Goal: Contribute content: Contribute content

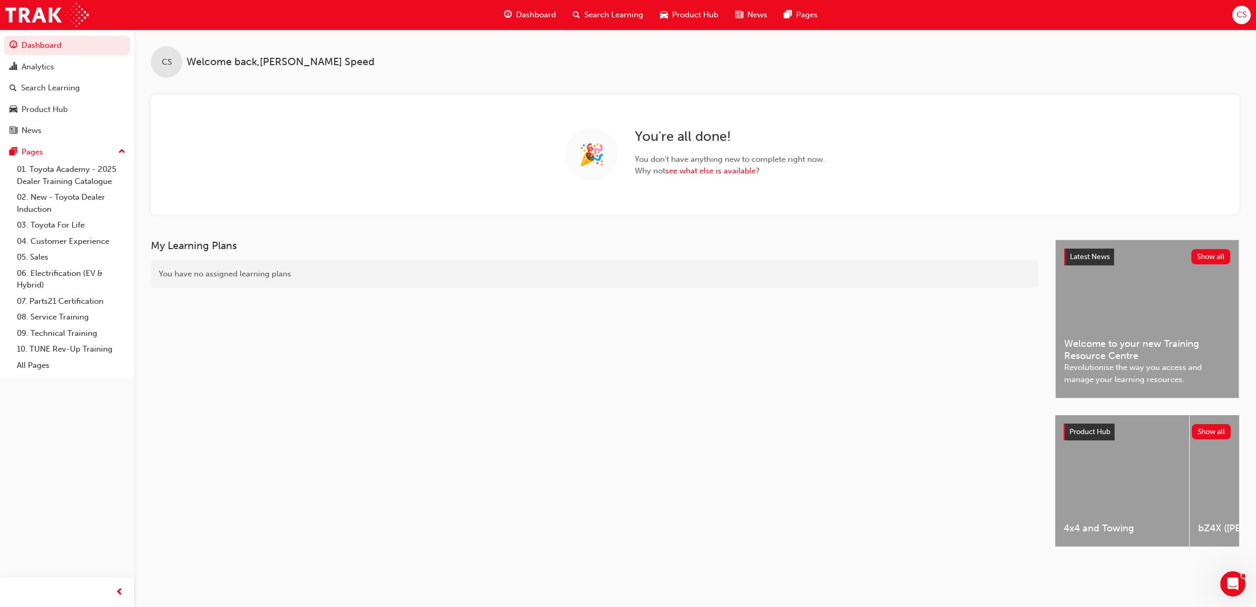
click at [633, 19] on span "Search Learning" at bounding box center [614, 15] width 59 height 12
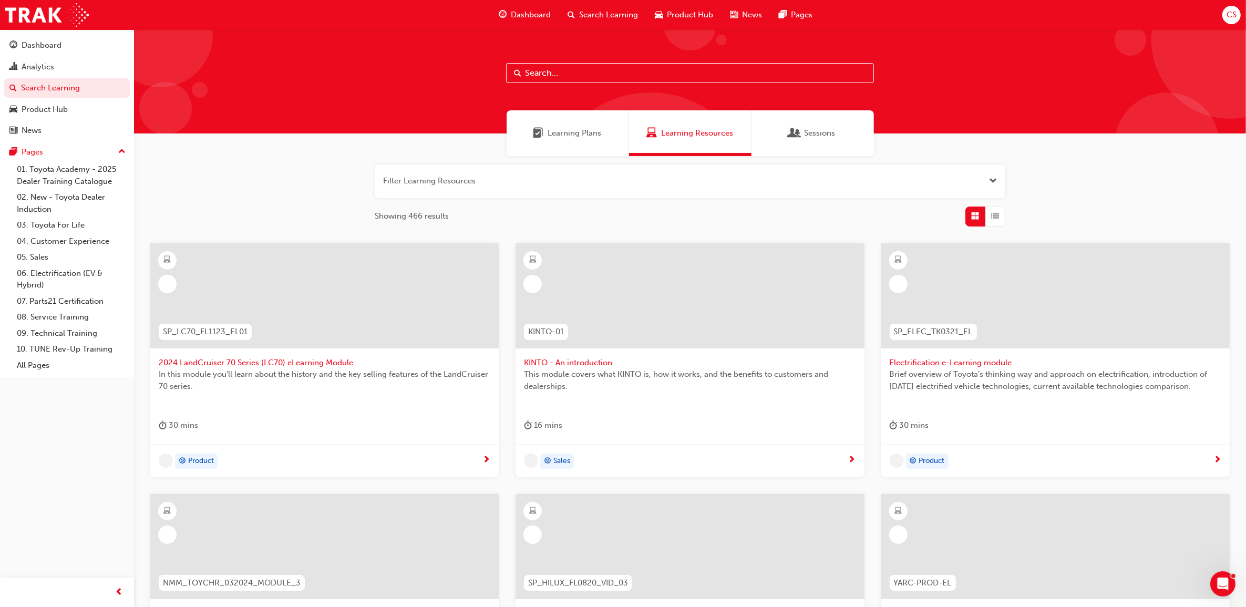
click at [603, 75] on input "text" at bounding box center [690, 73] width 368 height 20
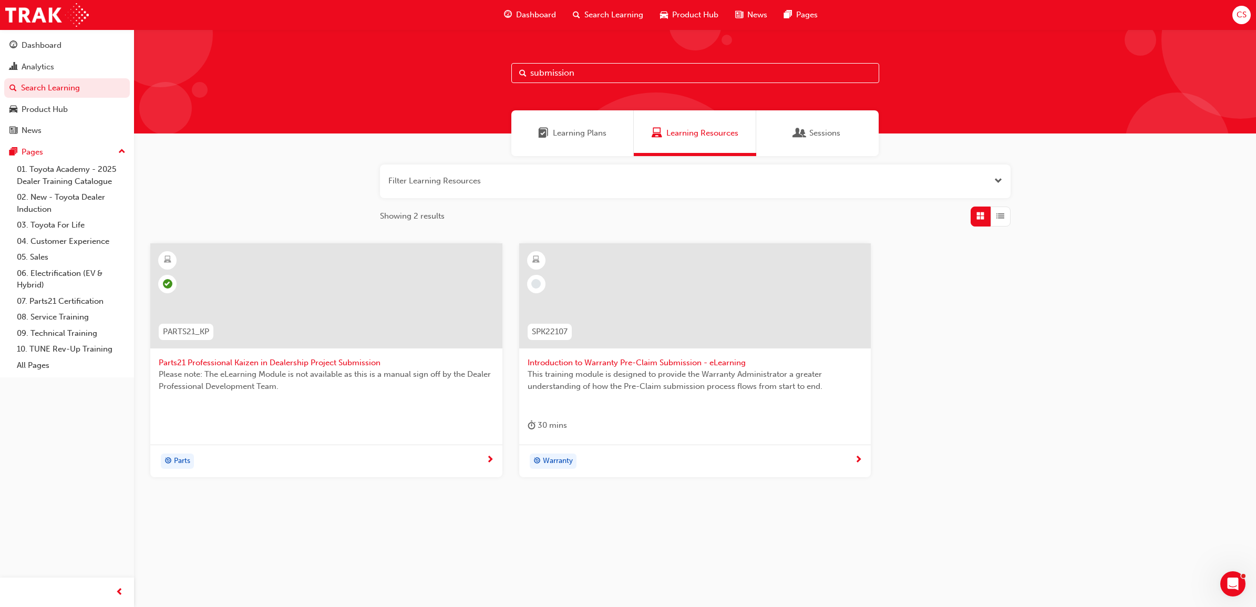
type input "submission"
click at [337, 364] on span "Parts21 Professional Kaizen in Dealership Project Submission" at bounding box center [326, 363] width 335 height 12
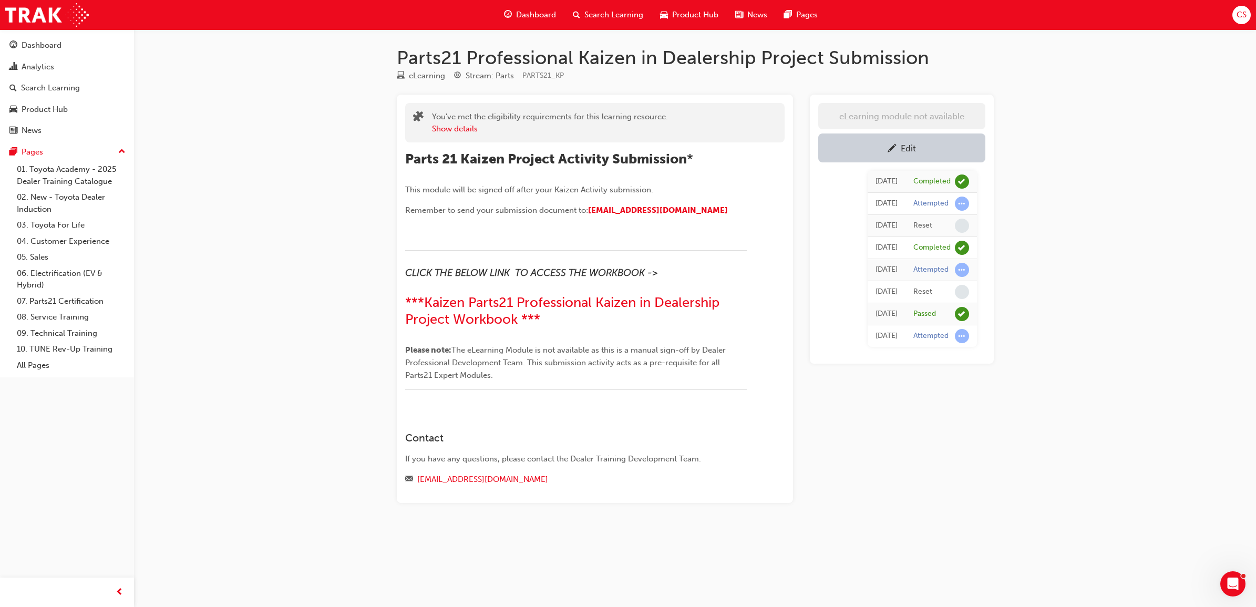
click at [1151, 284] on div "Parts21 Professional Kaizen in Dealership Project Submission eLearning Stream: …" at bounding box center [628, 303] width 1256 height 607
click at [958, 145] on div "Edit" at bounding box center [901, 147] width 151 height 13
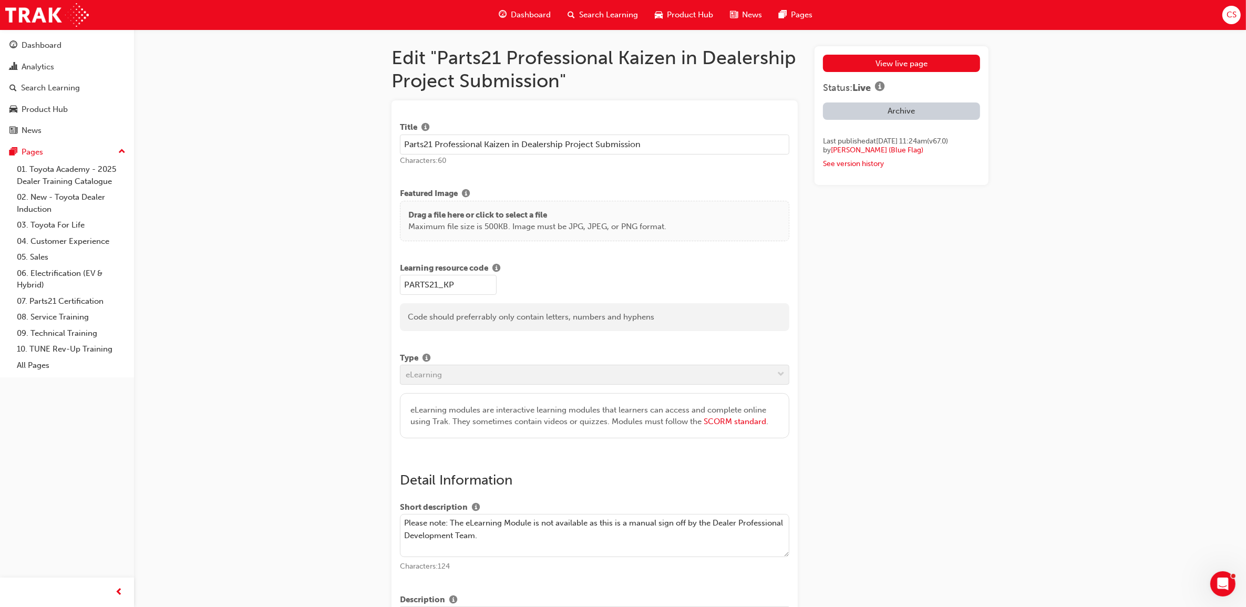
click at [510, 209] on p "Drag a file here or click to select a file" at bounding box center [537, 215] width 258 height 12
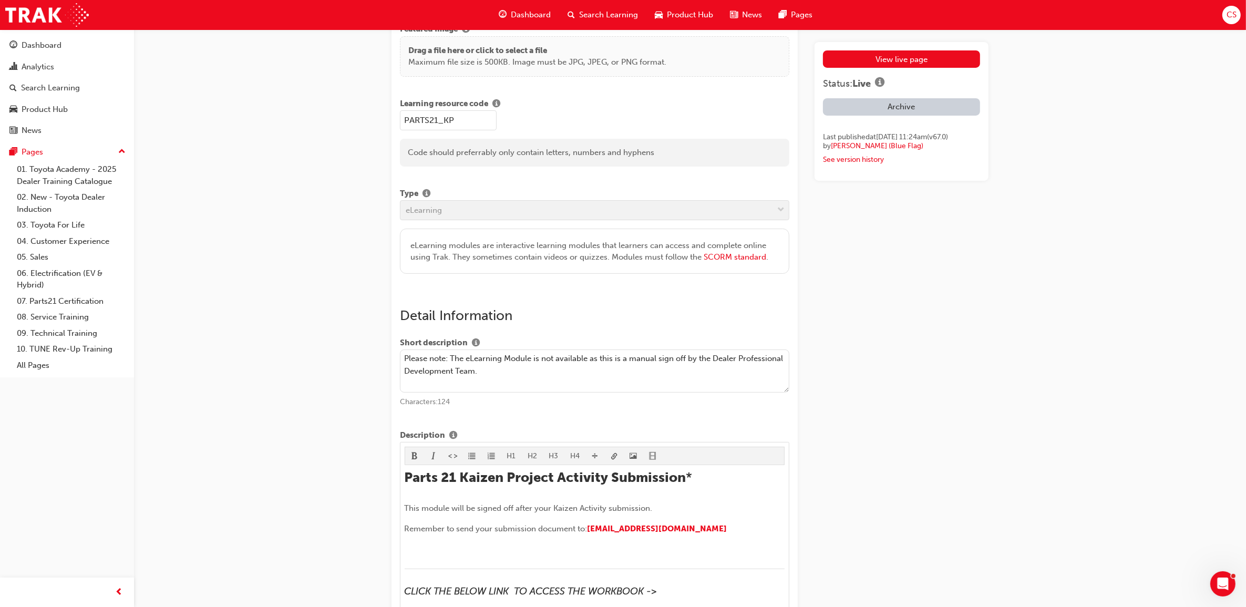
scroll to position [197, 0]
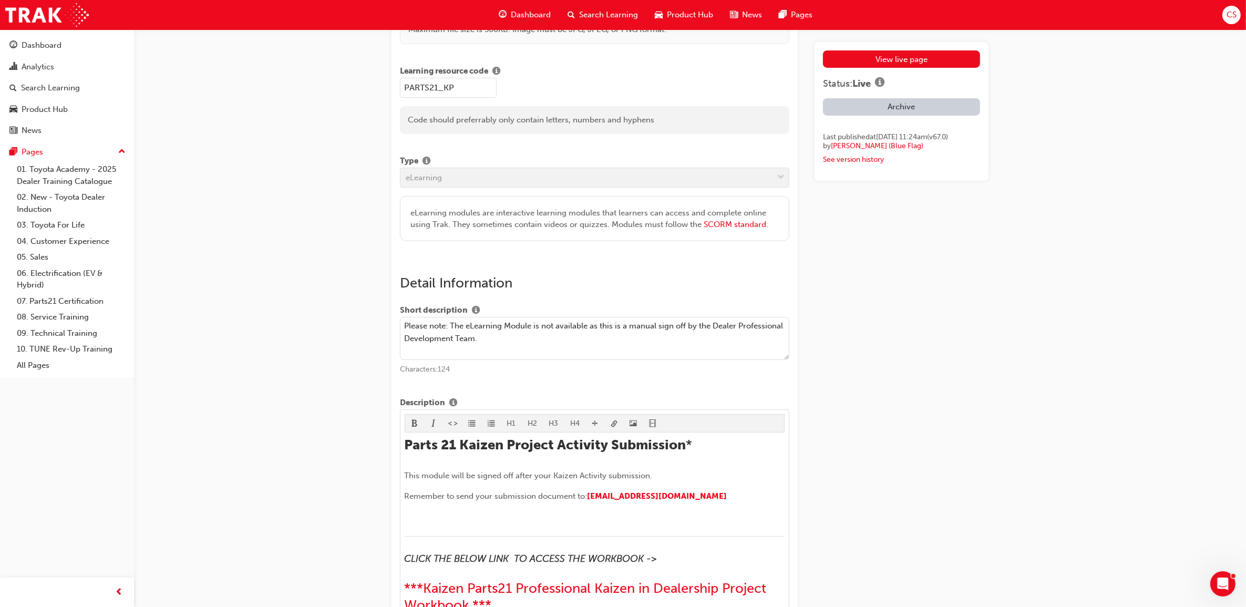
click at [627, 358] on textarea "Please note: The eLearning Module is not available as this is a manual sign off…" at bounding box center [595, 338] width 390 height 43
click at [449, 326] on textarea "Please note: The eLearning Module is not available as this is a manual sign off…" at bounding box center [595, 338] width 390 height 43
click at [540, 345] on textarea "Please note: The eLearning Module is not available as this is a manual sign off…" at bounding box center [595, 338] width 390 height 43
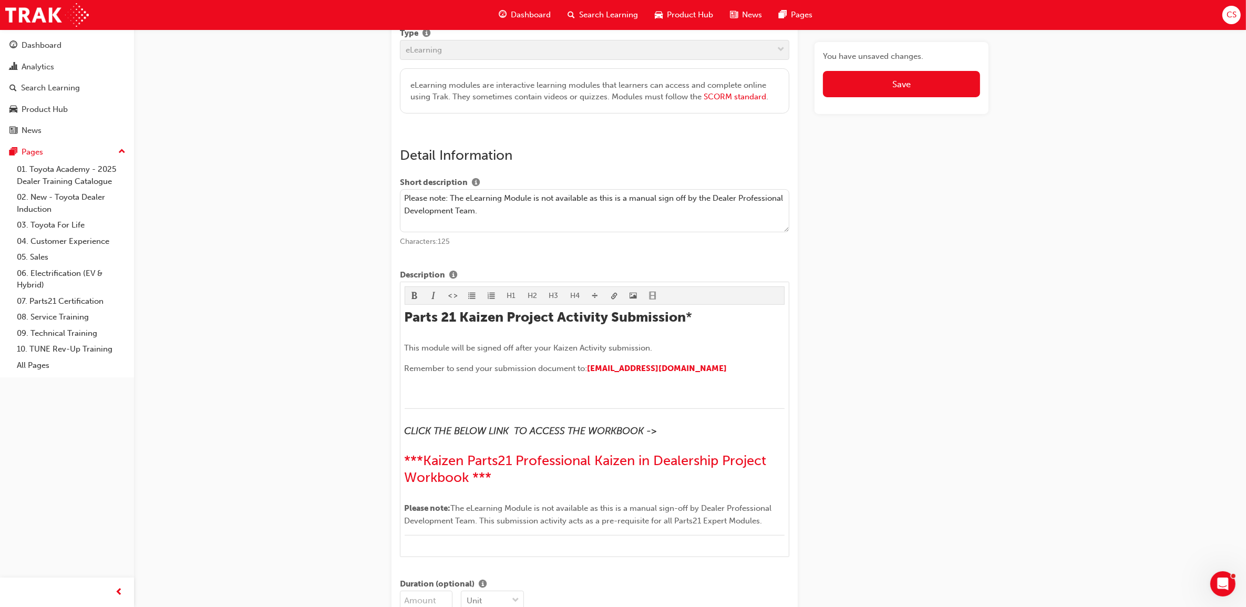
scroll to position [329, 0]
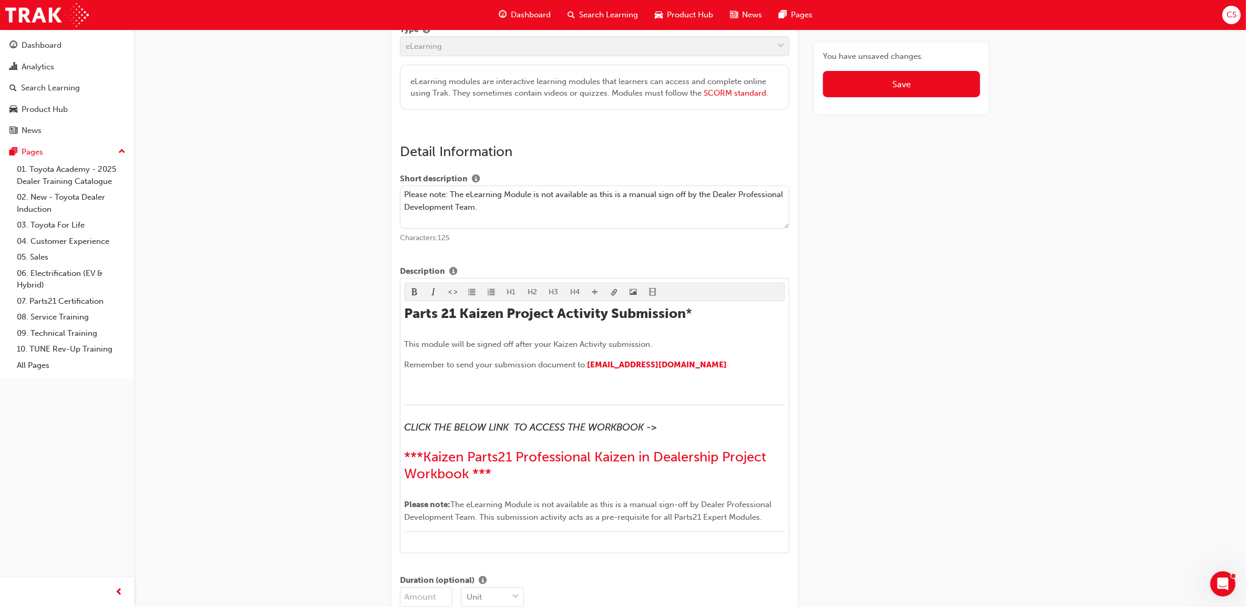
type textarea "Please note: The eLearning Module is not available as this is a manual sign off…"
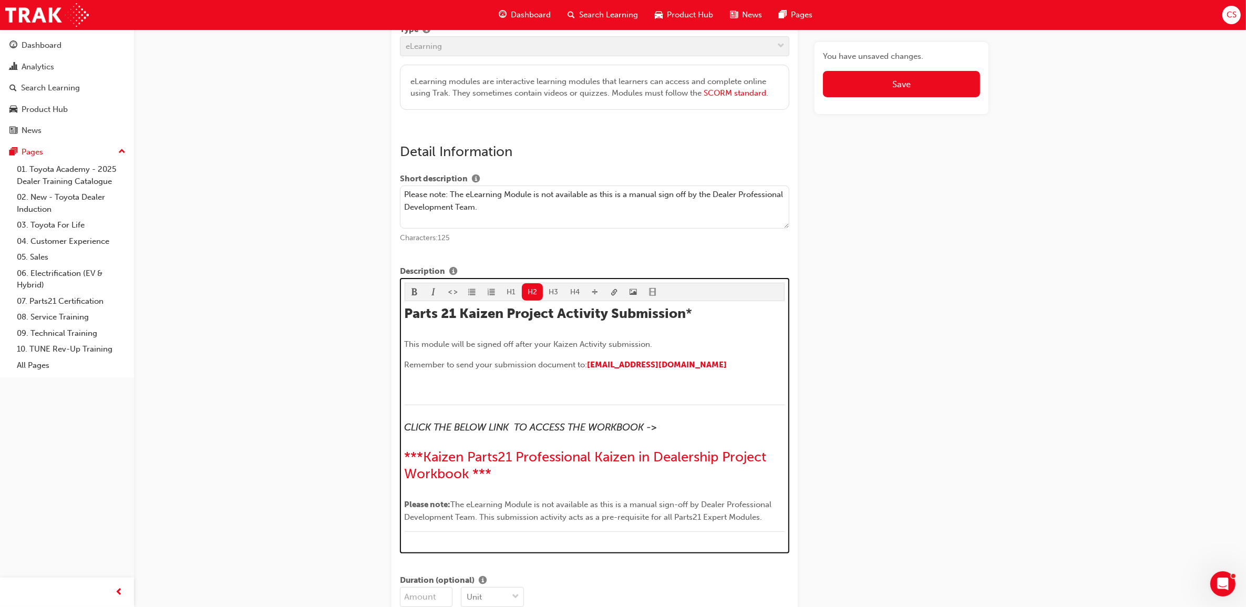
click at [716, 314] on h2 "Parts 21 Kaizen Project Activity Submission *" at bounding box center [595, 313] width 381 height 17
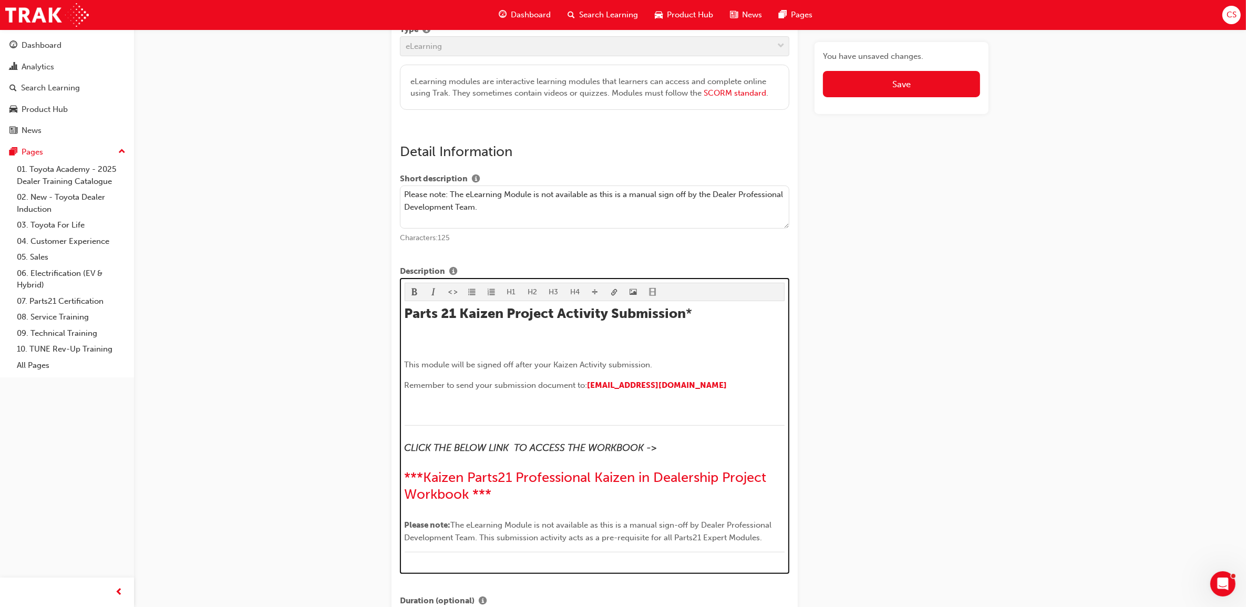
scroll to position [371, 0]
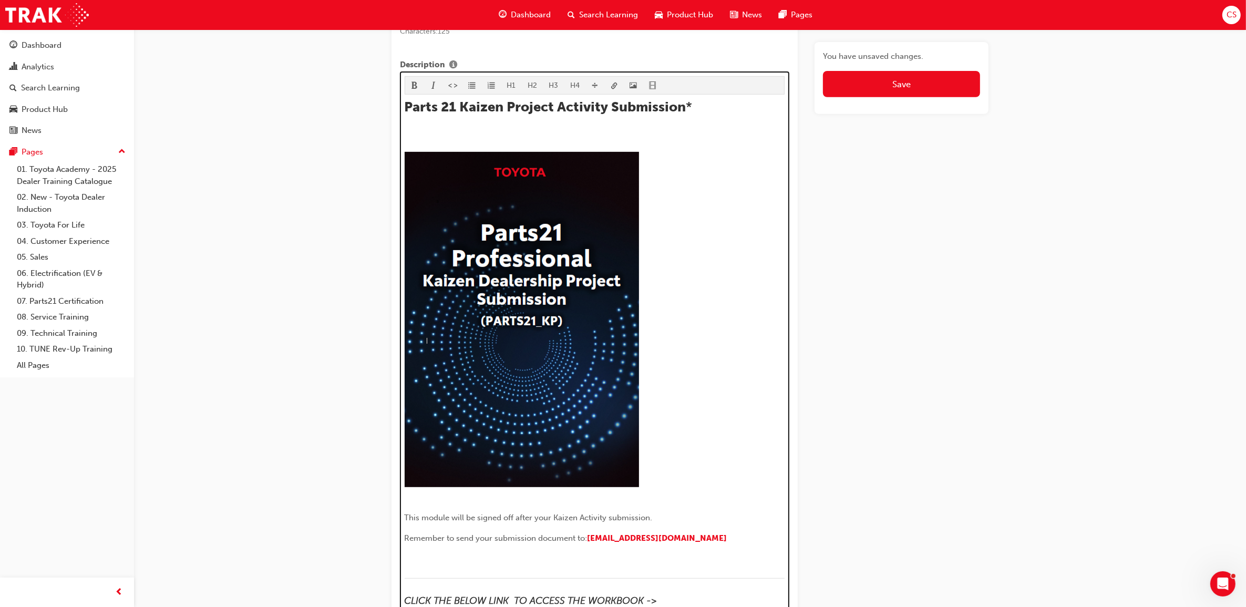
click at [621, 436] on img at bounding box center [522, 319] width 234 height 335
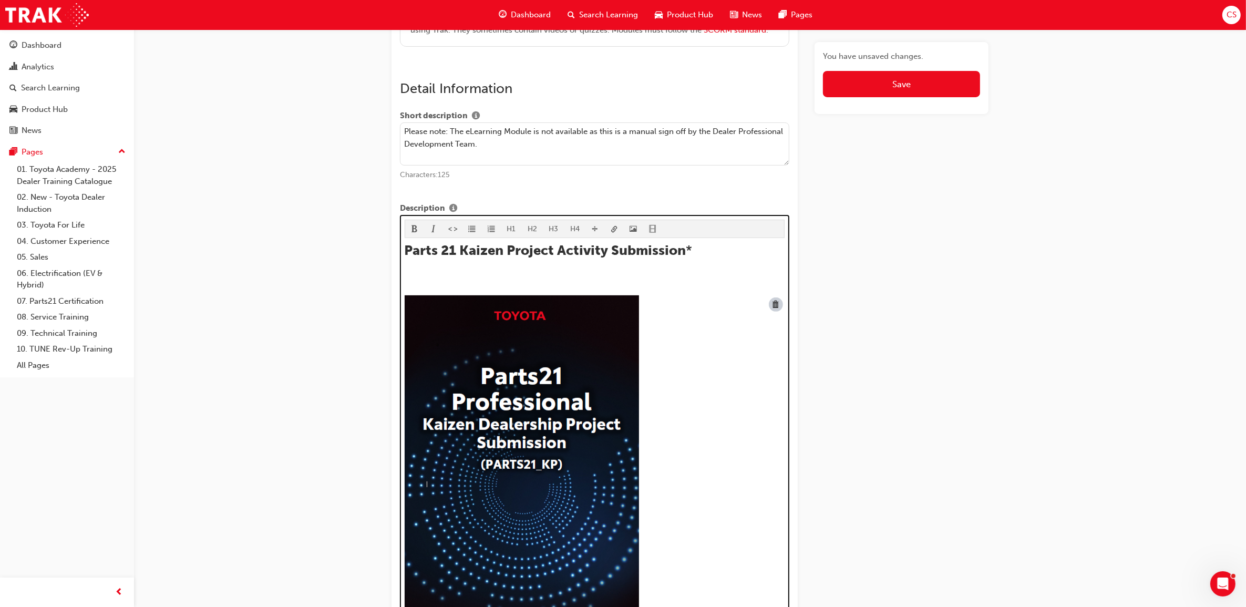
click at [625, 329] on img at bounding box center [522, 462] width 234 height 335
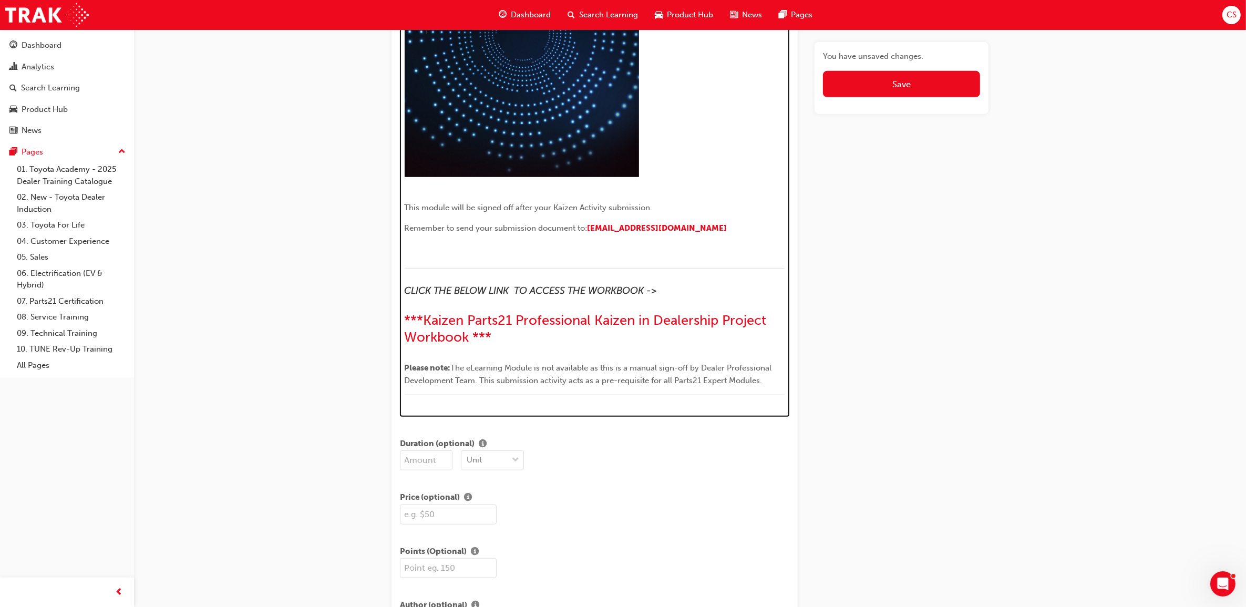
scroll to position [852, 0]
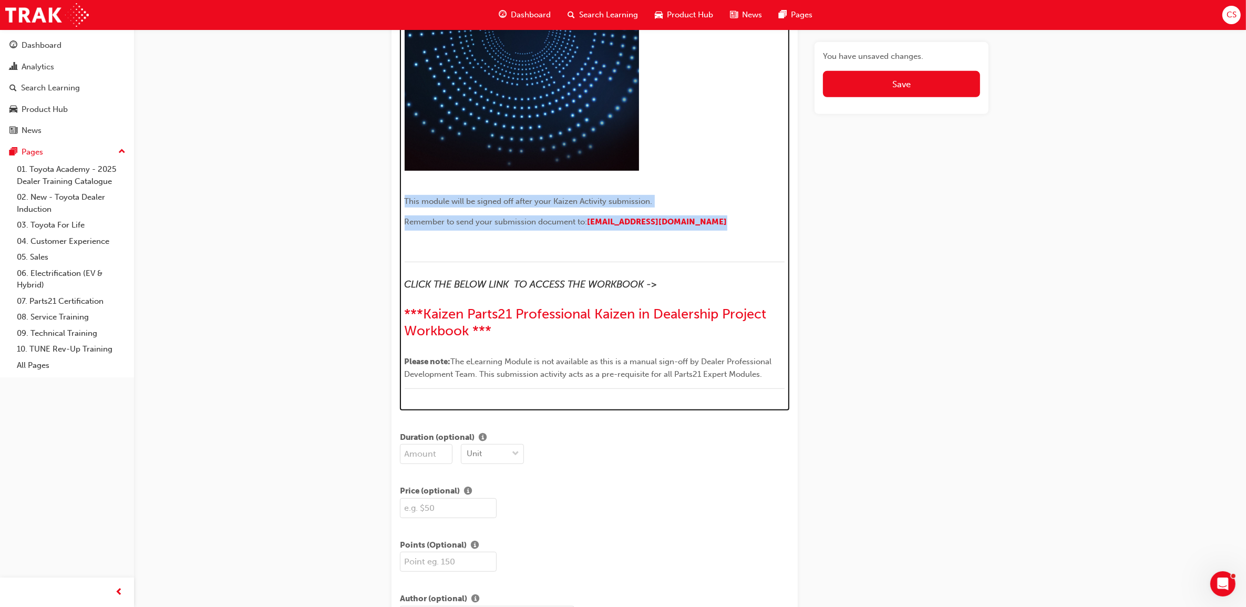
drag, startPoint x: 719, startPoint y: 226, endPoint x: 404, endPoint y: 198, distance: 316.2
click at [405, 198] on div "Parts 21 Kaizen Project Activity Submission * ﻿ ﻿ ﻿ This module will be signed …" at bounding box center [595, 91] width 381 height 619
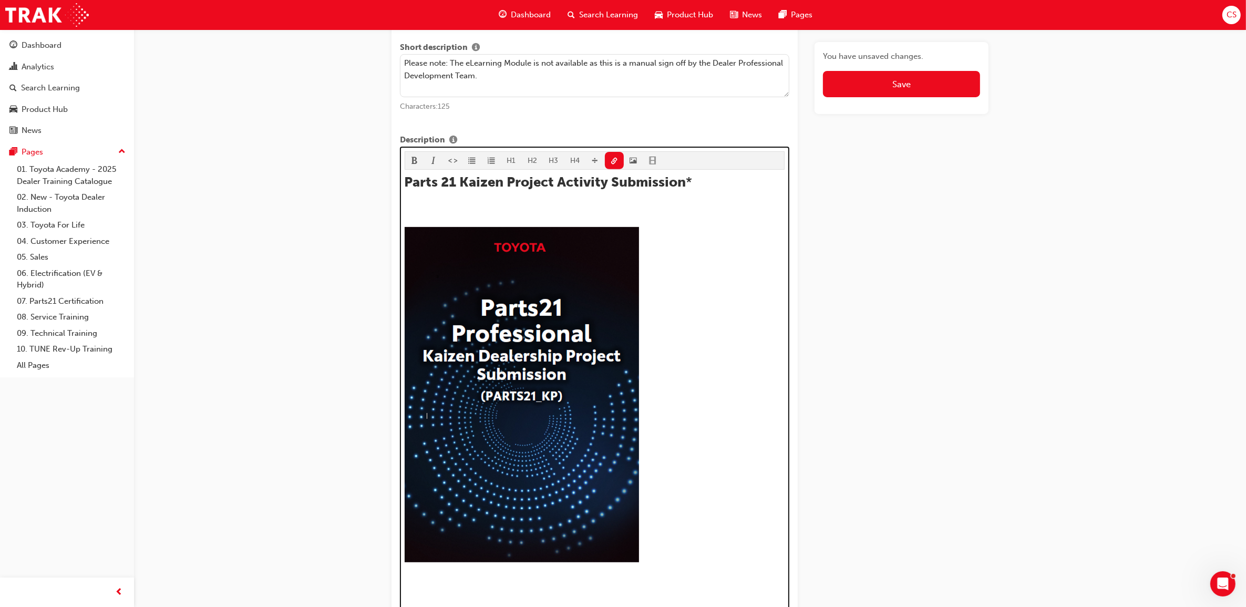
scroll to position [160, 0]
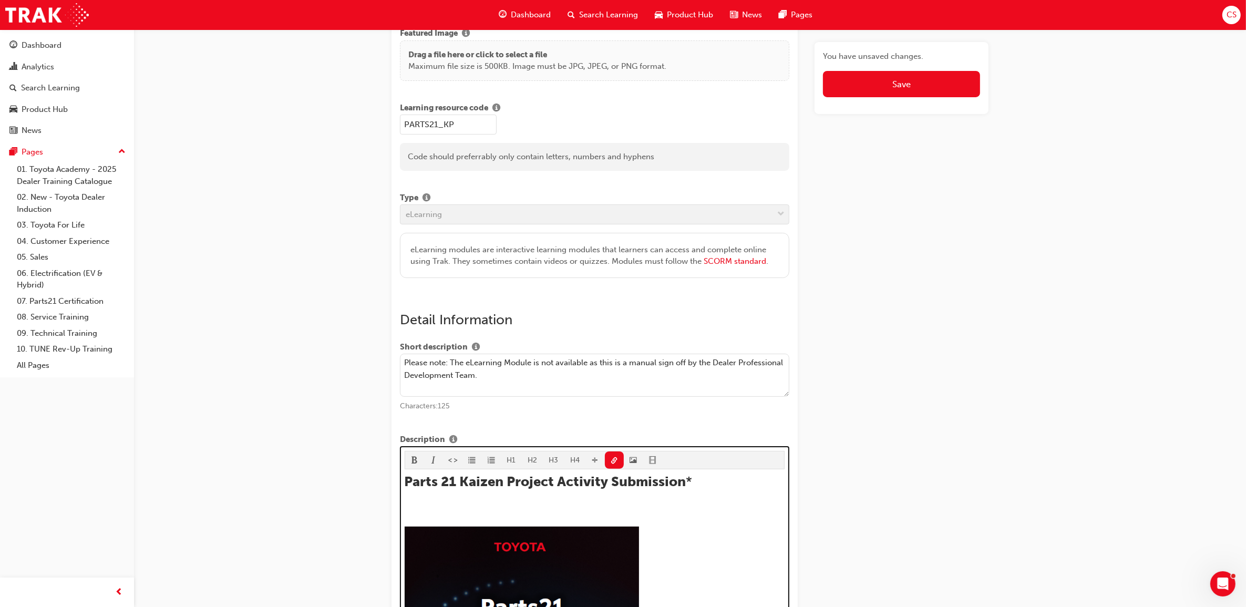
click at [529, 508] on p "﻿" at bounding box center [595, 512] width 381 height 13
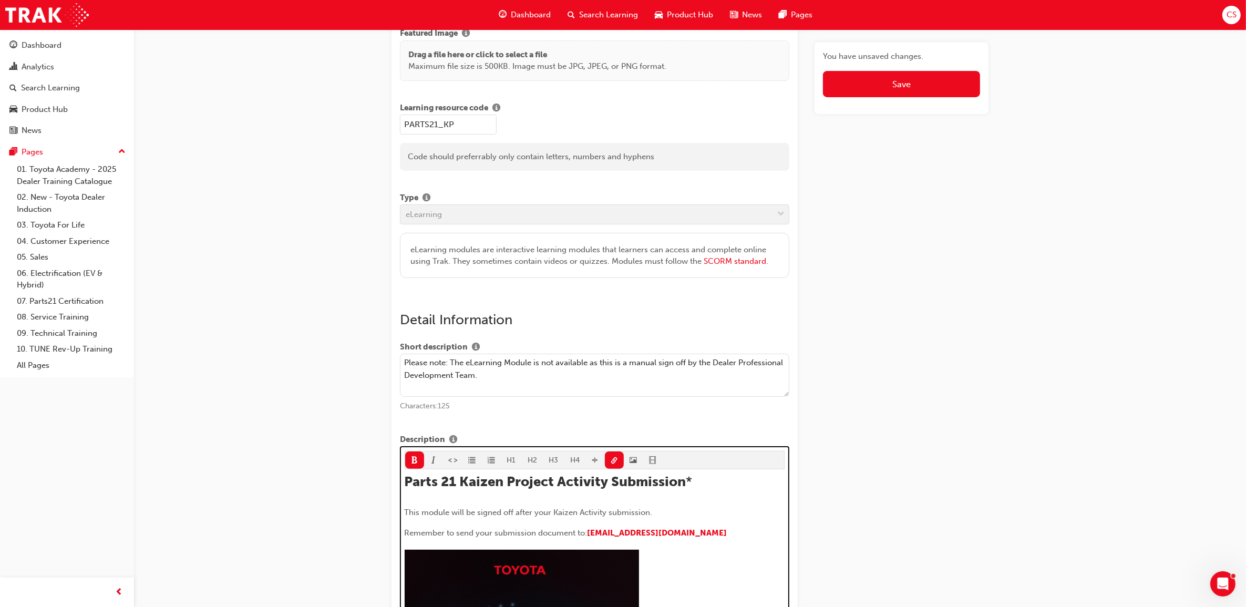
scroll to position [392, 0]
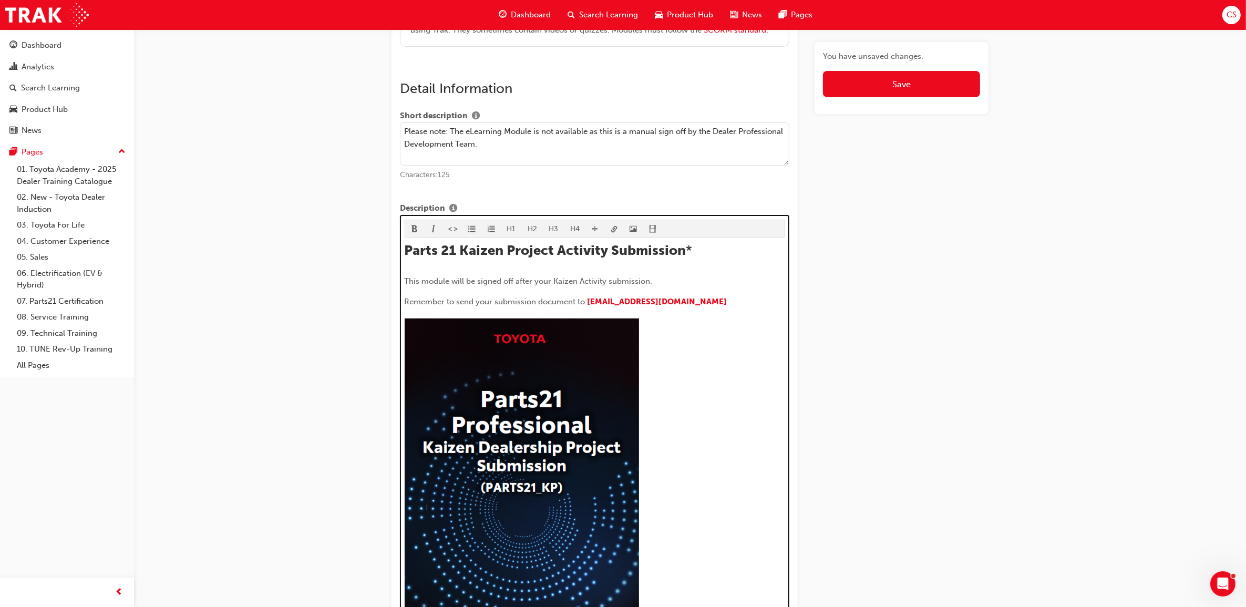
click at [427, 269] on div "Parts 21 Kaizen Project Activity Submission * This module will be signed off af…" at bounding box center [595, 553] width 381 height 622
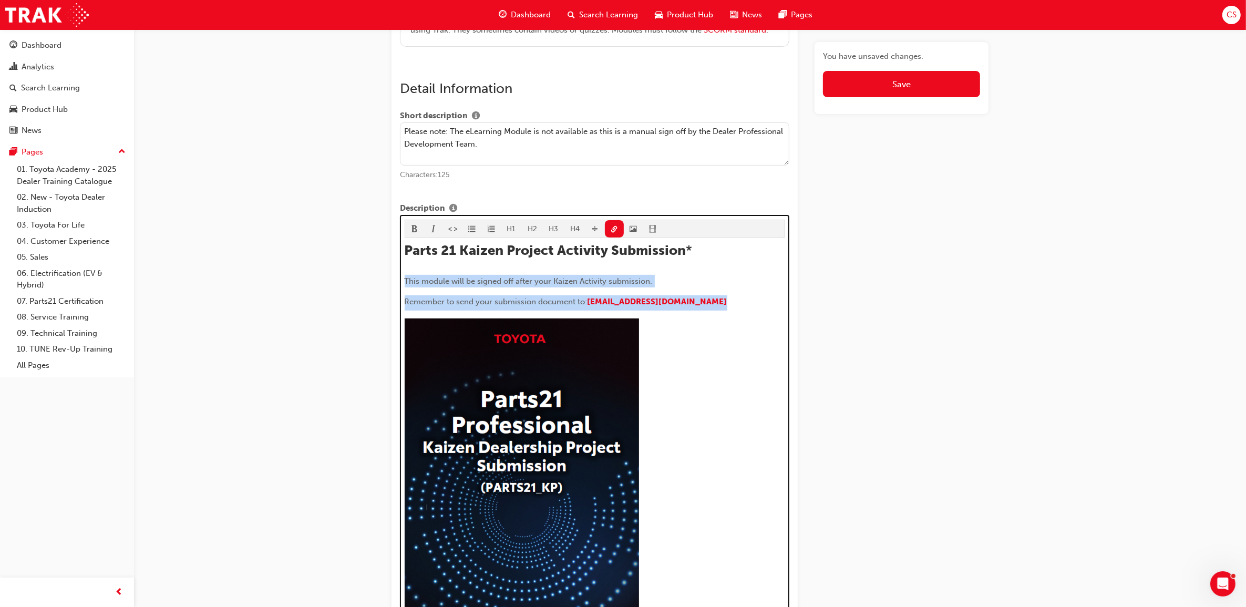
drag, startPoint x: 717, startPoint y: 305, endPoint x: 403, endPoint y: 281, distance: 314.7
click at [403, 281] on div "H1 H2 H3 H4 Parts 21 Kaizen Project Activity Submission * This module will be s…" at bounding box center [595, 544] width 390 height 658
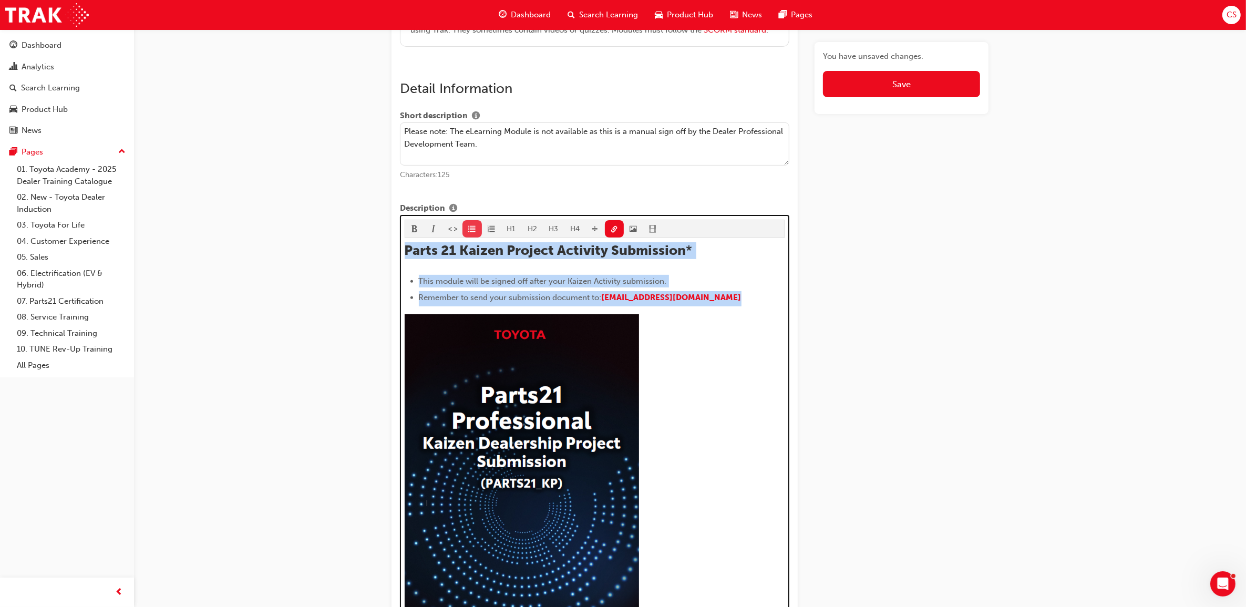
click at [469, 231] on span "format_ul-icon" at bounding box center [471, 230] width 7 height 9
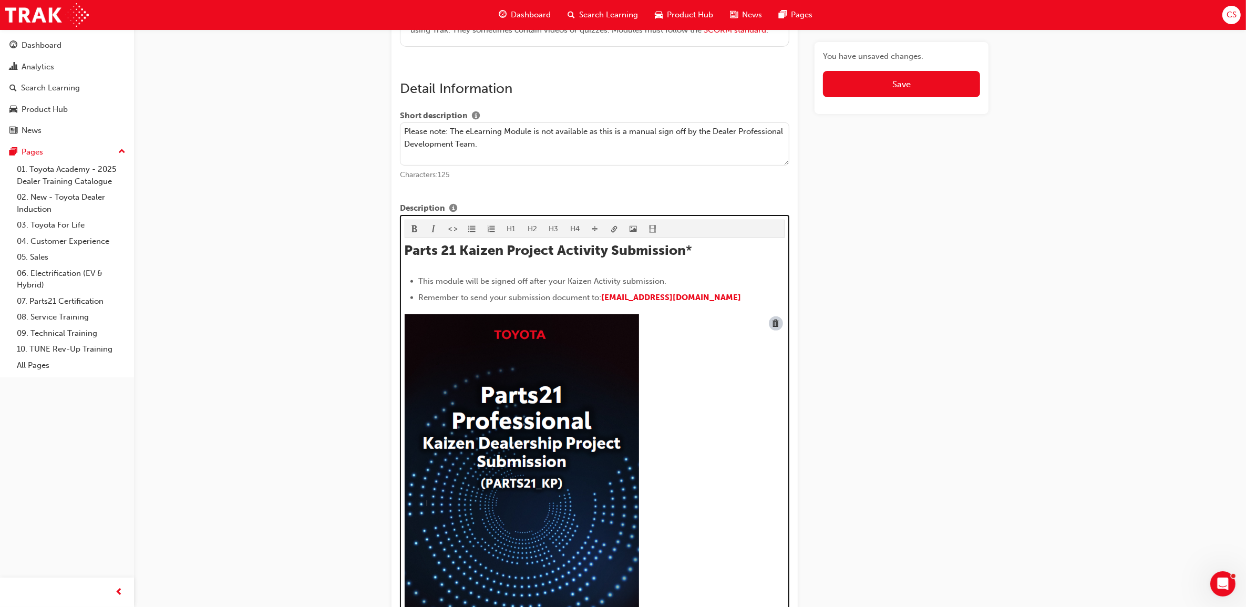
click at [713, 448] on div at bounding box center [595, 483] width 381 height 339
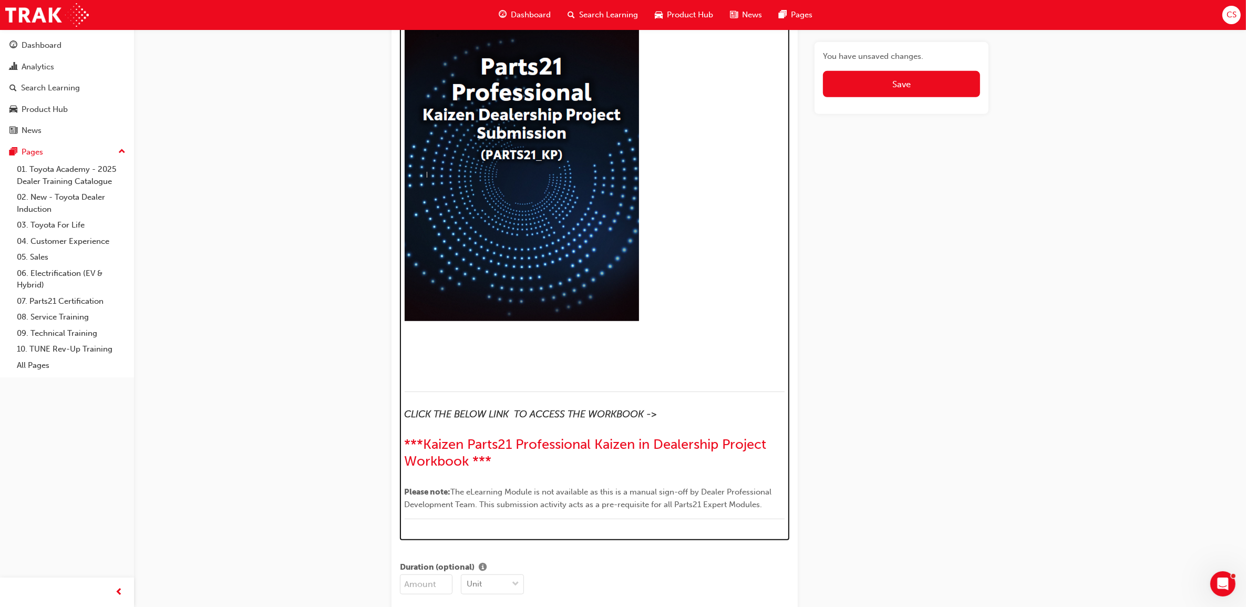
click at [537, 343] on div "Parts 21 Kaizen Project Activity Submission * This module will be signed off af…" at bounding box center [595, 223] width 381 height 618
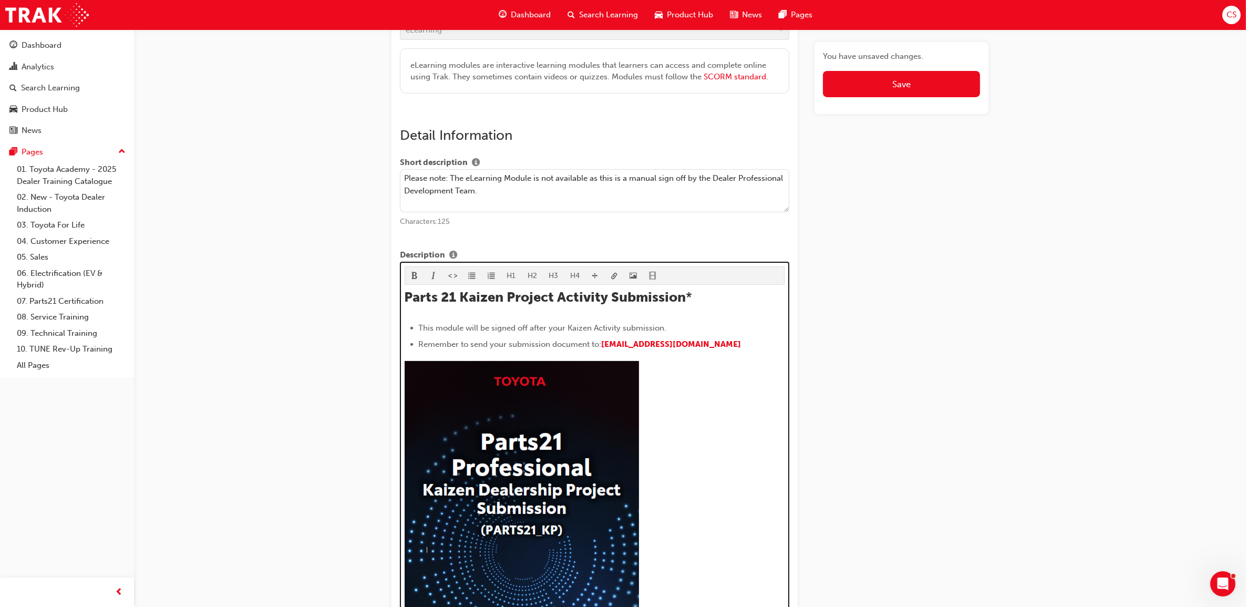
scroll to position [260, 0]
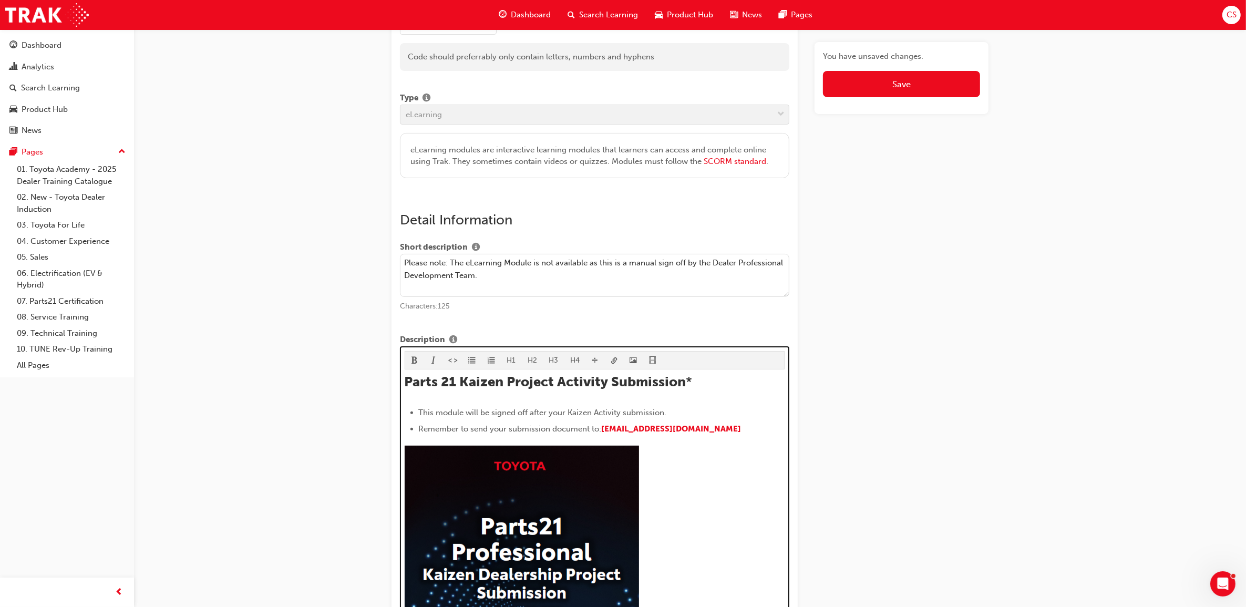
click at [760, 435] on li "Remember to send your submission document to: Parts21.Kaizen@toyota.com.au ﻿" at bounding box center [602, 430] width 366 height 15
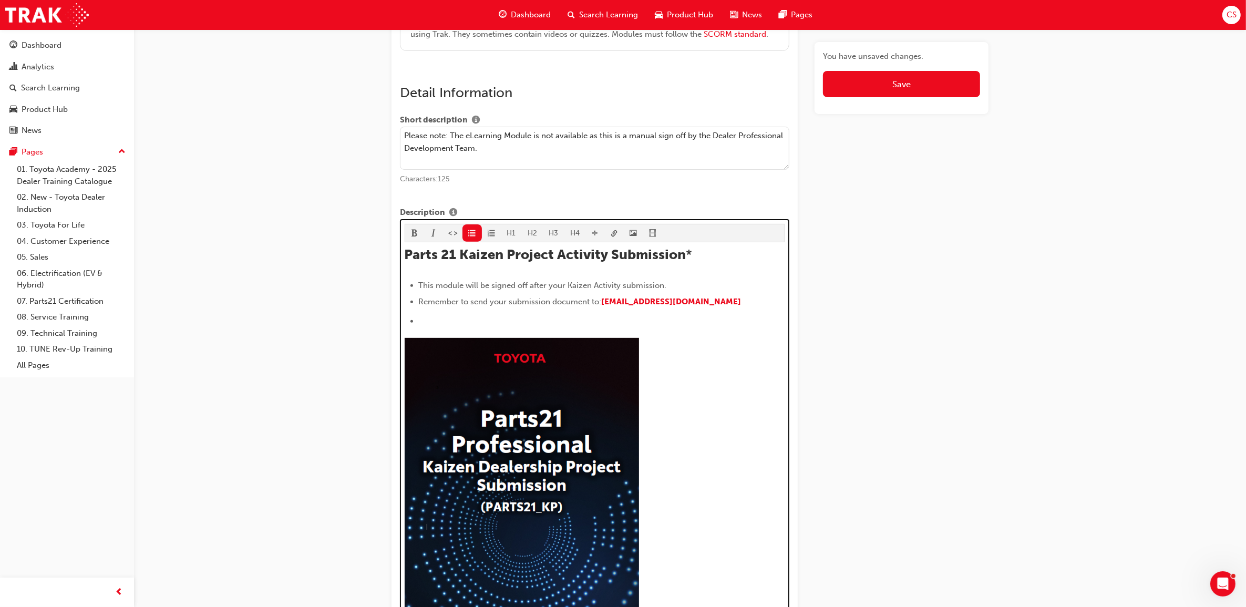
scroll to position [406, 0]
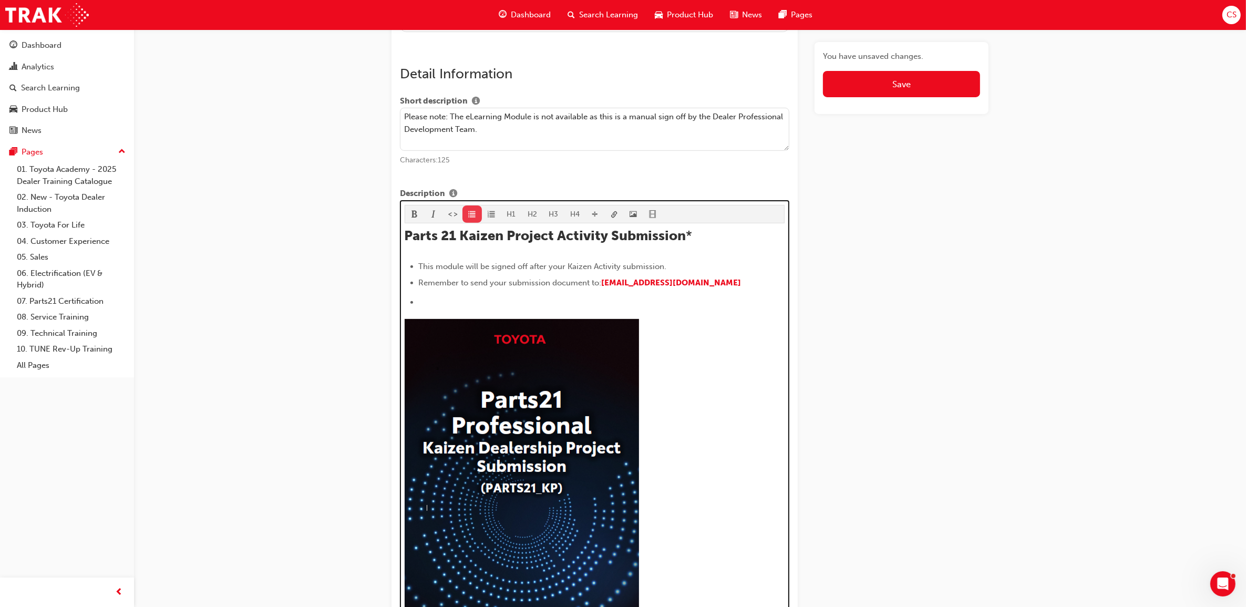
click at [476, 217] on button "button" at bounding box center [472, 214] width 19 height 17
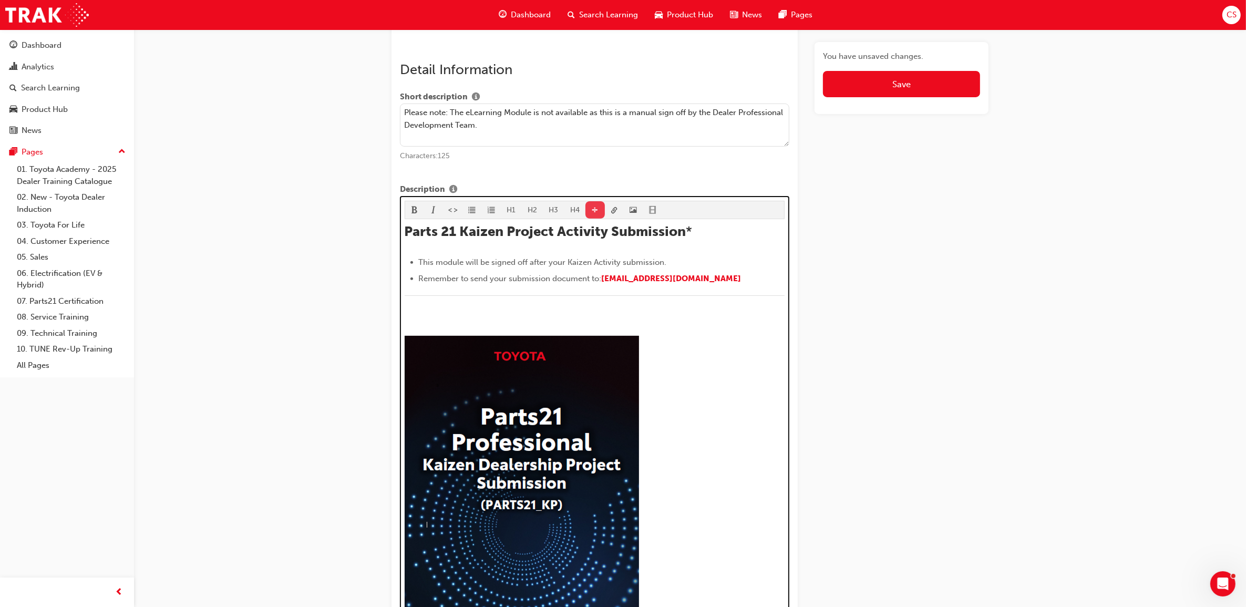
scroll to position [411, 0]
click at [595, 211] on span "divider-icon" at bounding box center [594, 210] width 7 height 9
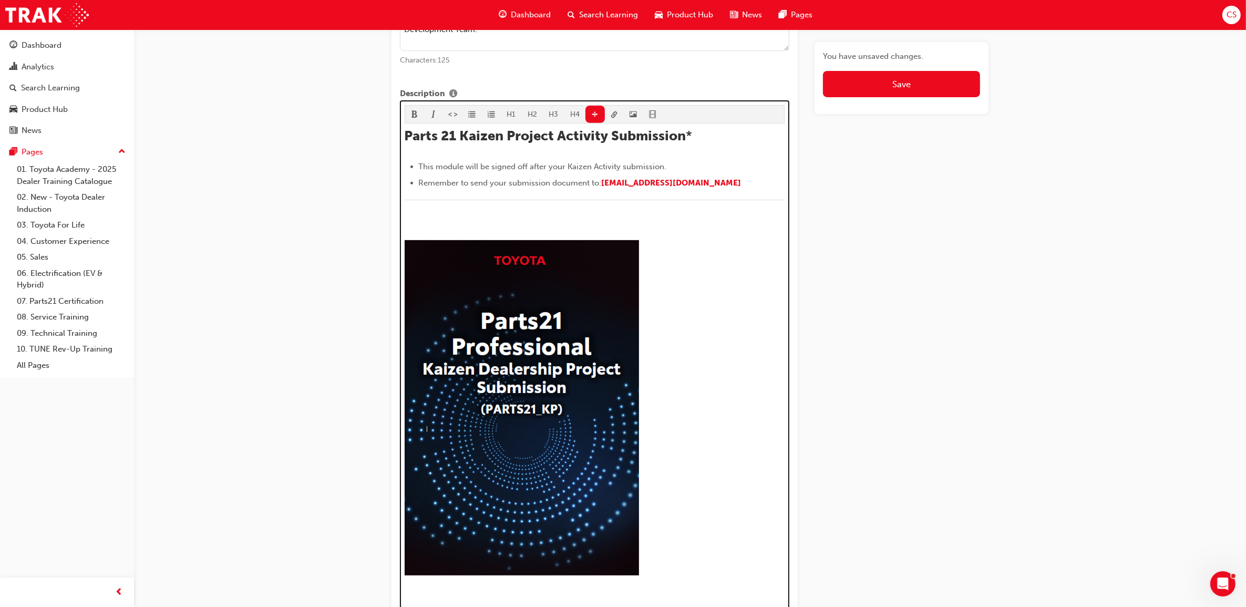
scroll to position [740, 0]
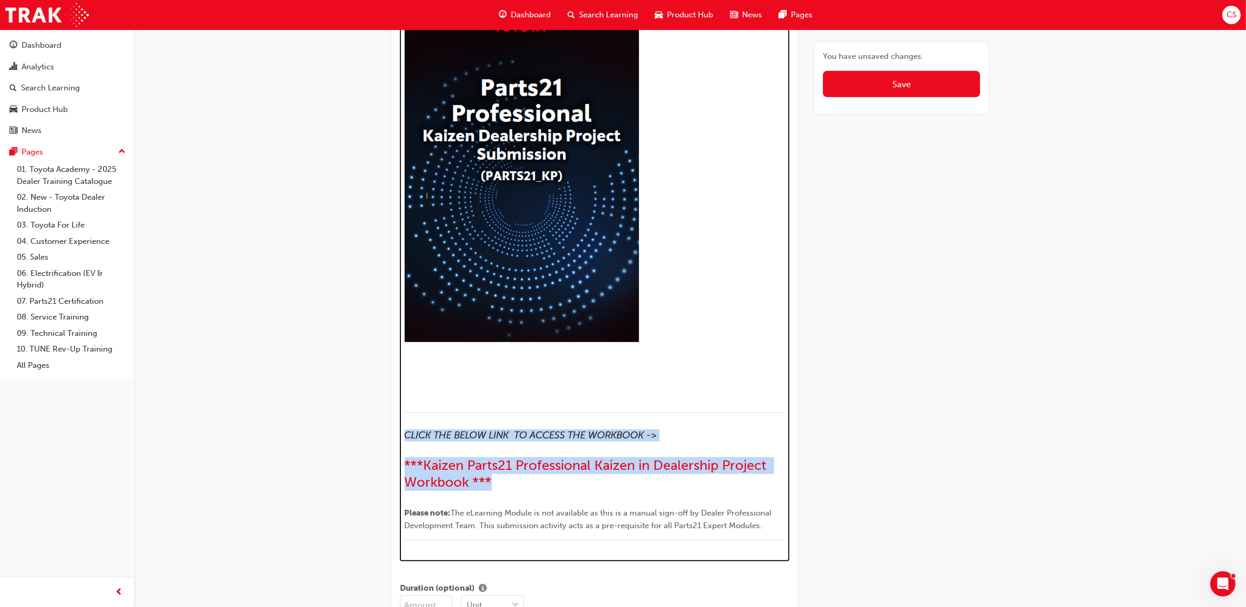
drag, startPoint x: 489, startPoint y: 484, endPoint x: 408, endPoint y: 434, distance: 95.1
click at [408, 434] on div "Parts 21 Kaizen Project Activity Submission * This module will be signed off af…" at bounding box center [595, 223] width 381 height 659
copy div "CLICK THE BELOW LINK TO ACCESS THE WORKBOOK -> ***Kaizen Parts21 Professional K…"
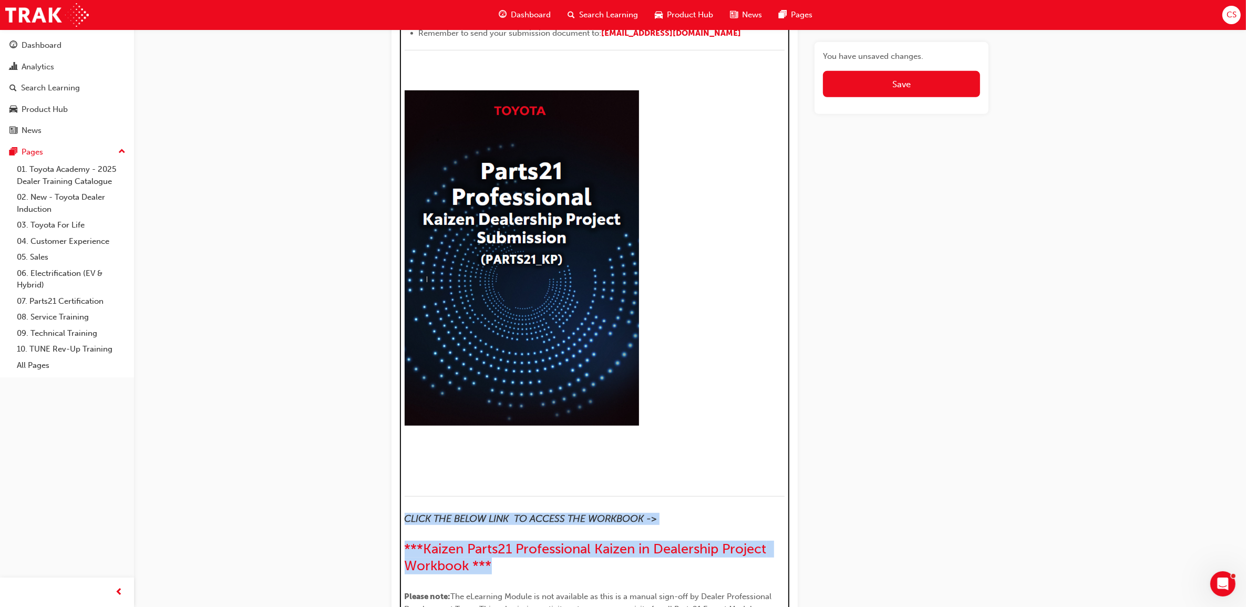
scroll to position [345, 0]
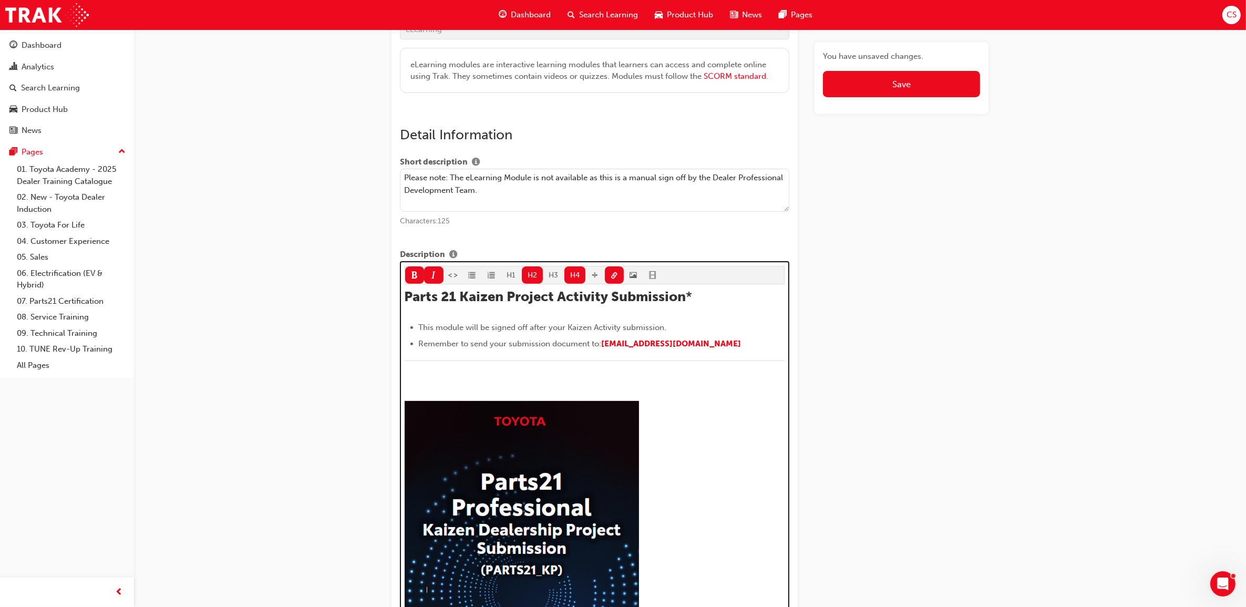
click at [446, 376] on div "Parts 21 Kaizen Project Activity Submission * This module will be signed off af…" at bounding box center [595, 618] width 381 height 659
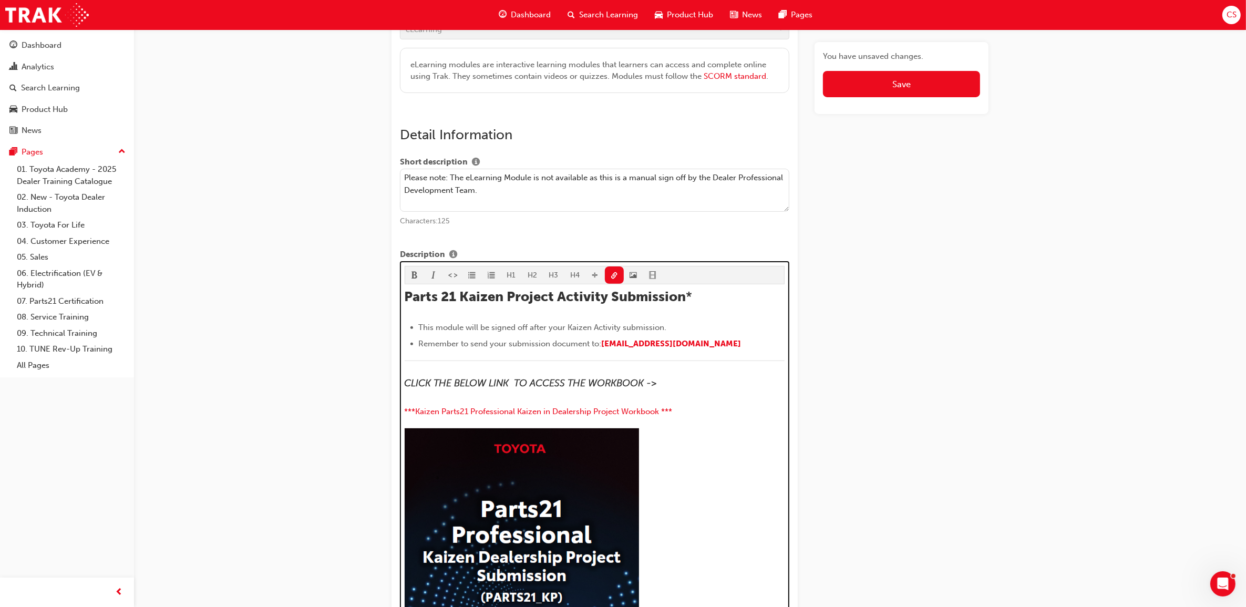
scroll to position [455, 0]
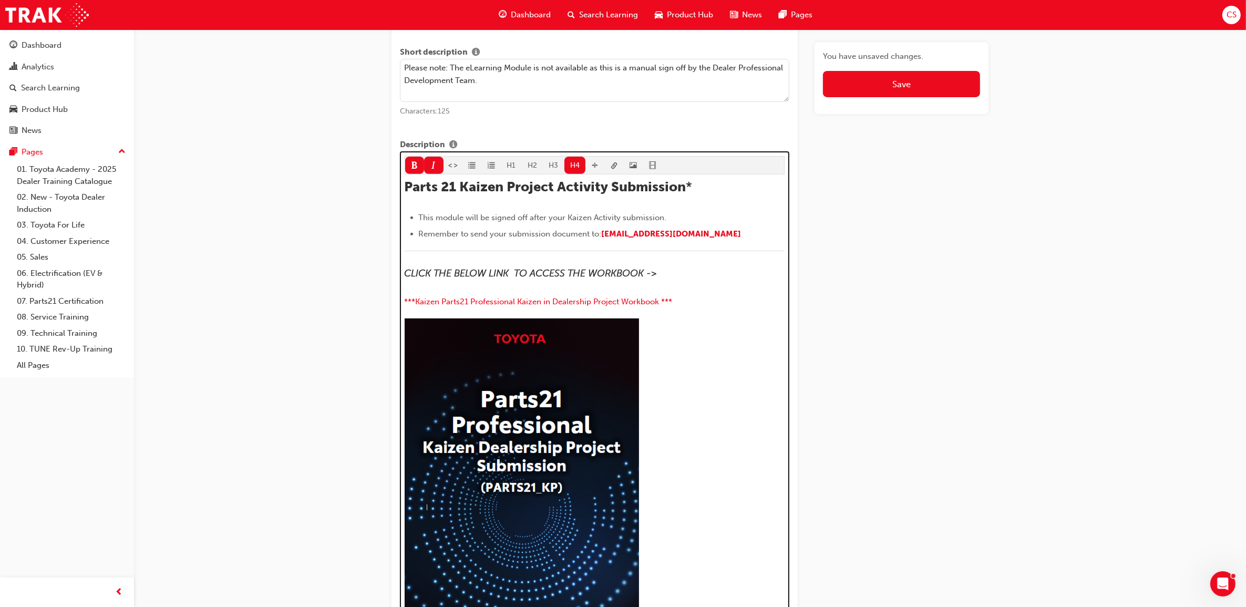
click at [660, 274] on h4 "CLICK THE BELOW LINK TO ACCESS THE WORKBOOK ->" at bounding box center [595, 274] width 381 height 12
click at [586, 273] on span "CLICK THE BELOW LINK TO ACCESS THE WORKBOOK ->" at bounding box center [531, 274] width 252 height 12
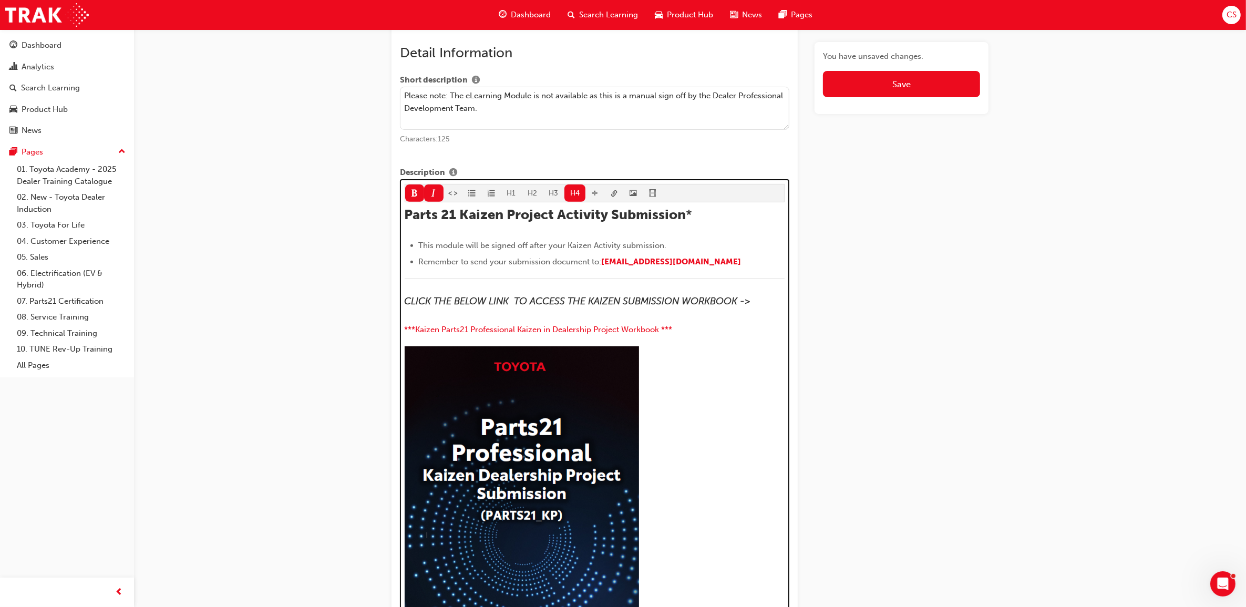
click at [563, 322] on div "Parts 21 Kaizen Project Activity Submission * This module will be signed off af…" at bounding box center [595, 550] width 381 height 686
click at [529, 318] on div "Parts 21 Kaizen Project Activity Submission * This module will be signed off af…" at bounding box center [595, 550] width 381 height 686
click at [487, 318] on div "Parts 21 Kaizen Project Activity Submission * This module will be signed off af…" at bounding box center [595, 550] width 381 height 686
click at [769, 305] on h4 "CLICK THE BELOW LINK TO ACCESS THE KAIZEN SUBMISSION WORKBOOK ->" at bounding box center [595, 302] width 381 height 12
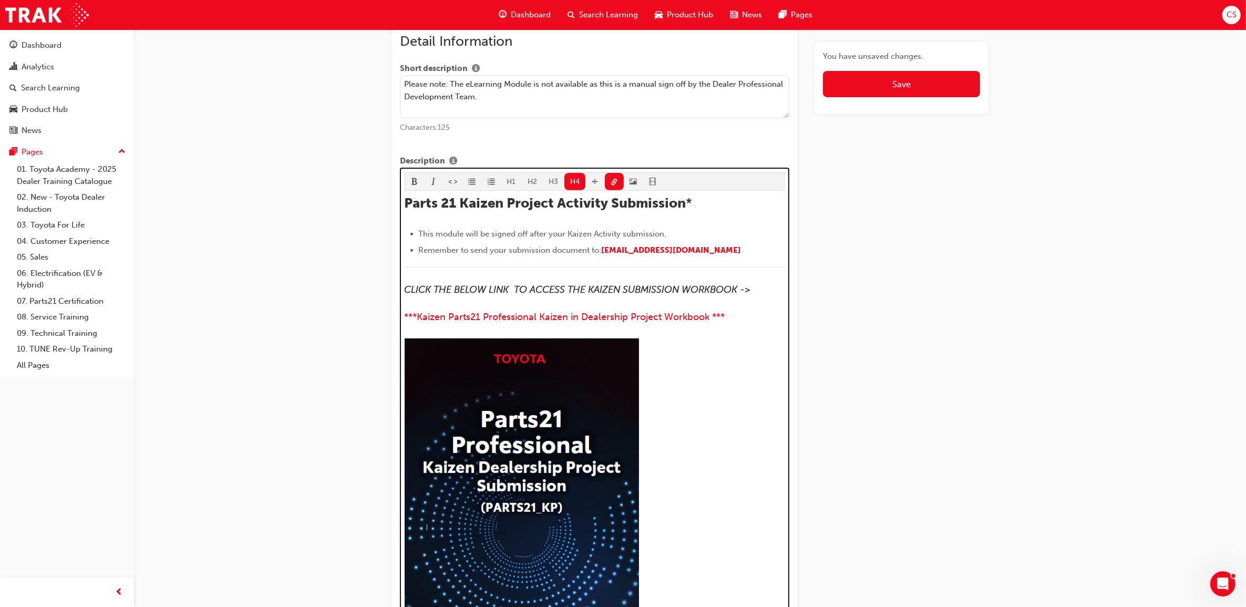
scroll to position [455, 0]
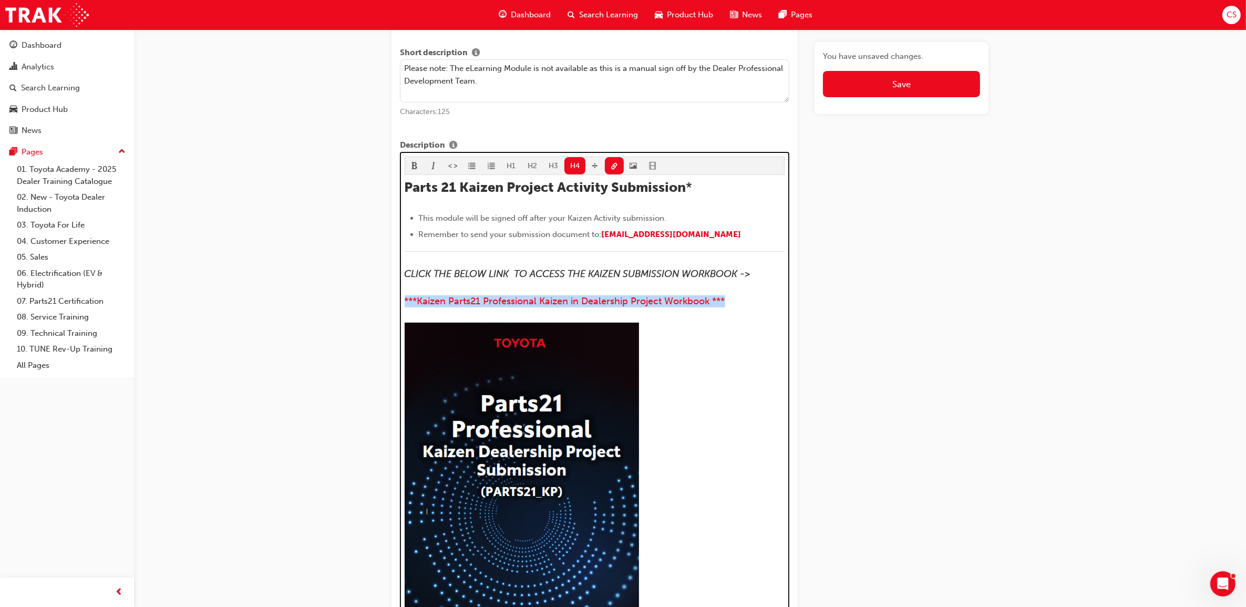
drag, startPoint x: 739, startPoint y: 303, endPoint x: 395, endPoint y: 302, distance: 343.3
click at [611, 171] on span "link-icon" at bounding box center [614, 166] width 7 height 9
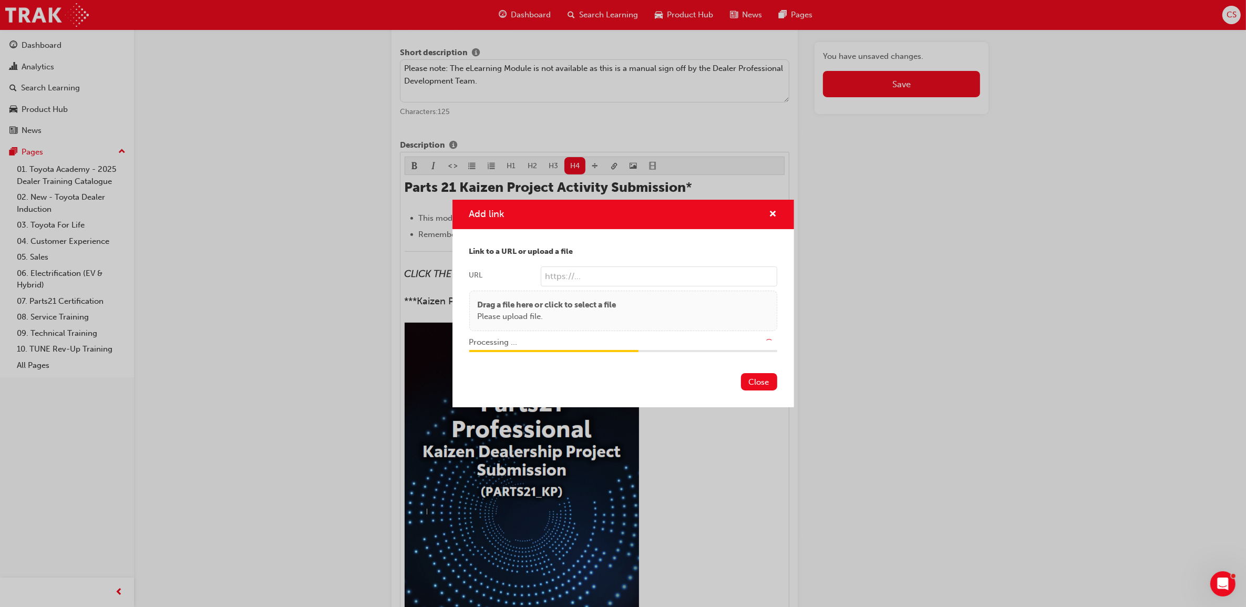
type input "/upload/6e9ed0e7-c7ac-4552-adf1-df5d052236f5.pdf"
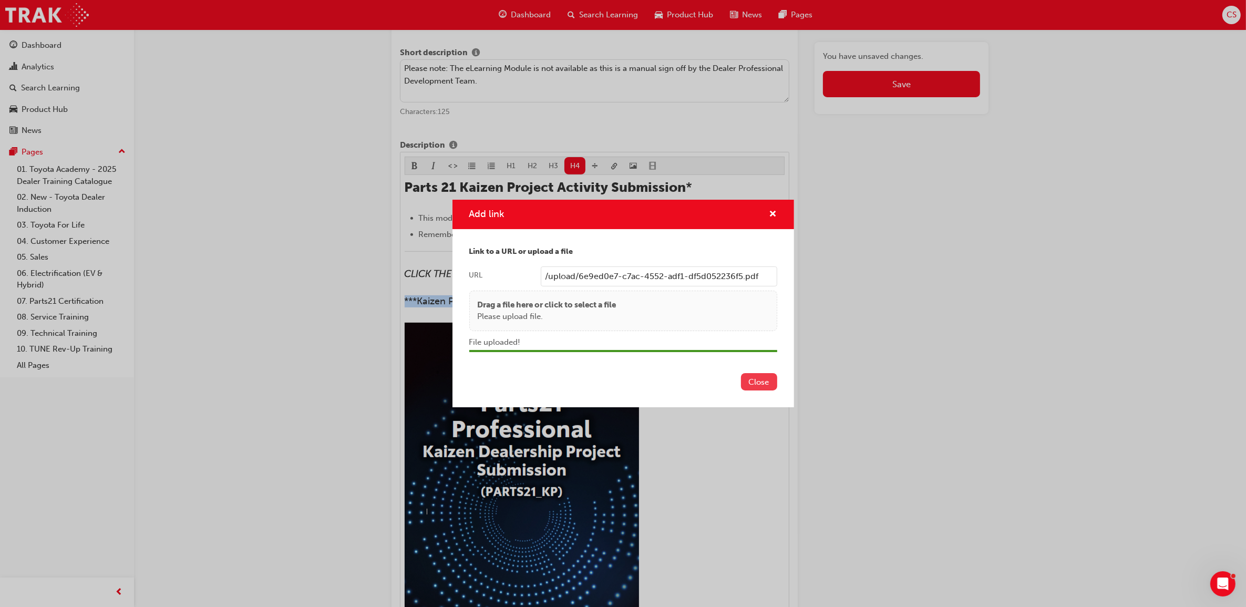
click at [758, 380] on button "Close" at bounding box center [759, 381] width 36 height 17
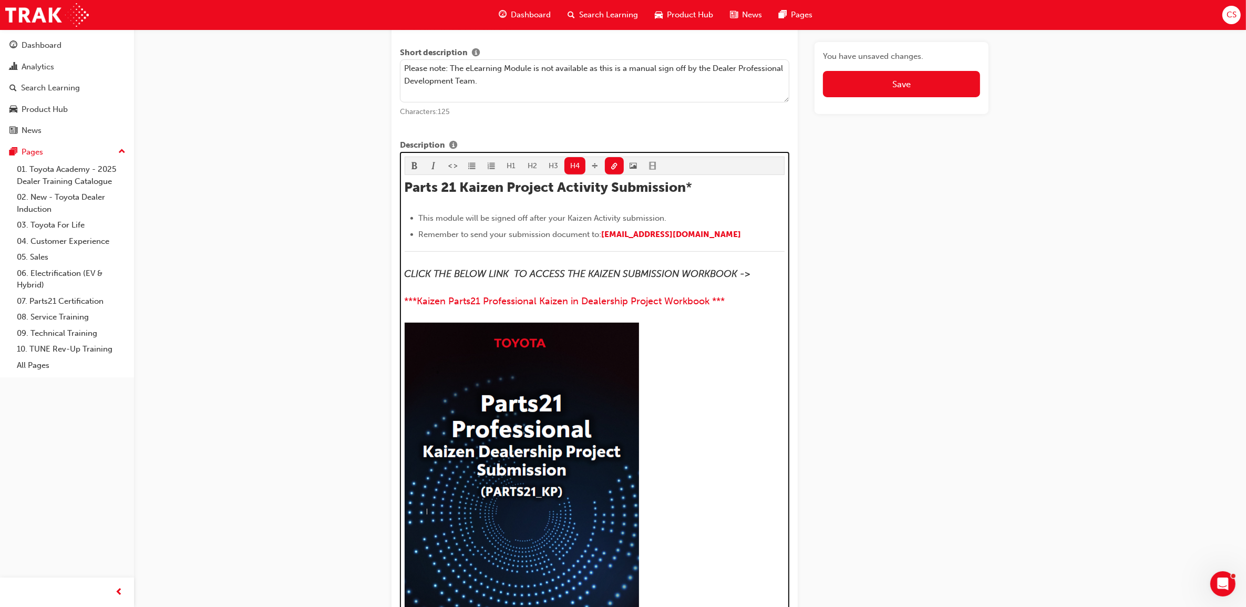
click at [686, 217] on li "This module will be signed off after your Kaizen Activity submission." at bounding box center [602, 218] width 366 height 13
click at [508, 235] on span "Remember to send your submission document to:" at bounding box center [510, 234] width 183 height 9
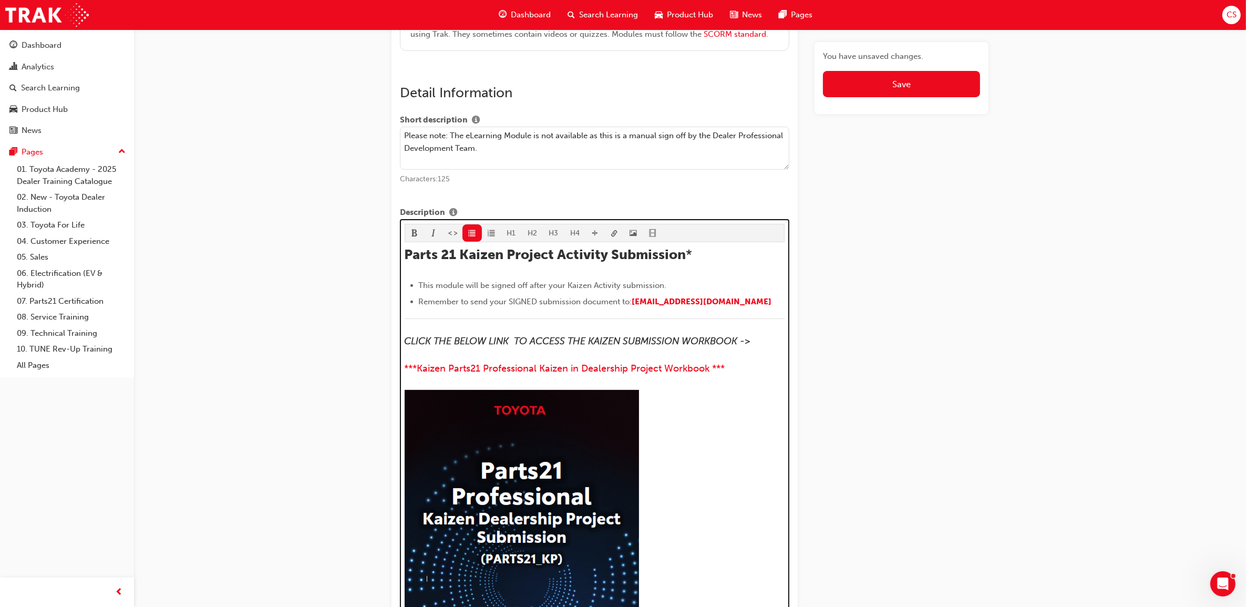
click at [416, 237] on span "format_bold-icon" at bounding box center [414, 234] width 7 height 9
click at [708, 513] on div at bounding box center [595, 559] width 381 height 339
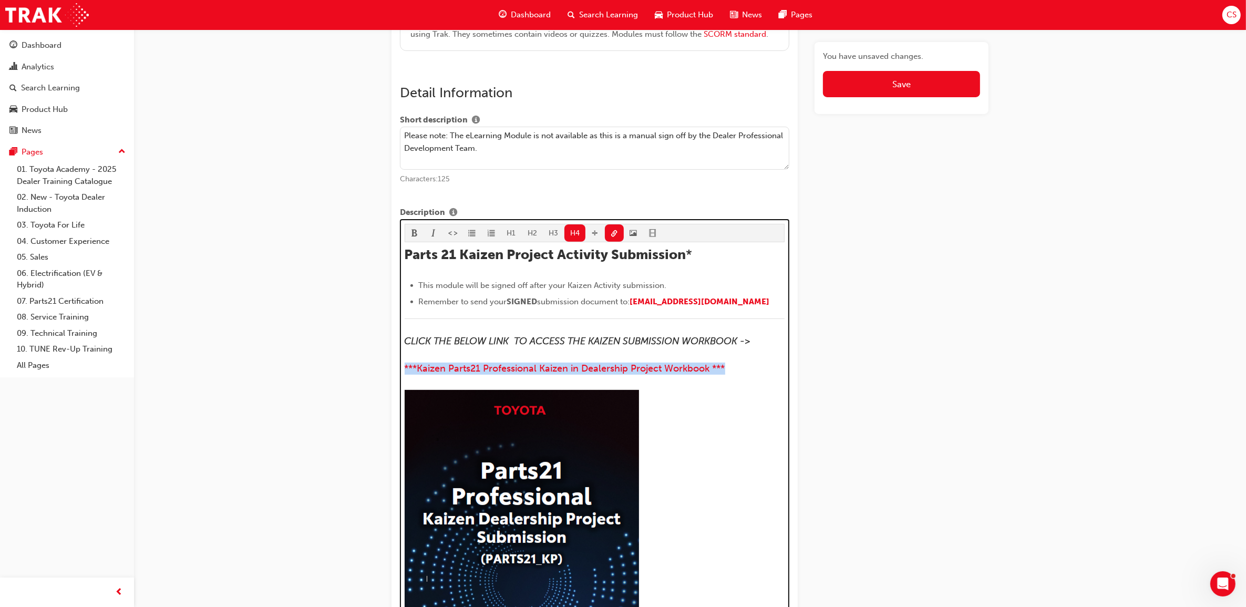
drag, startPoint x: 733, startPoint y: 366, endPoint x: 403, endPoint y: 356, distance: 330.3
click at [403, 366] on div "H1 H2 H3 H4 Parts 21 Kaizen Project Activity Submission * This module will be s…" at bounding box center [595, 581] width 390 height 725
click at [416, 234] on span "format_bold-icon" at bounding box center [414, 234] width 7 height 9
click at [416, 368] on span "***Kaizen Parts21 Professional Kaizen in Dealership Project Workbook ***" at bounding box center [570, 369] width 331 height 12
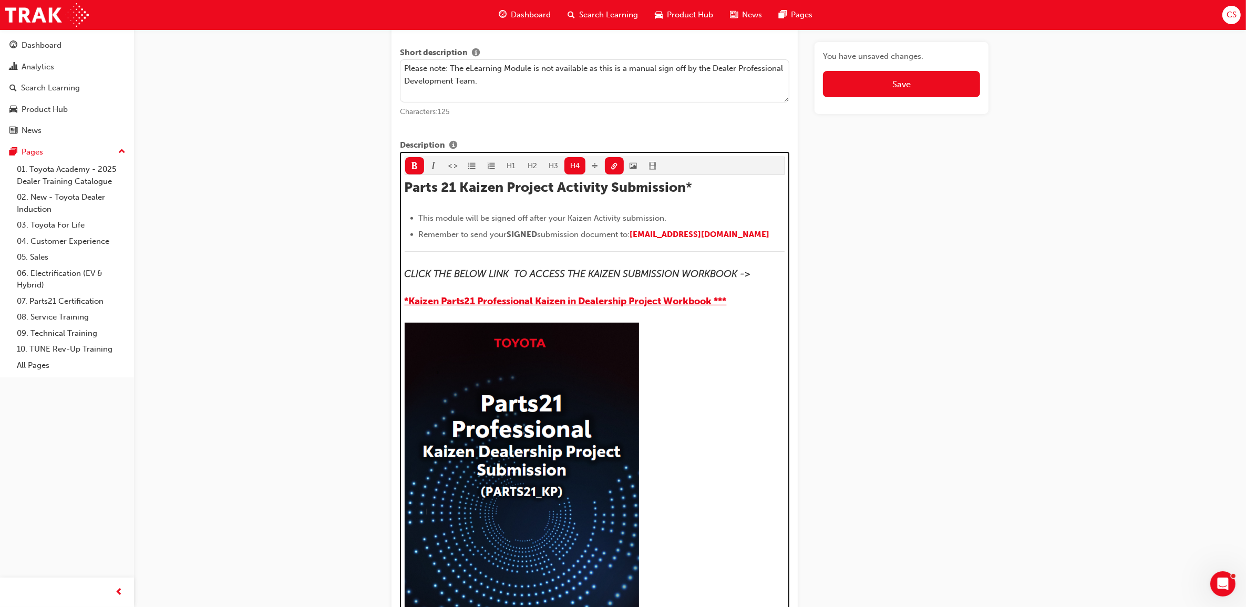
click at [727, 303] on span "*Kaizen Parts21 Professional Kaizen in Dealership Project Workbook ***" at bounding box center [566, 301] width 322 height 12
click at [751, 352] on div at bounding box center [595, 492] width 381 height 339
drag, startPoint x: 731, startPoint y: 305, endPoint x: 374, endPoint y: 302, distance: 357.0
click at [700, 430] on div at bounding box center [595, 492] width 381 height 339
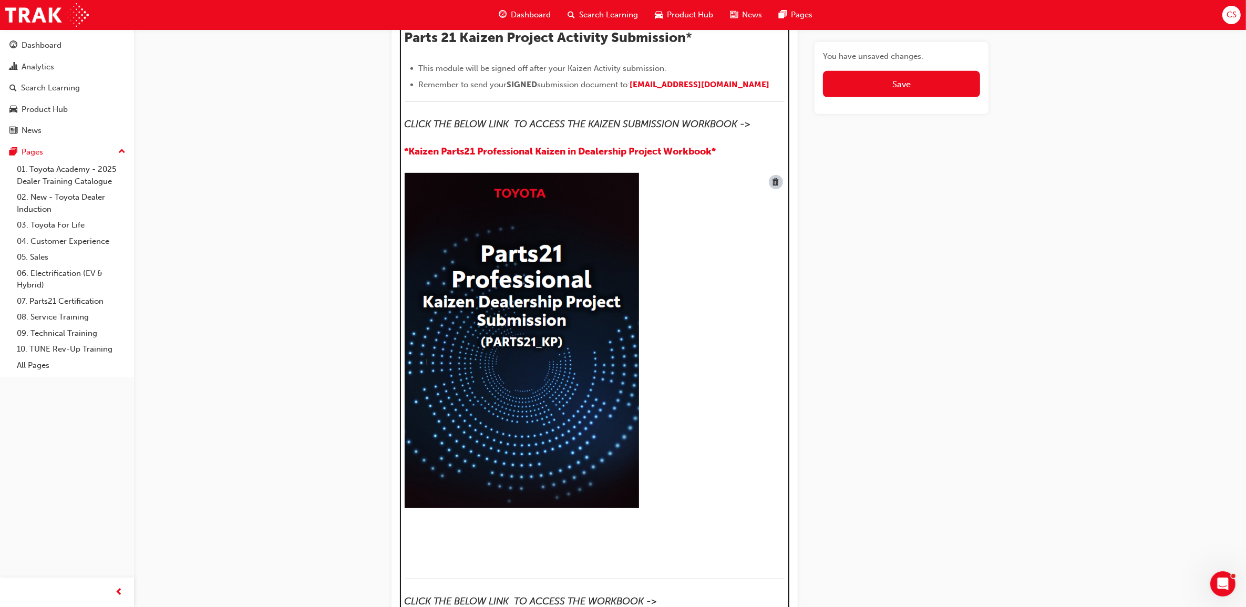
scroll to position [915, 0]
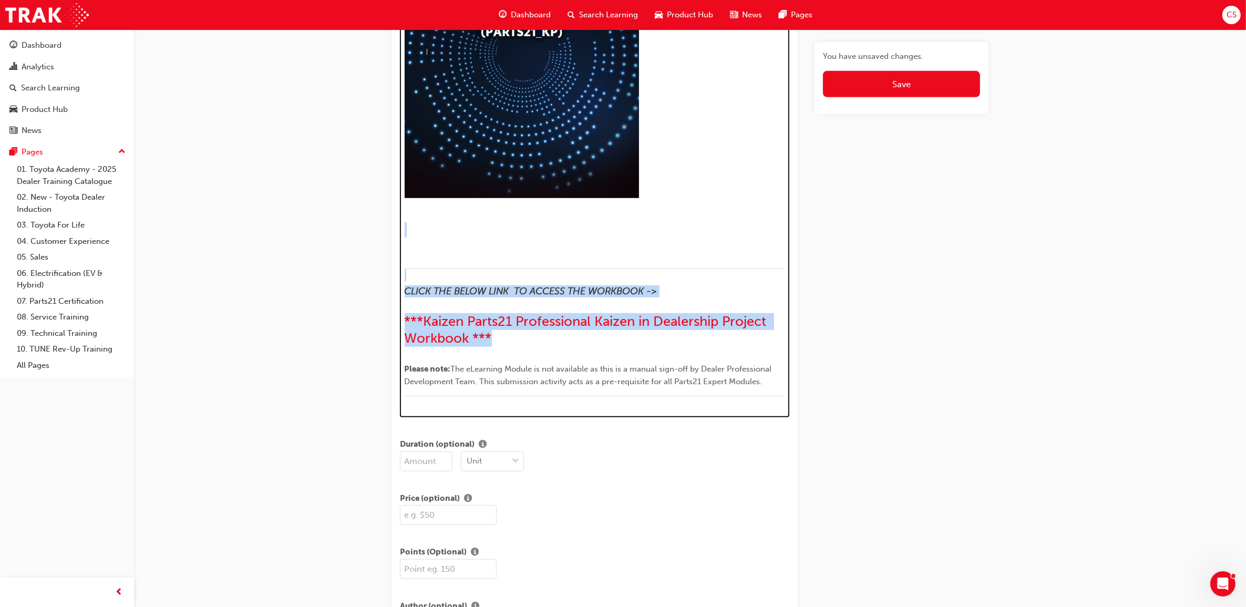
drag, startPoint x: 516, startPoint y: 344, endPoint x: 422, endPoint y: 221, distance: 155.6
click at [422, 221] on div "Parts 21 Kaizen Project Activity Submission * This module will be signed off af…" at bounding box center [595, 64] width 381 height 690
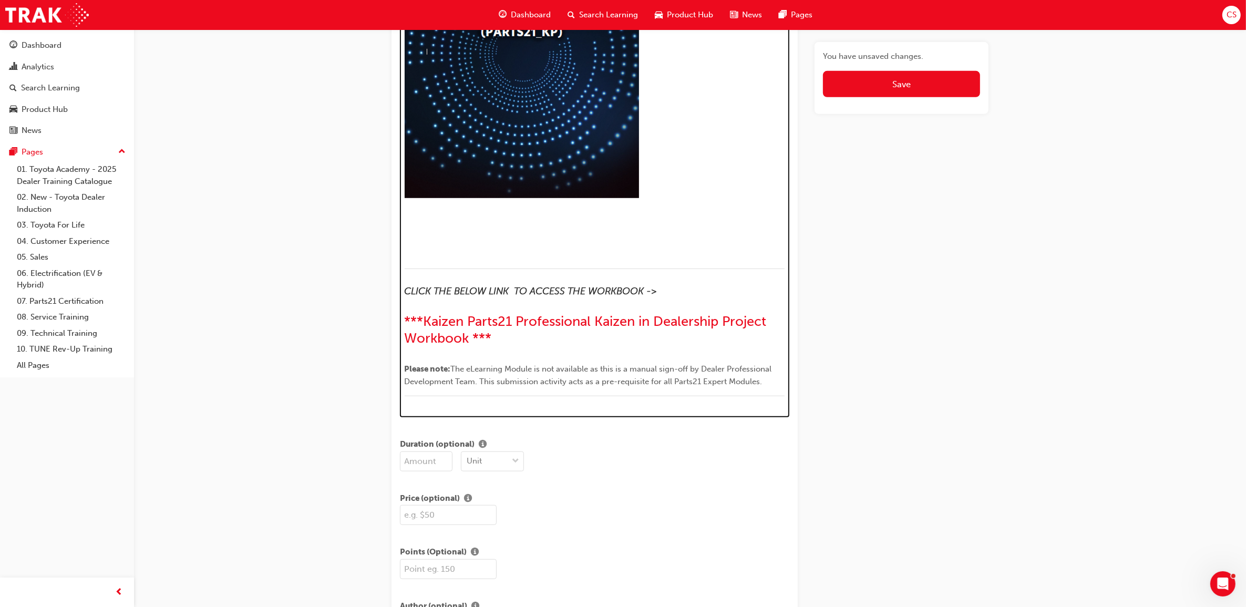
scroll to position [842, 0]
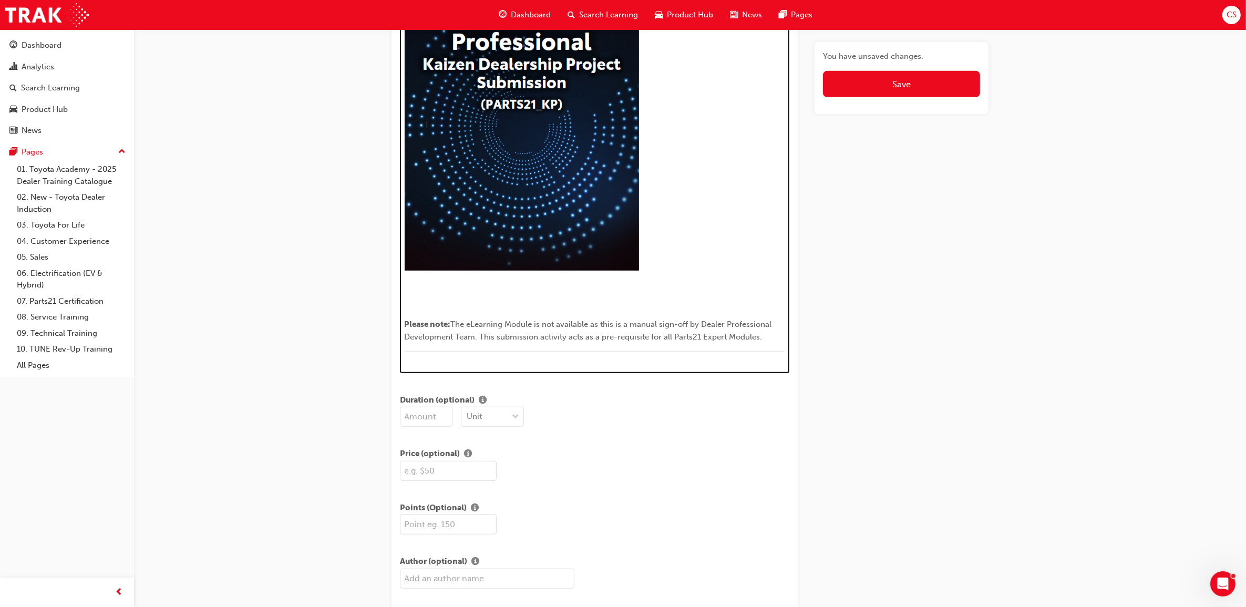
drag, startPoint x: 559, startPoint y: 340, endPoint x: 393, endPoint y: 279, distance: 176.3
click at [393, 279] on div "Title Parts21 Professional Kaizen in Dealership Project Submission Characters: …" at bounding box center [595, 466] width 406 height 2417
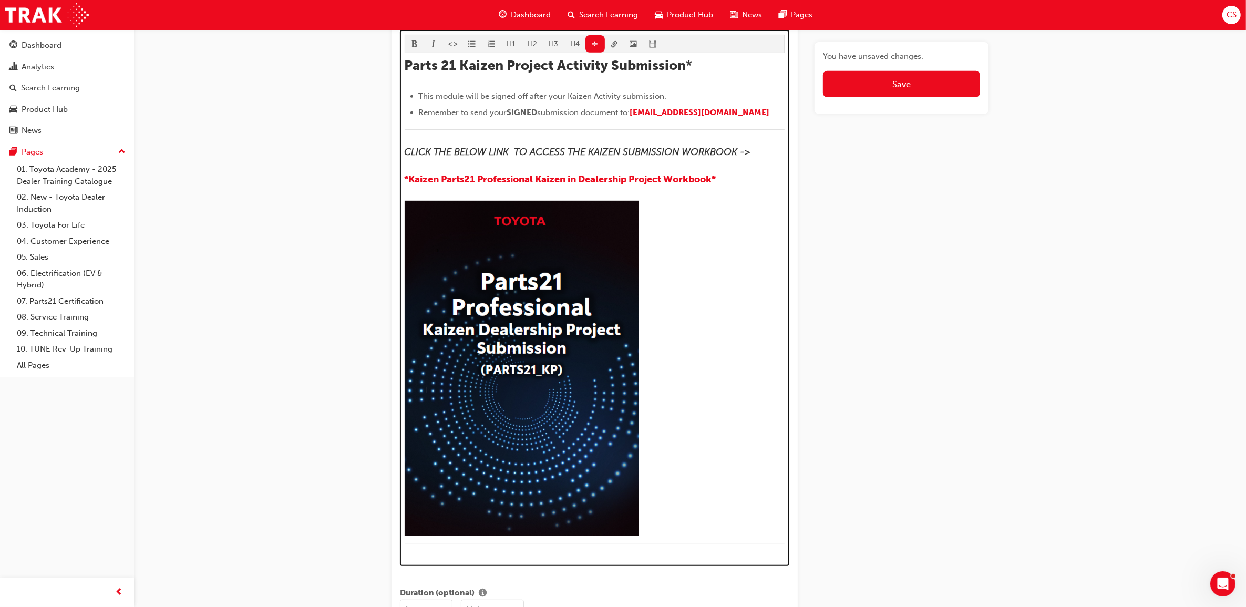
scroll to position [564, 0]
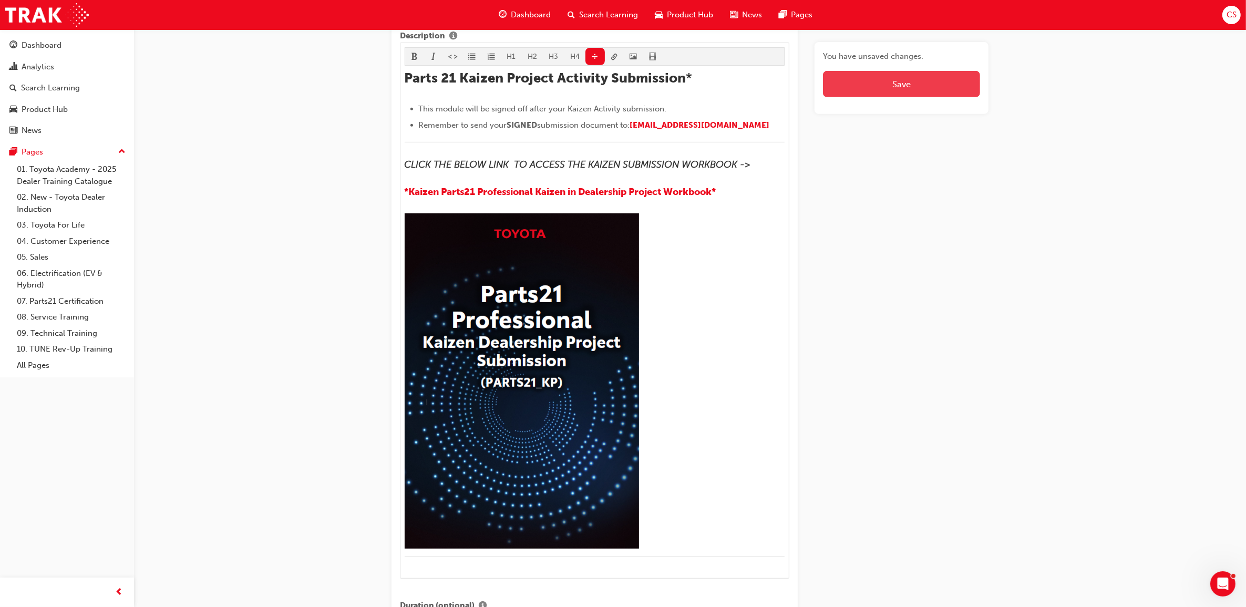
click at [956, 80] on button "Save" at bounding box center [901, 84] width 157 height 26
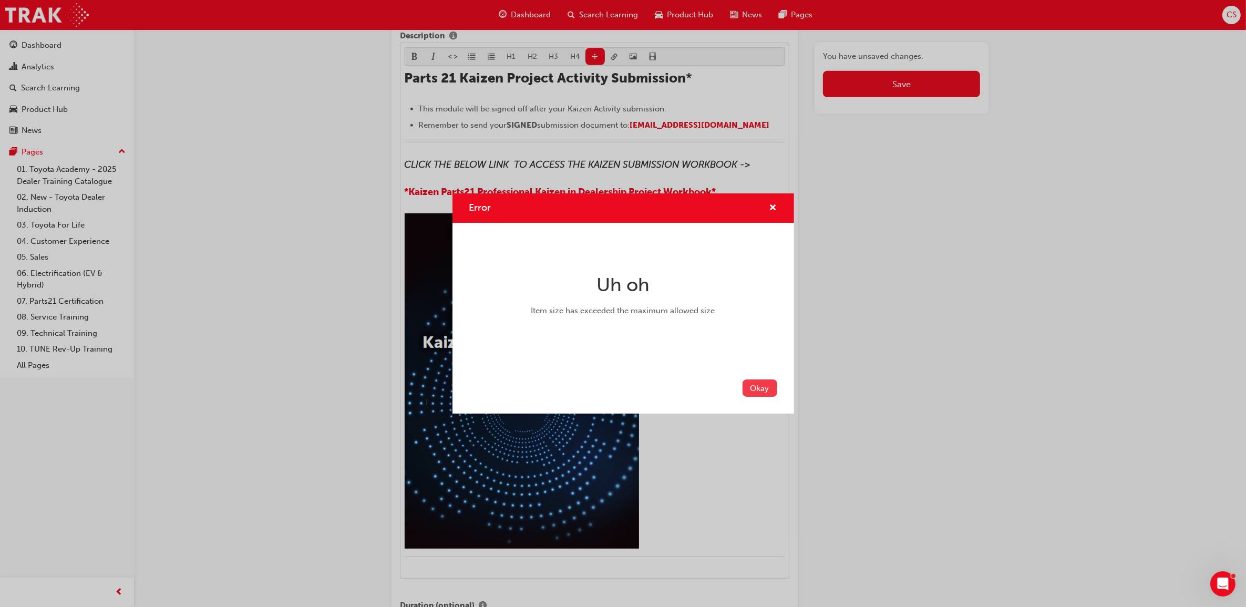
click at [765, 390] on button "Okay" at bounding box center [760, 388] width 35 height 17
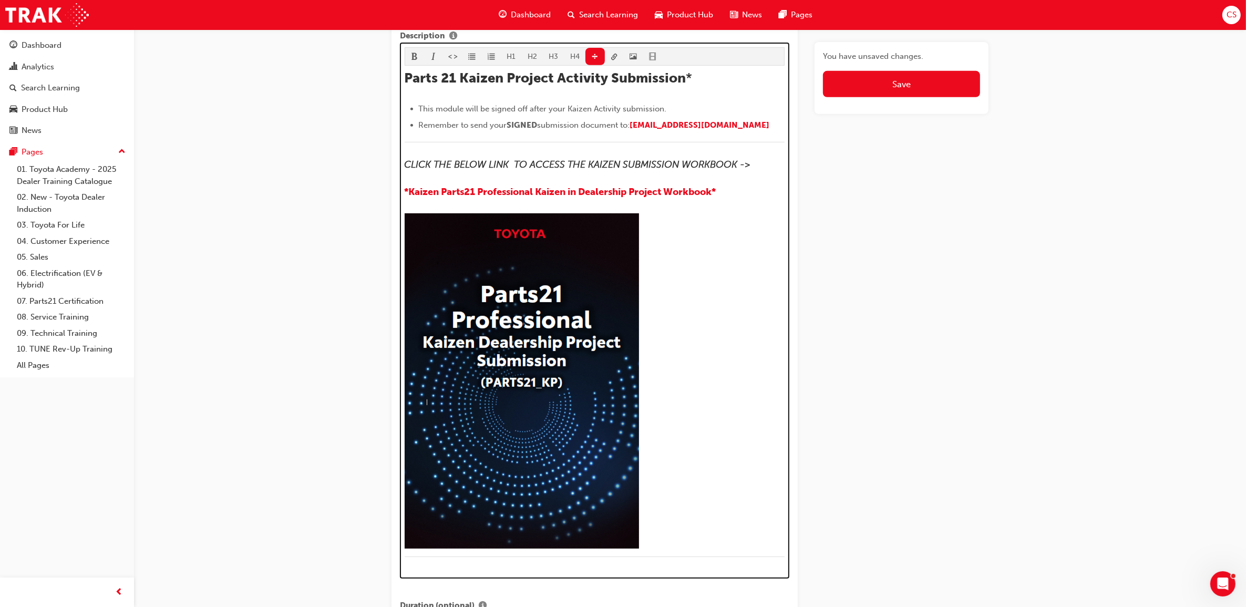
click at [544, 345] on img at bounding box center [522, 380] width 234 height 335
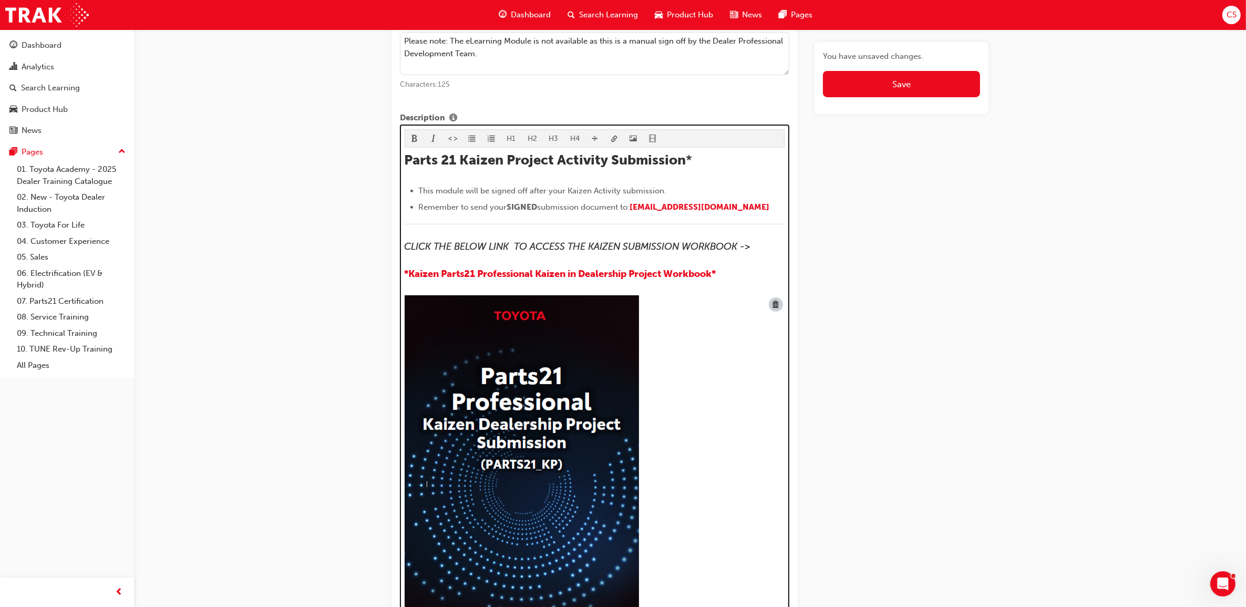
click at [580, 343] on img at bounding box center [522, 462] width 234 height 335
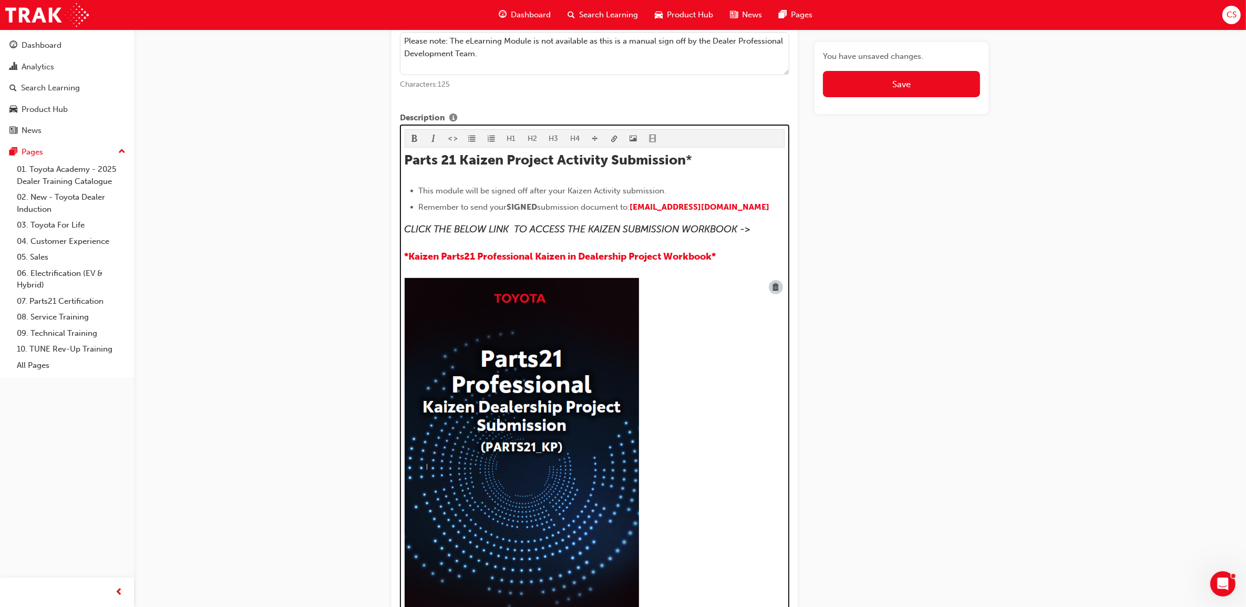
click at [602, 342] on img at bounding box center [522, 445] width 234 height 335
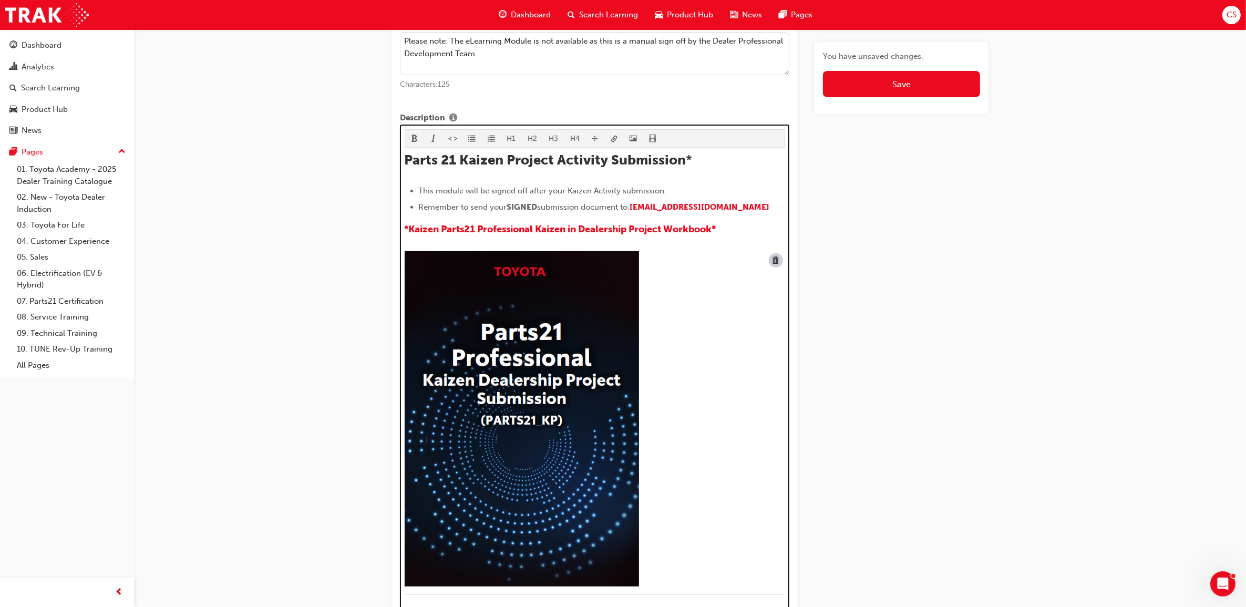
click at [605, 288] on img at bounding box center [522, 418] width 234 height 335
click at [763, 263] on div at bounding box center [595, 420] width 381 height 339
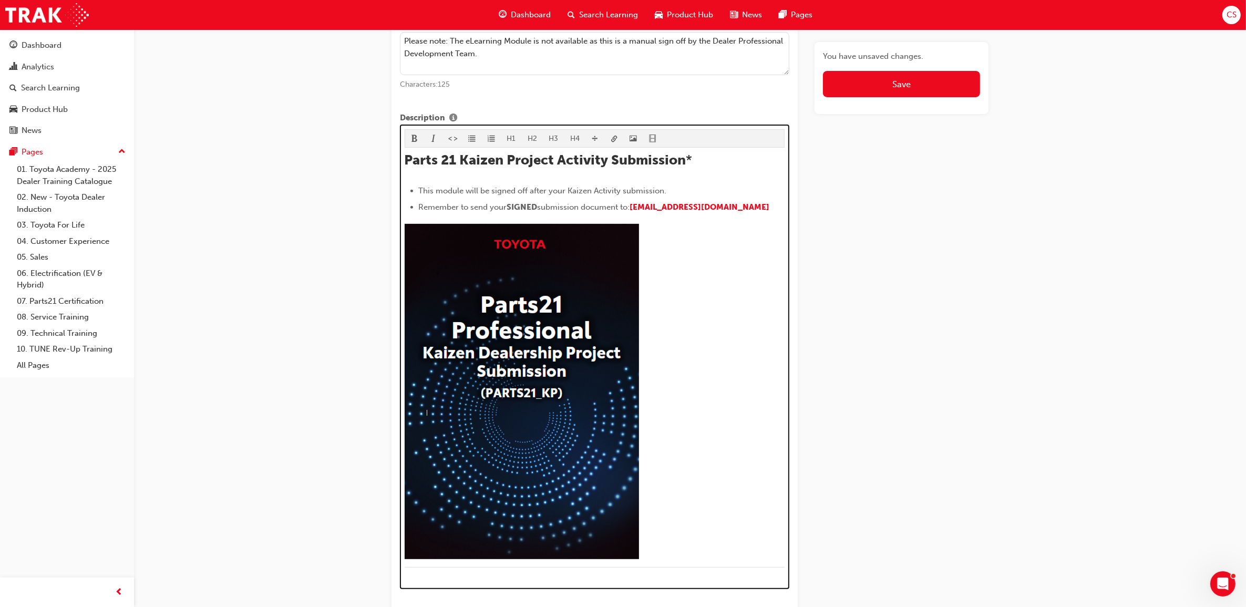
click at [719, 352] on div at bounding box center [595, 393] width 381 height 339
click at [566, 300] on img at bounding box center [522, 391] width 234 height 335
click at [605, 293] on img at bounding box center [522, 391] width 234 height 335
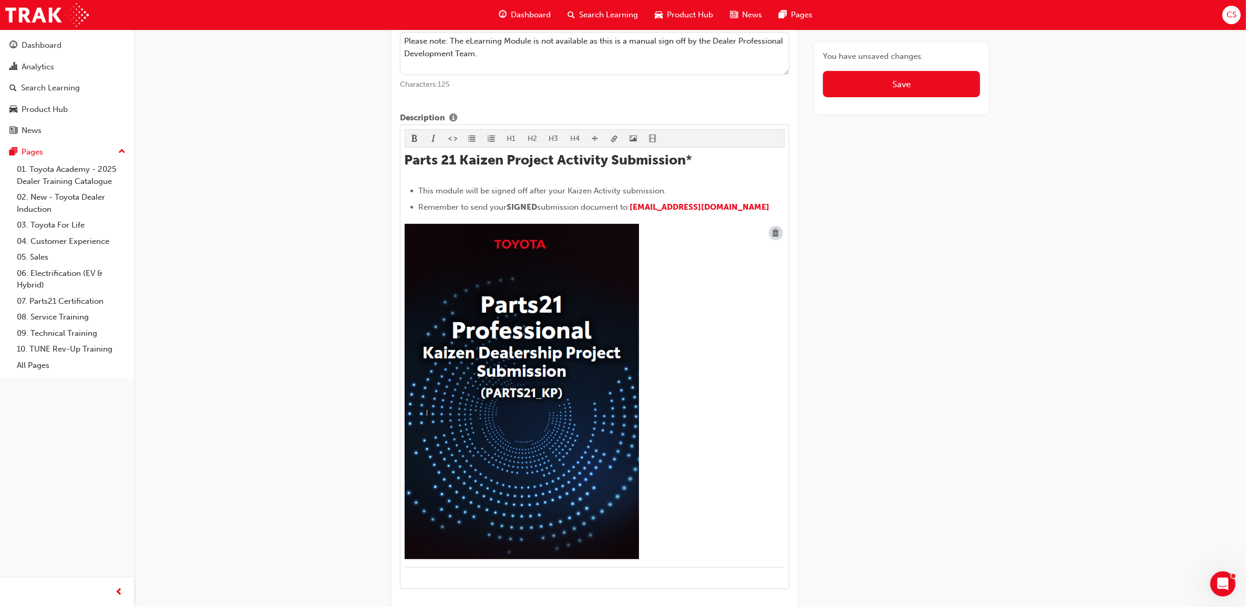
scroll to position [411, 0]
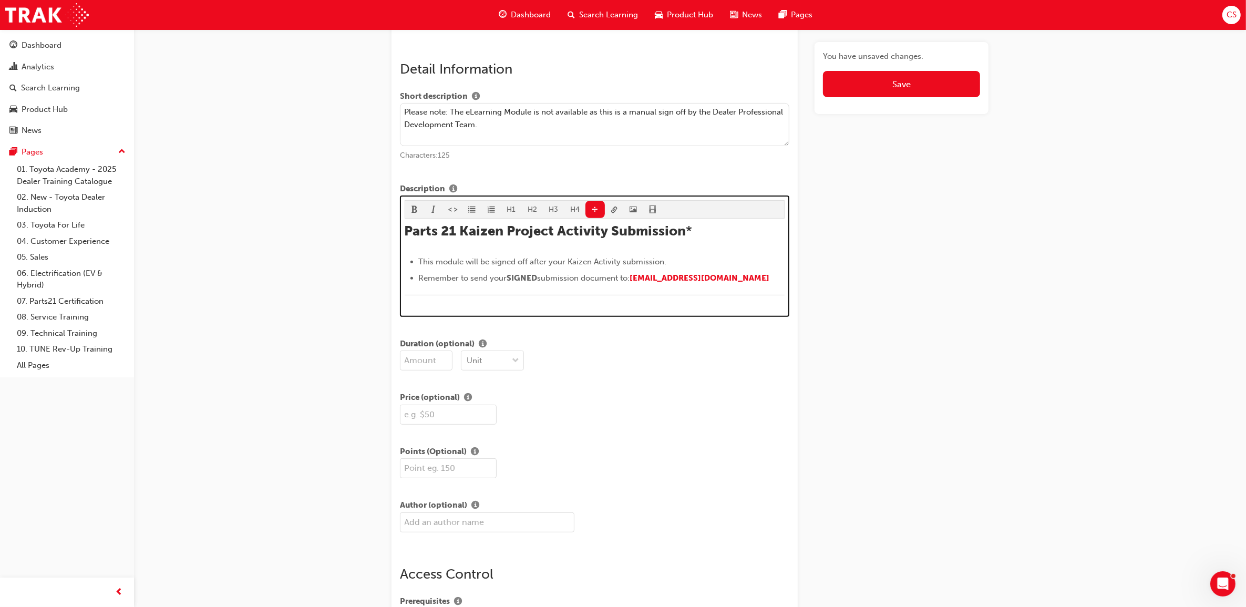
click at [762, 308] on div "﻿" at bounding box center [595, 301] width 381 height 13
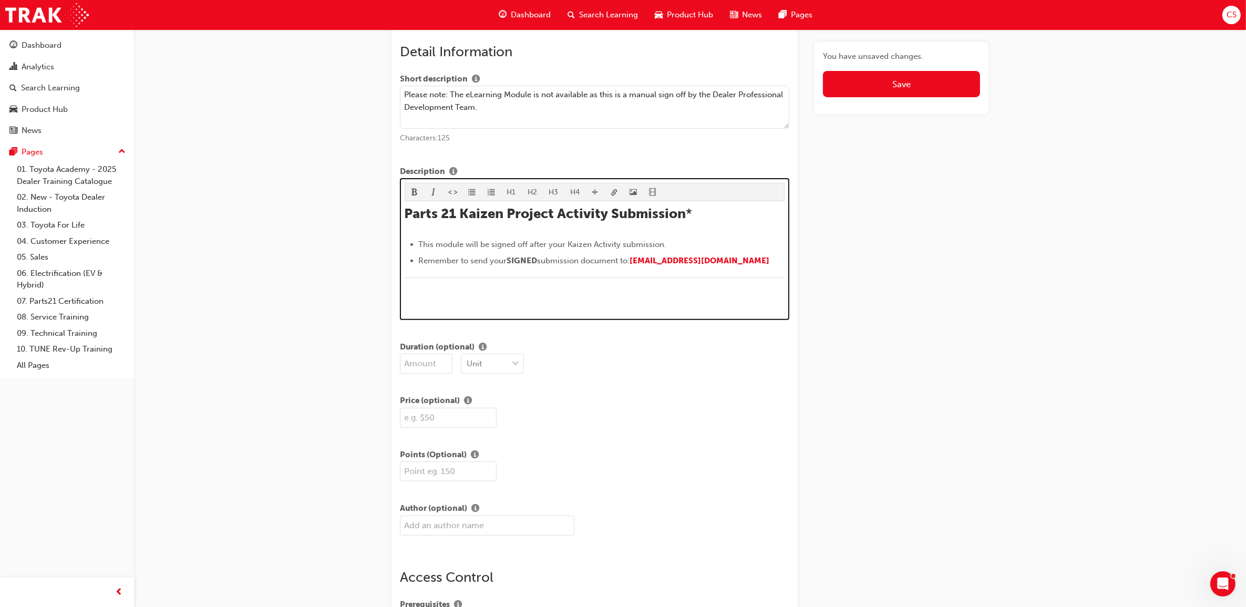
click at [765, 265] on li "Remember to send your SIGNED submission document to: Parts21.Kaizen@toyota.com.…" at bounding box center [602, 261] width 366 height 15
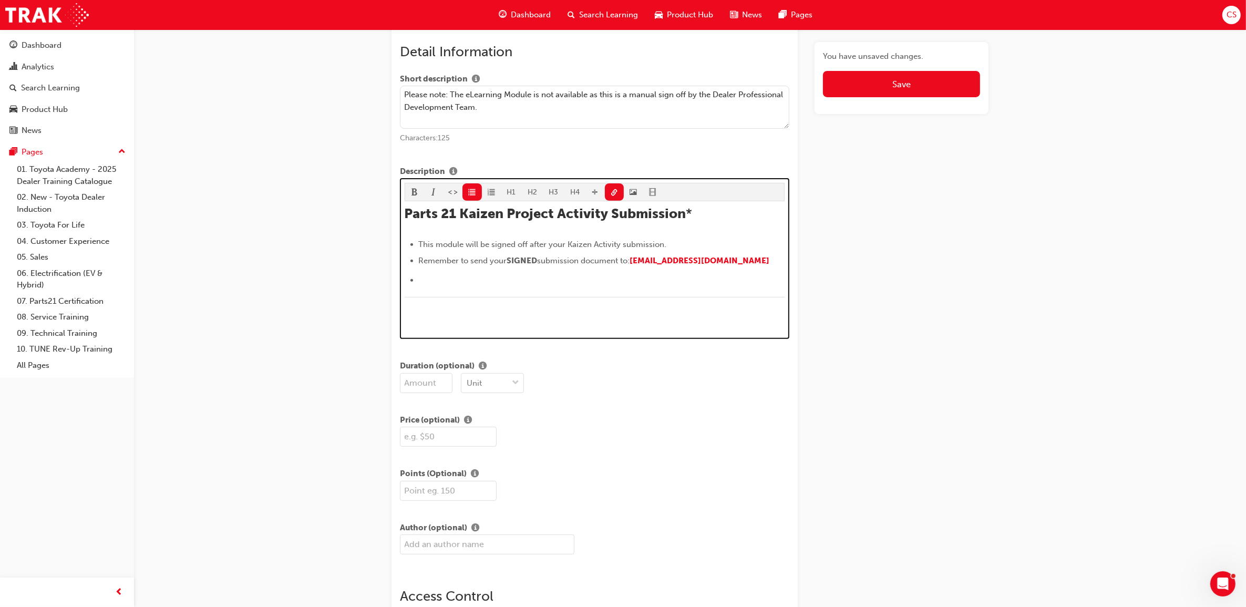
scroll to position [406, 0]
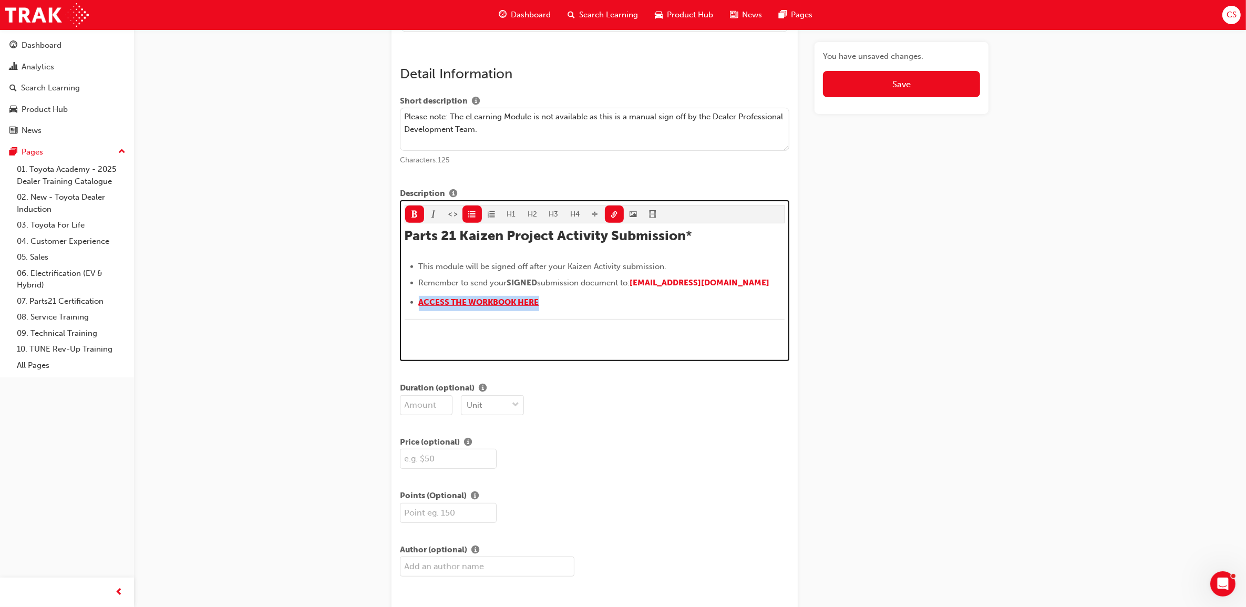
drag, startPoint x: 542, startPoint y: 304, endPoint x: 420, endPoint y: 303, distance: 122.5
click at [420, 303] on li "﻿ ACCESS THE WORKBOOK HERE ﻿" at bounding box center [602, 303] width 366 height 15
click at [607, 217] on button "button" at bounding box center [614, 214] width 19 height 17
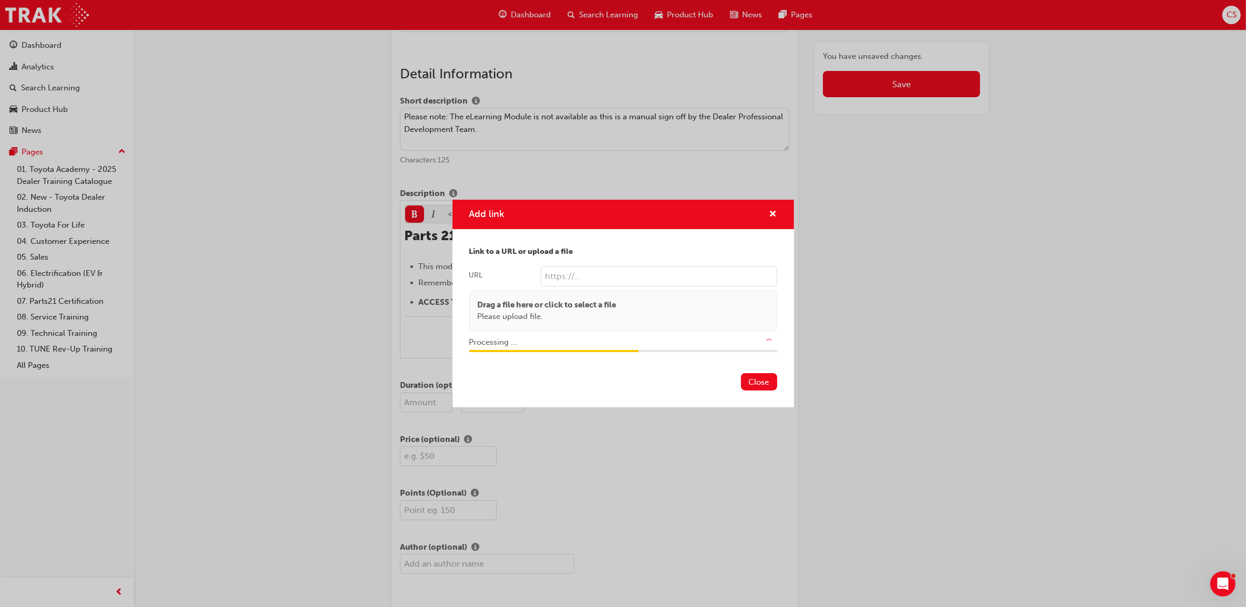
type input "/upload/65dec23d-9c82-4d57-9e8c-cee4fa35264c.pdf"
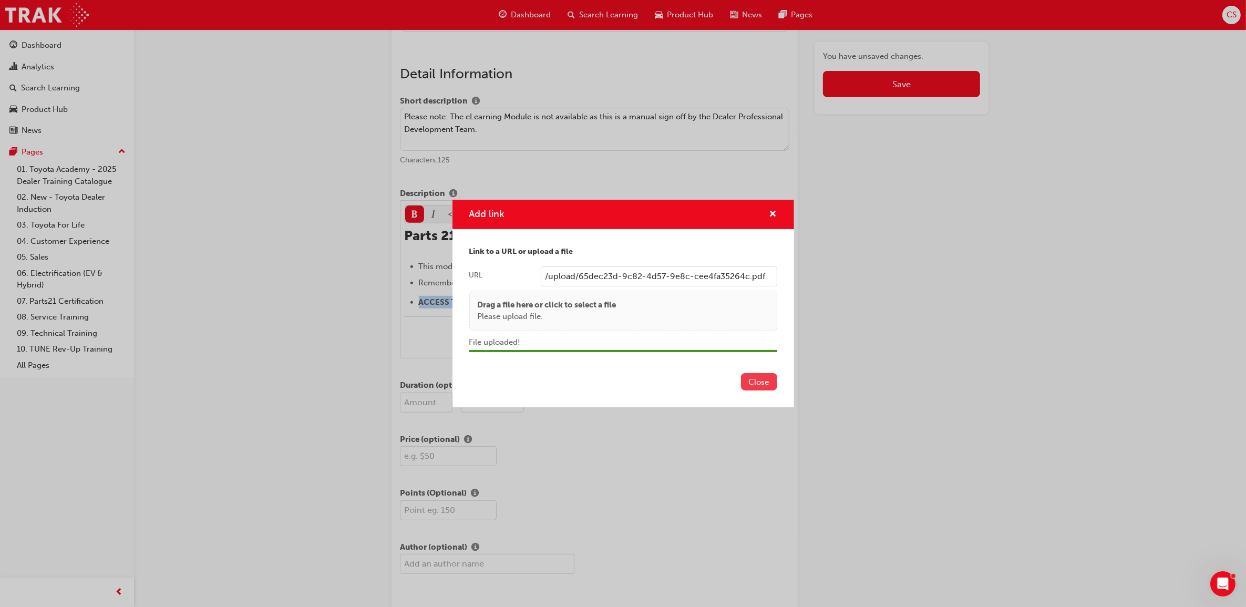
click at [770, 388] on button "Close" at bounding box center [759, 381] width 36 height 17
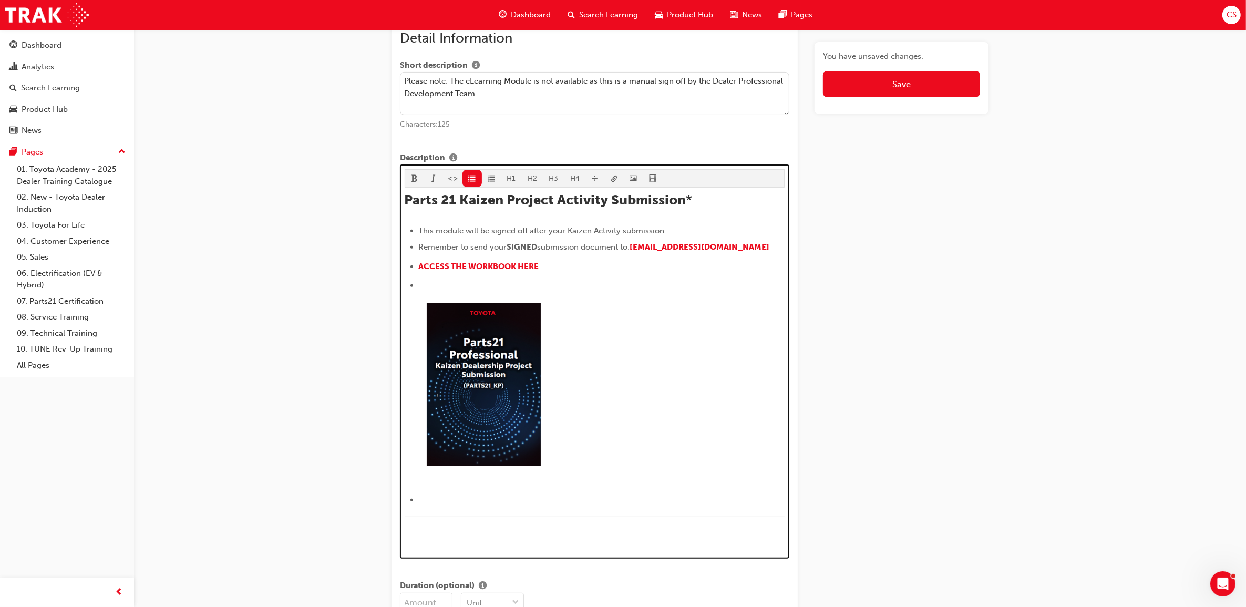
scroll to position [455, 0]
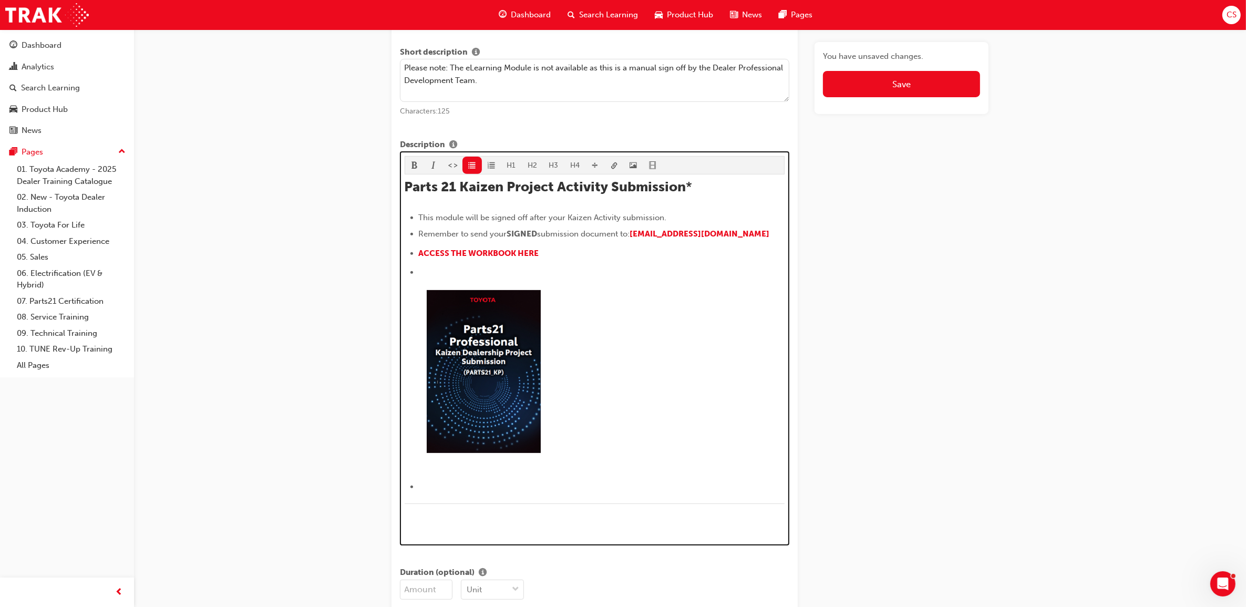
click at [494, 269] on li "﻿" at bounding box center [602, 272] width 366 height 13
click at [478, 167] on div "Description H1 H2 H3 H4 Parts 21 Kaizen Project Activity Submission * This modu…" at bounding box center [595, 342] width 390 height 407
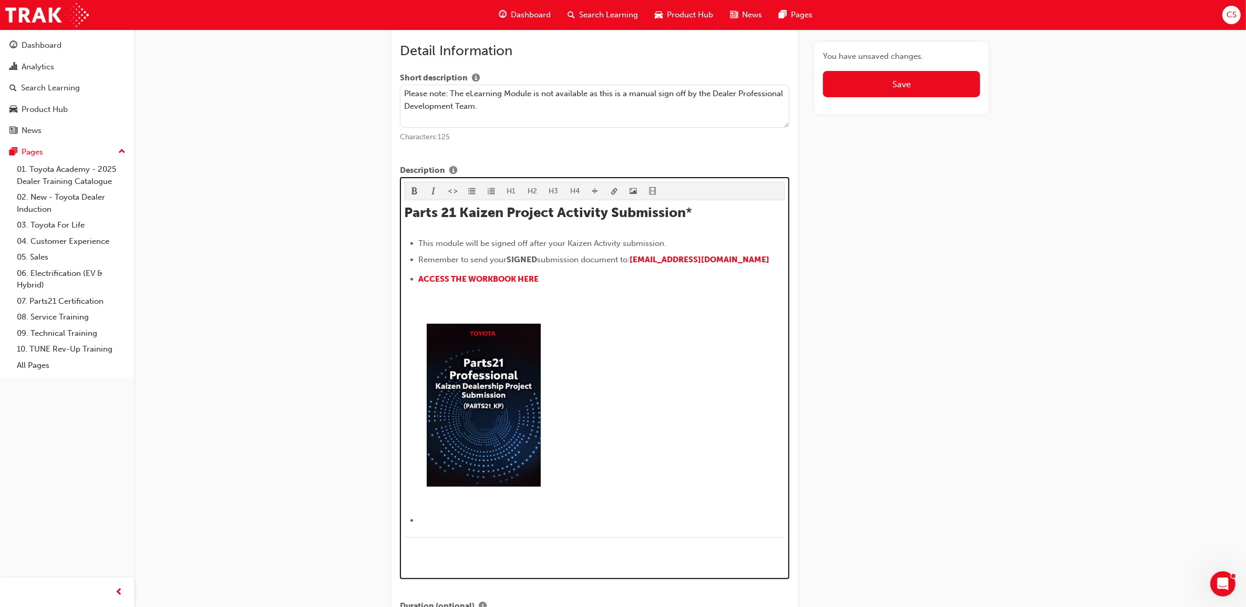
click at [440, 525] on li "﻿ ﻿ ﻿" at bounding box center [602, 521] width 366 height 15
click at [476, 196] on div "H1 H2 H3 H4 Parts 21 Kaizen Project Activity Submission * This module will be s…" at bounding box center [595, 374] width 381 height 385
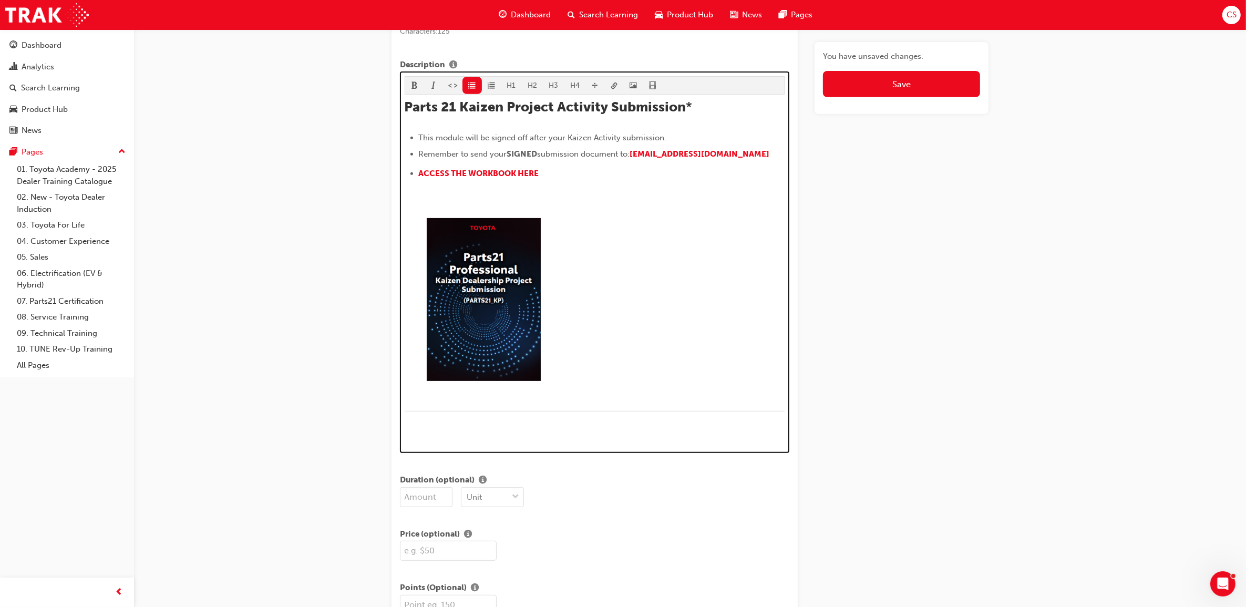
scroll to position [497, 0]
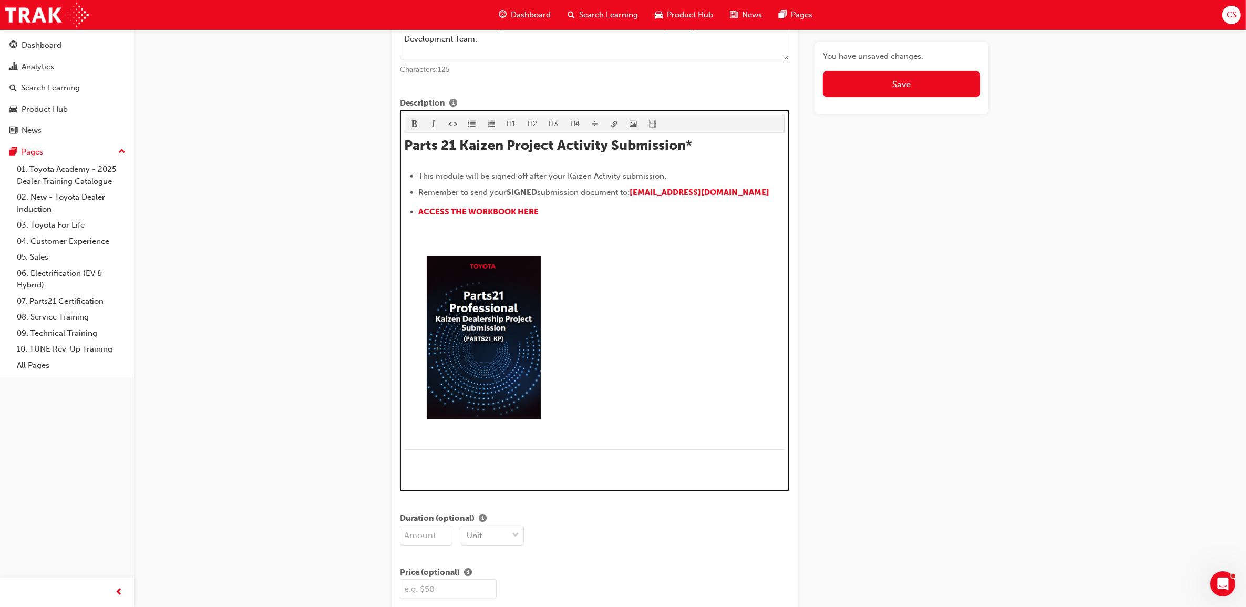
click at [444, 231] on p "﻿" at bounding box center [595, 235] width 381 height 13
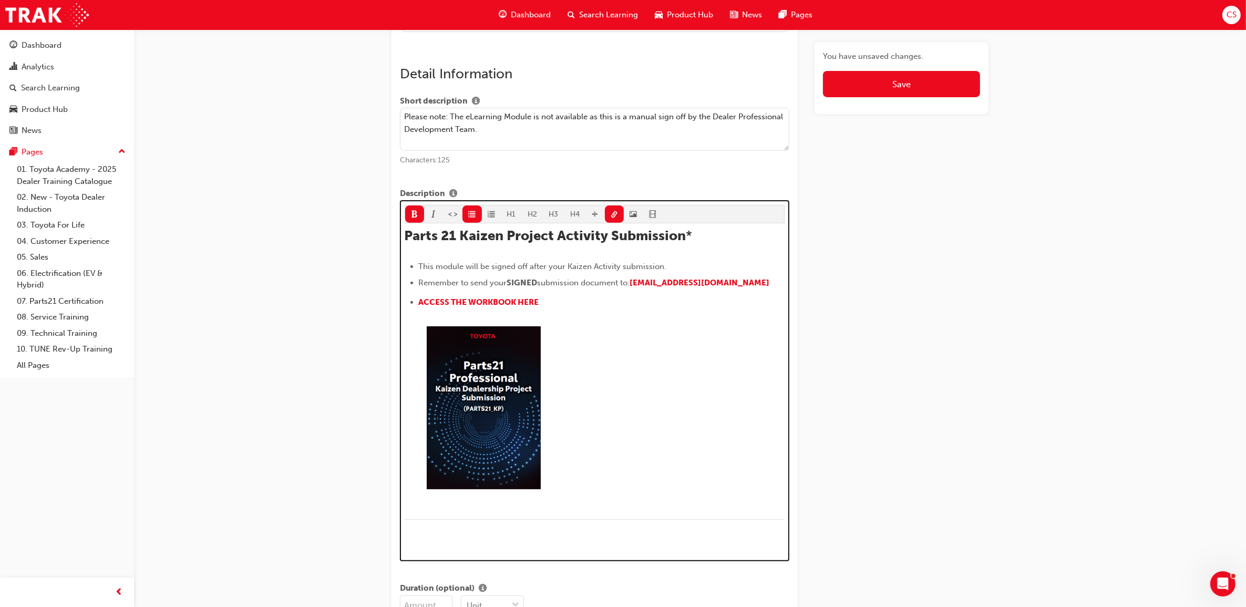
click at [661, 393] on div at bounding box center [602, 407] width 366 height 177
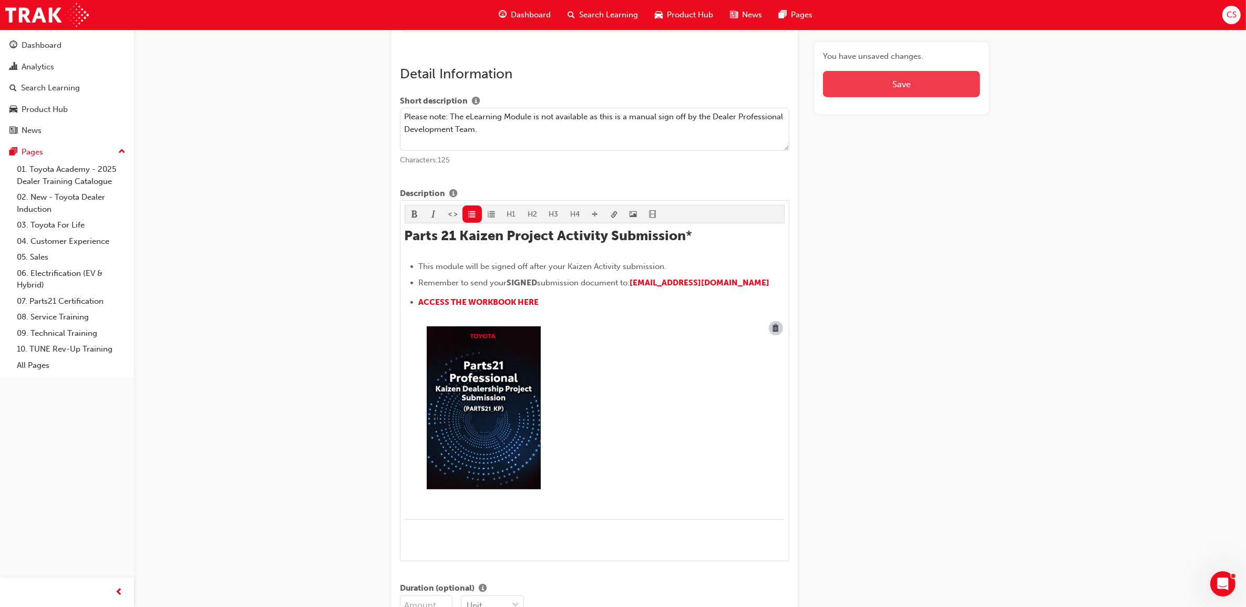
click at [911, 90] on button "Save" at bounding box center [901, 84] width 157 height 26
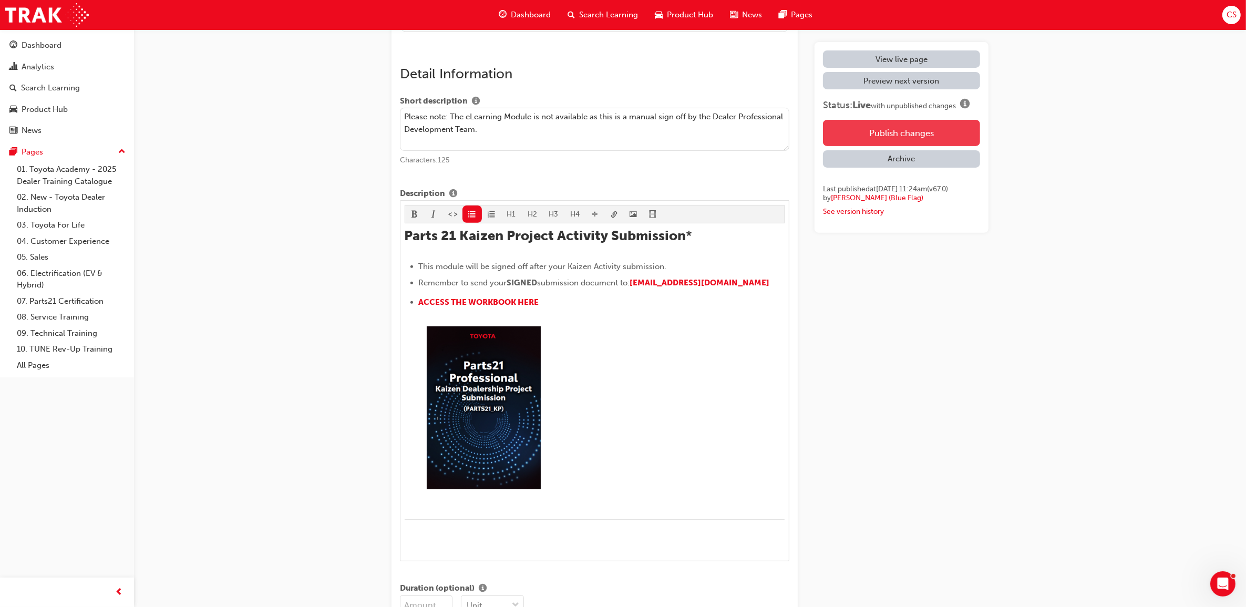
click at [897, 134] on button "Publish changes" at bounding box center [901, 133] width 157 height 26
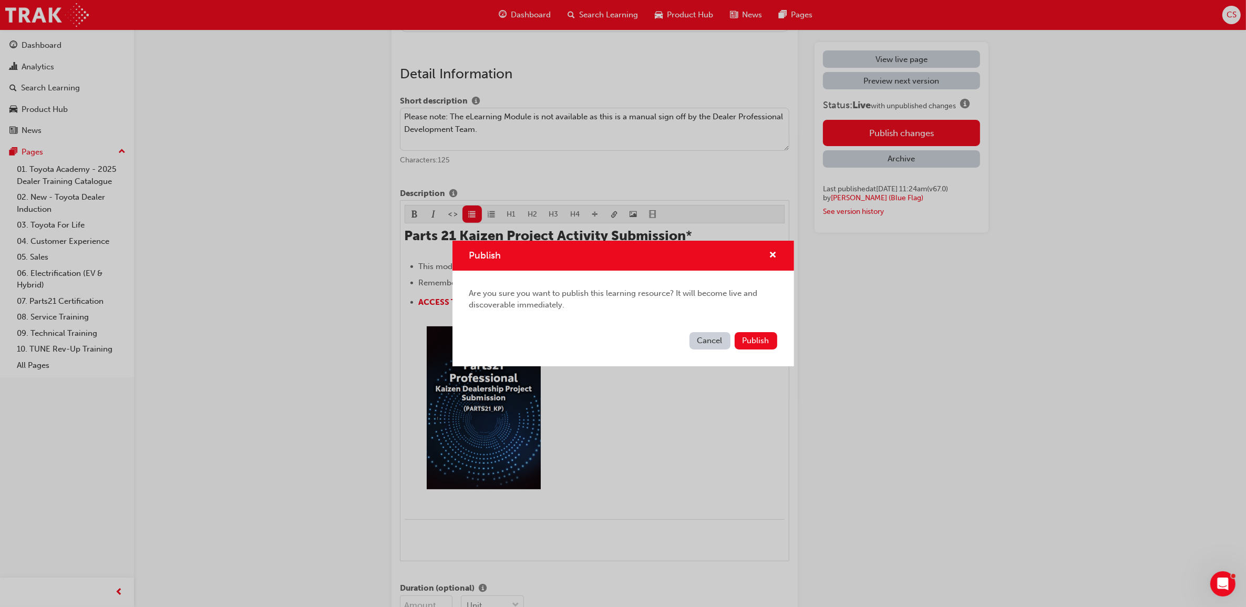
click at [760, 351] on div "Cancel Publish" at bounding box center [624, 347] width 342 height 38
click at [762, 343] on span "Publish" at bounding box center [756, 340] width 27 height 9
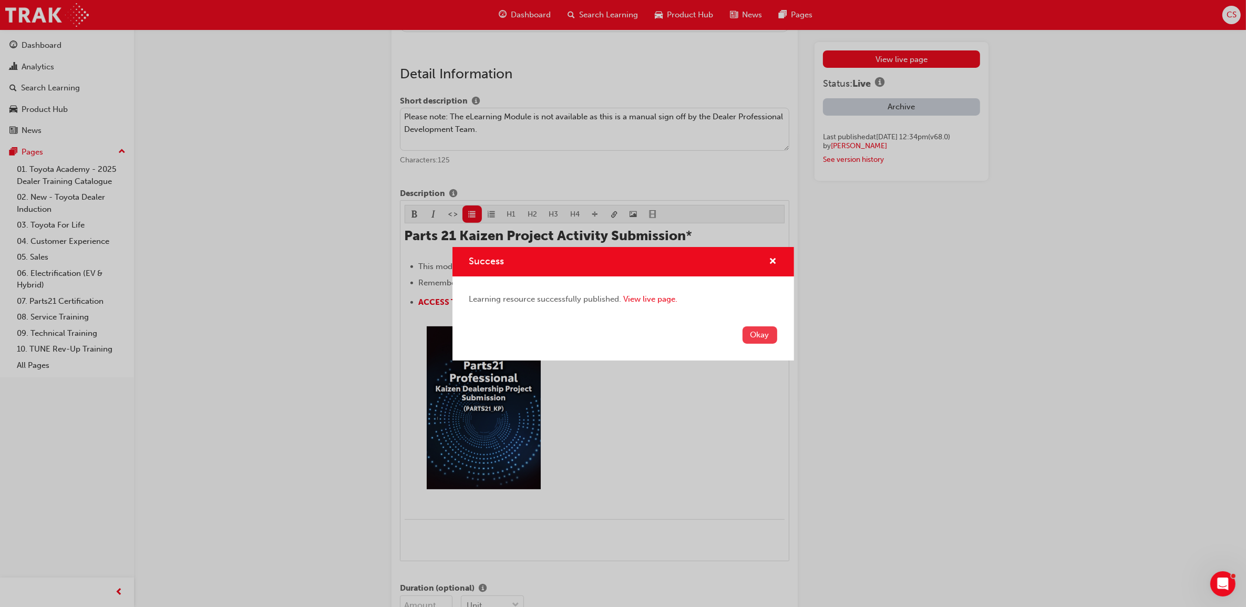
click at [768, 342] on button "Okay" at bounding box center [760, 334] width 35 height 17
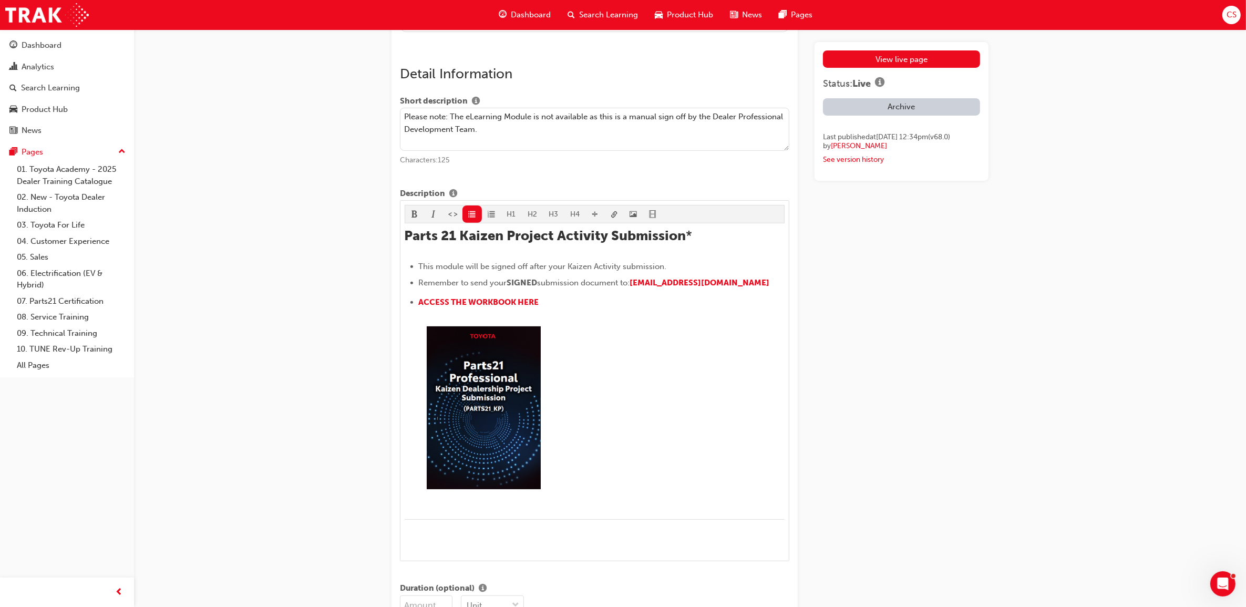
drag, startPoint x: 1078, startPoint y: 326, endPoint x: 1079, endPoint y: 310, distance: 16.3
click at [899, 64] on link "View live page" at bounding box center [901, 58] width 157 height 17
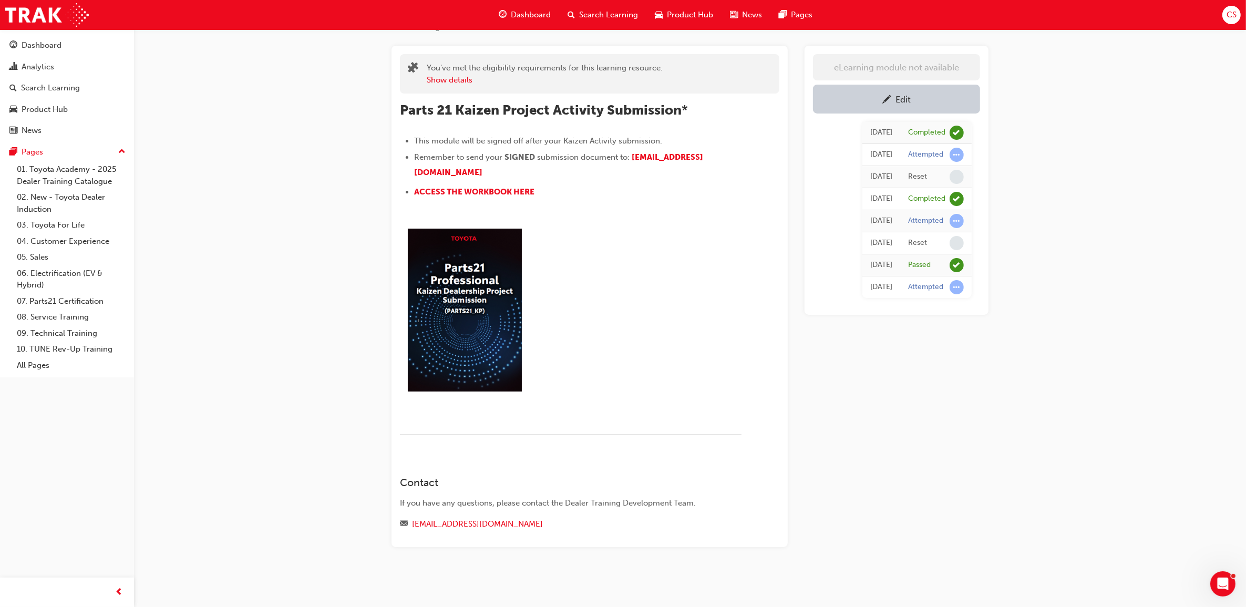
scroll to position [50, 0]
click at [944, 370] on div "eLearning module not available Edit Thu 29 Feb 2024 Completed Thu 1 Feb 2024 At…" at bounding box center [897, 297] width 184 height 502
click at [857, 98] on div "Edit" at bounding box center [896, 99] width 151 height 13
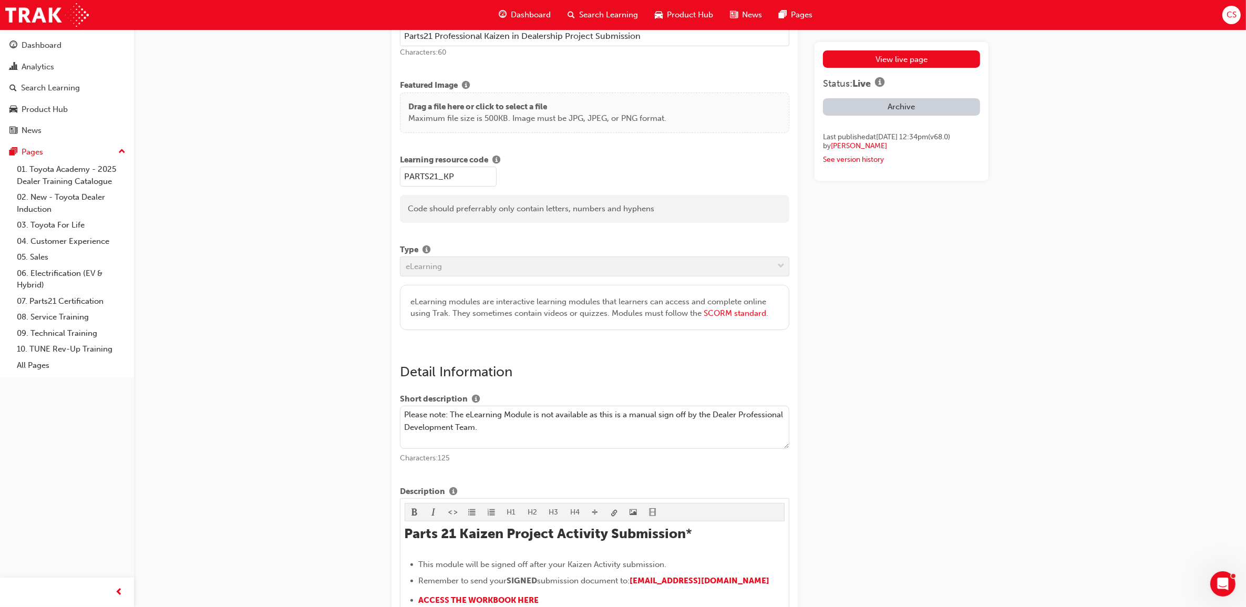
scroll to position [247, 0]
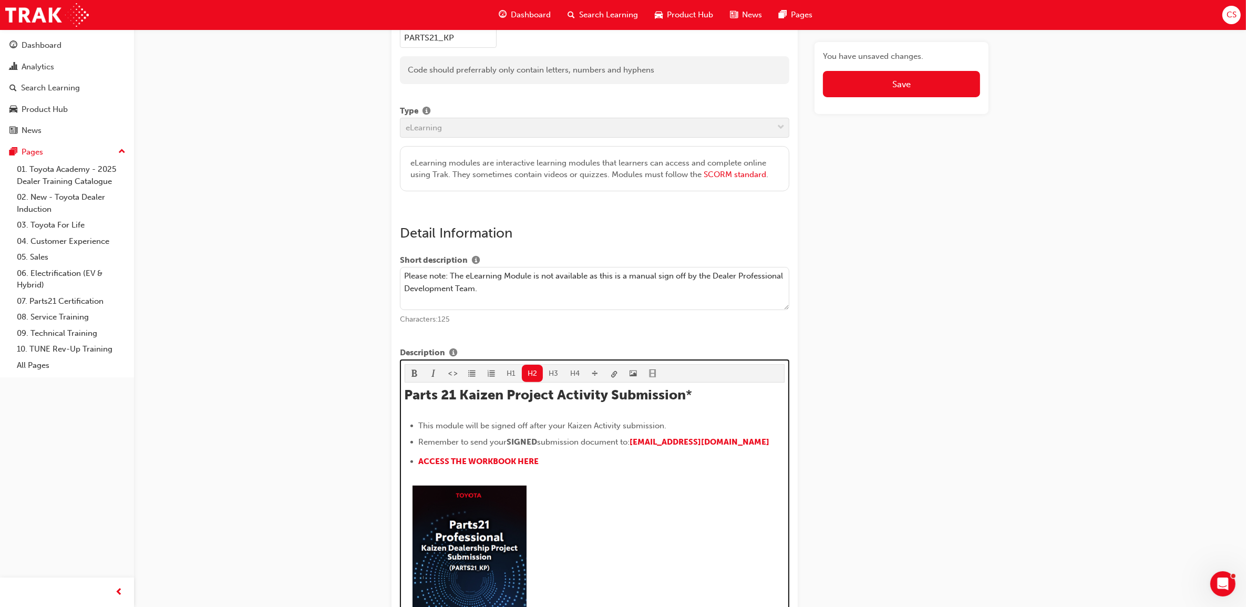
click at [713, 400] on h2 "Parts 21 Kaizen Project Activity Submission *" at bounding box center [595, 395] width 381 height 17
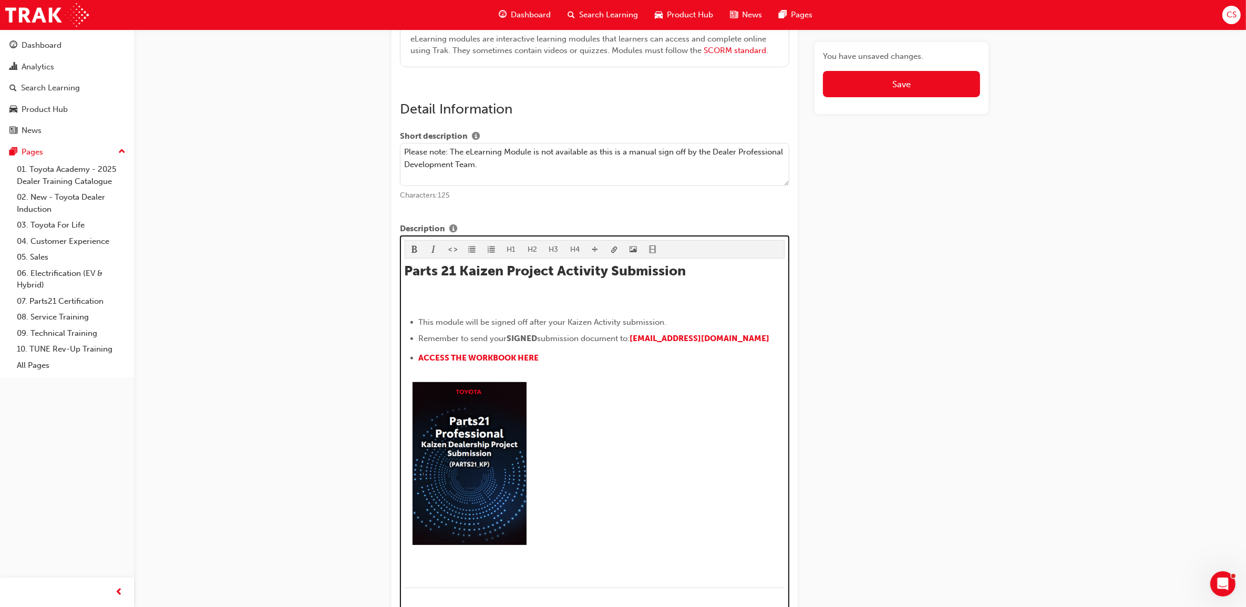
scroll to position [392, 0]
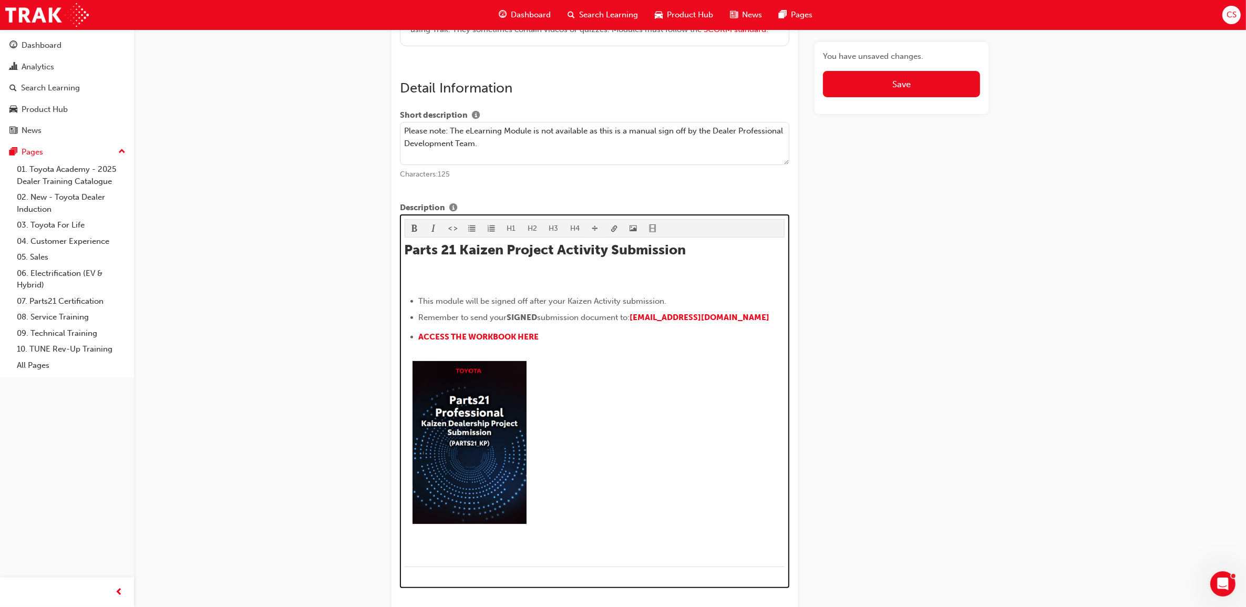
click at [592, 255] on div "H1 H2 H3 H4 Parts 21 Kaizen Project Activity Submission ﻿ This module will be s…" at bounding box center [595, 399] width 381 height 361
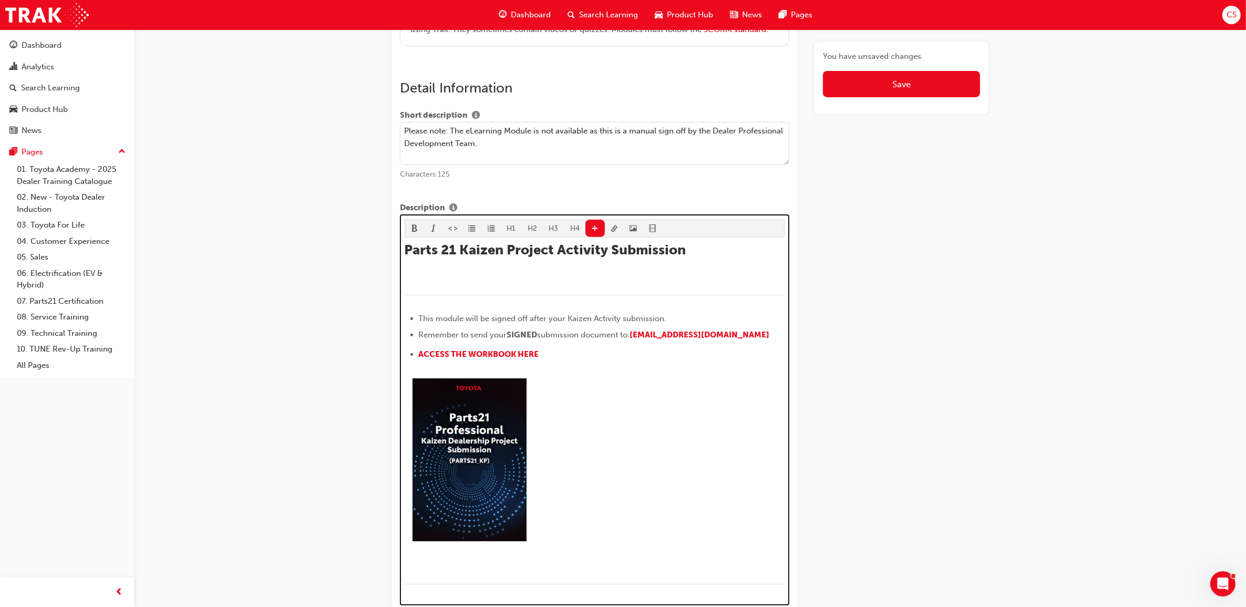
click at [534, 279] on p "﻿" at bounding box center [595, 280] width 381 height 13
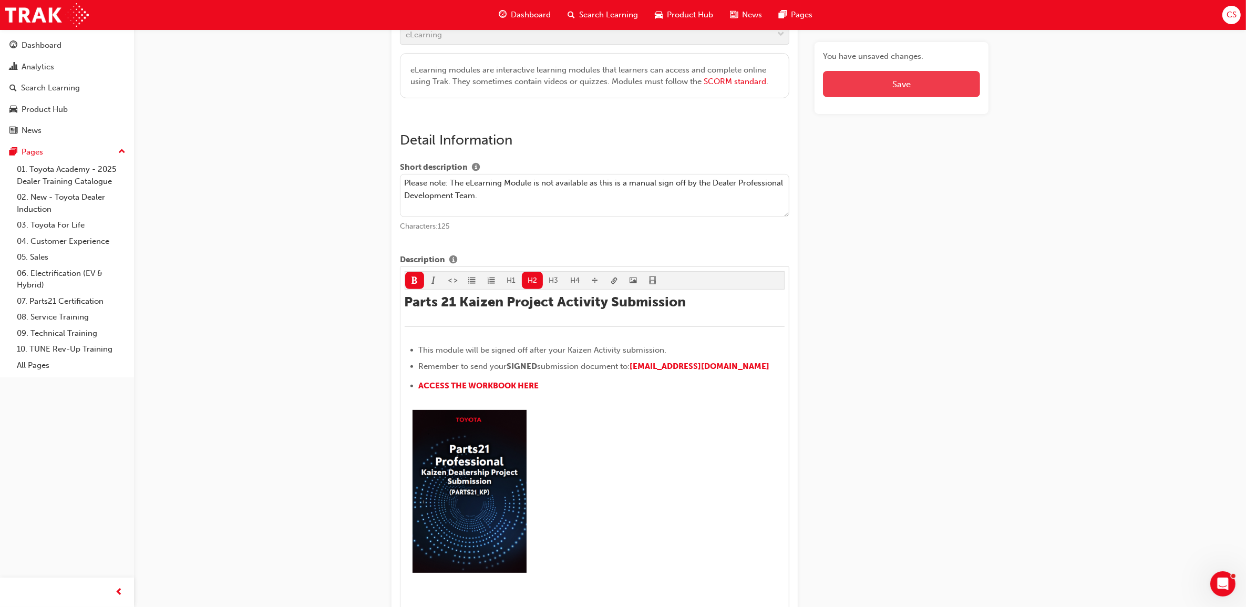
click at [905, 81] on span "Save" at bounding box center [902, 84] width 18 height 11
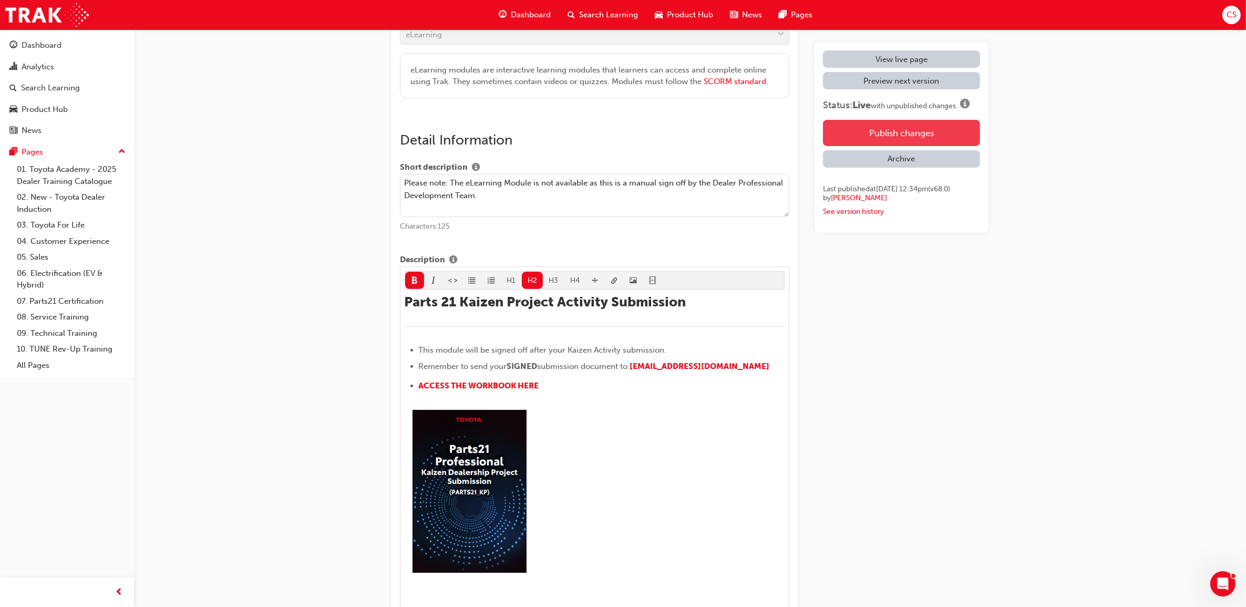
click at [934, 132] on button "Publish changes" at bounding box center [901, 133] width 157 height 26
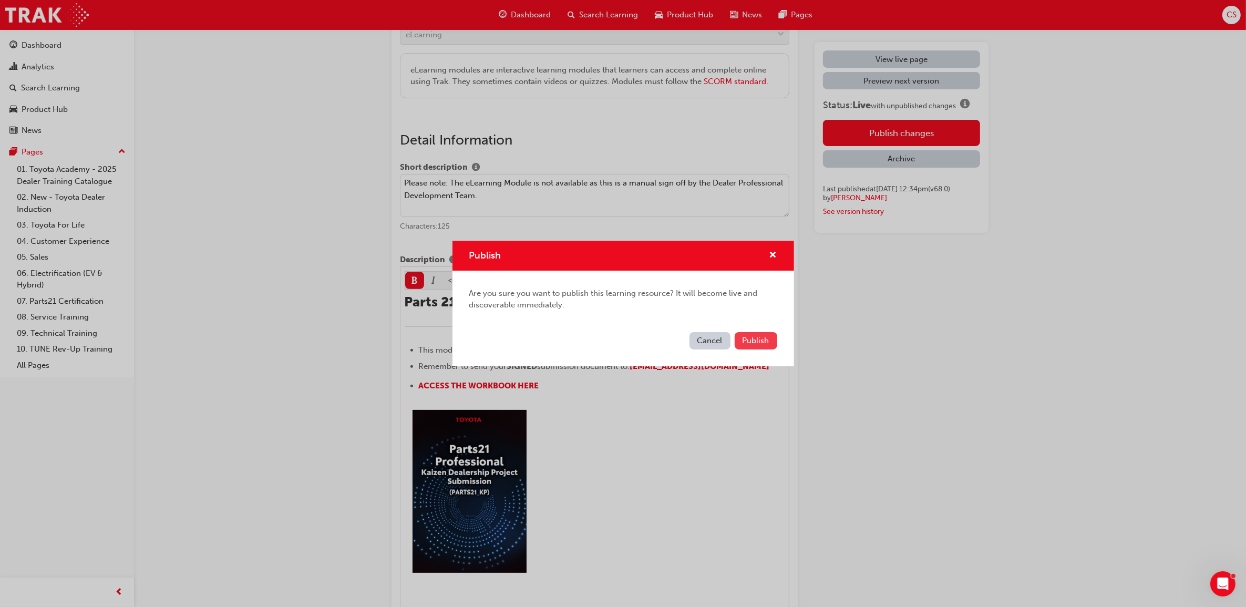
click at [754, 345] on button "Publish" at bounding box center [756, 340] width 43 height 17
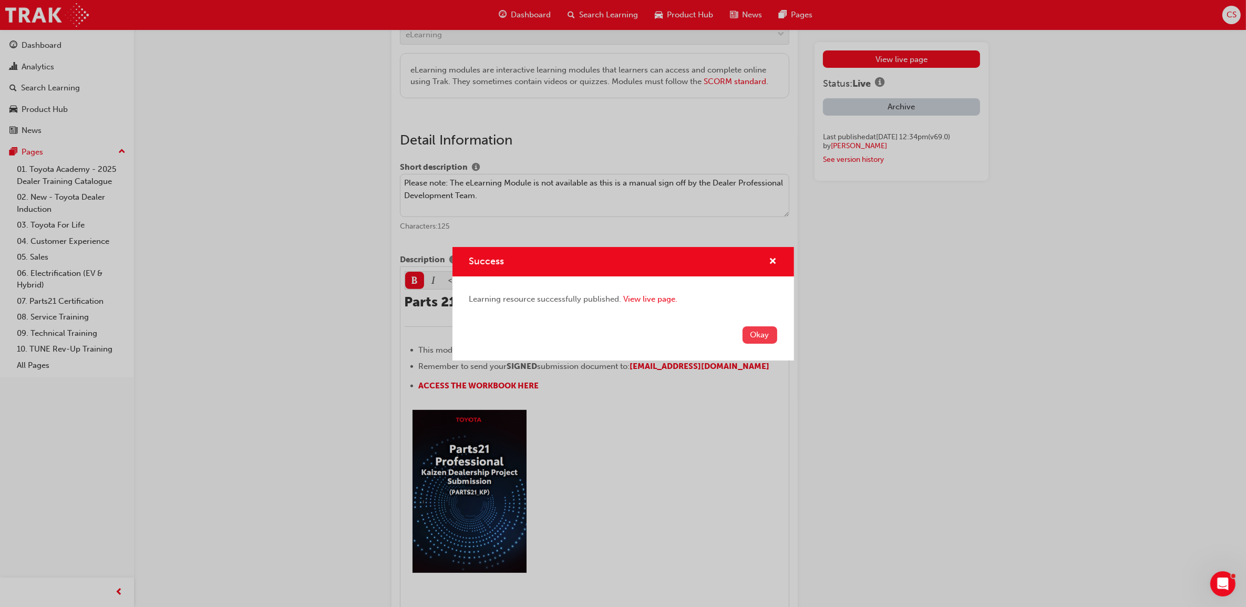
click at [755, 334] on button "Okay" at bounding box center [760, 334] width 35 height 17
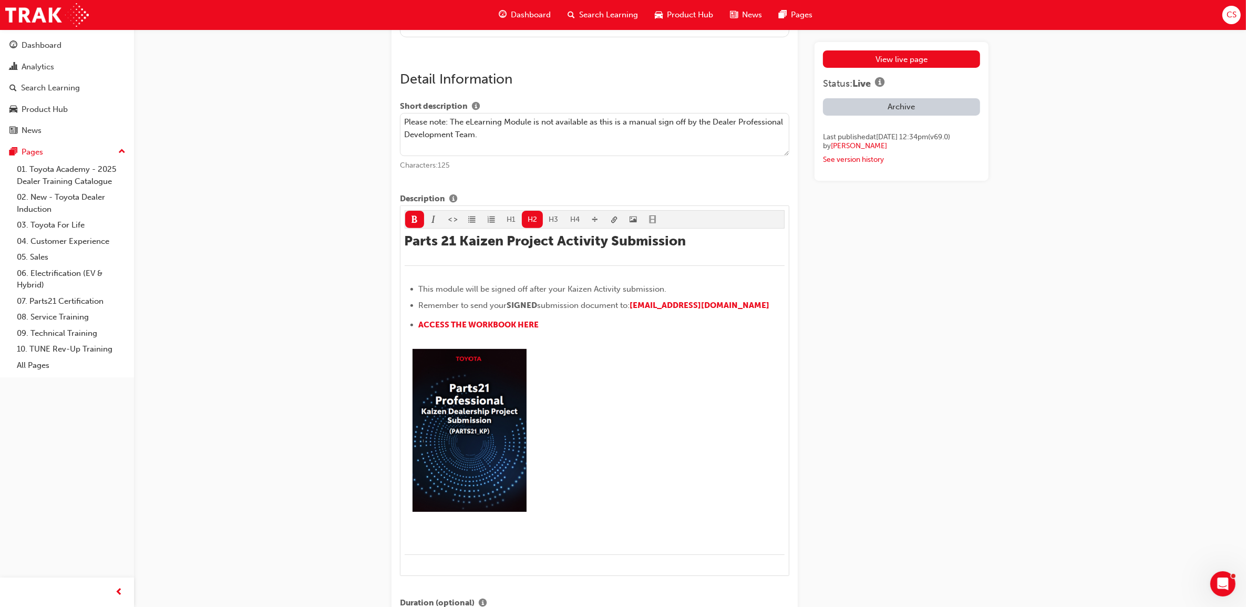
scroll to position [537, 0]
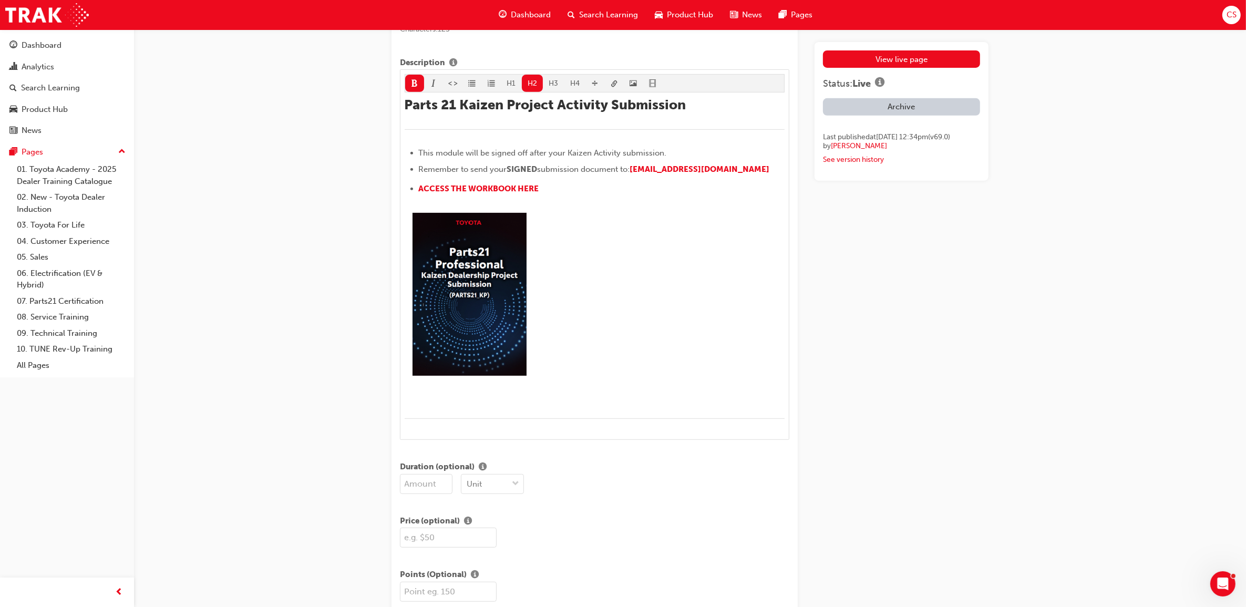
click at [953, 54] on link "View live page" at bounding box center [901, 58] width 157 height 17
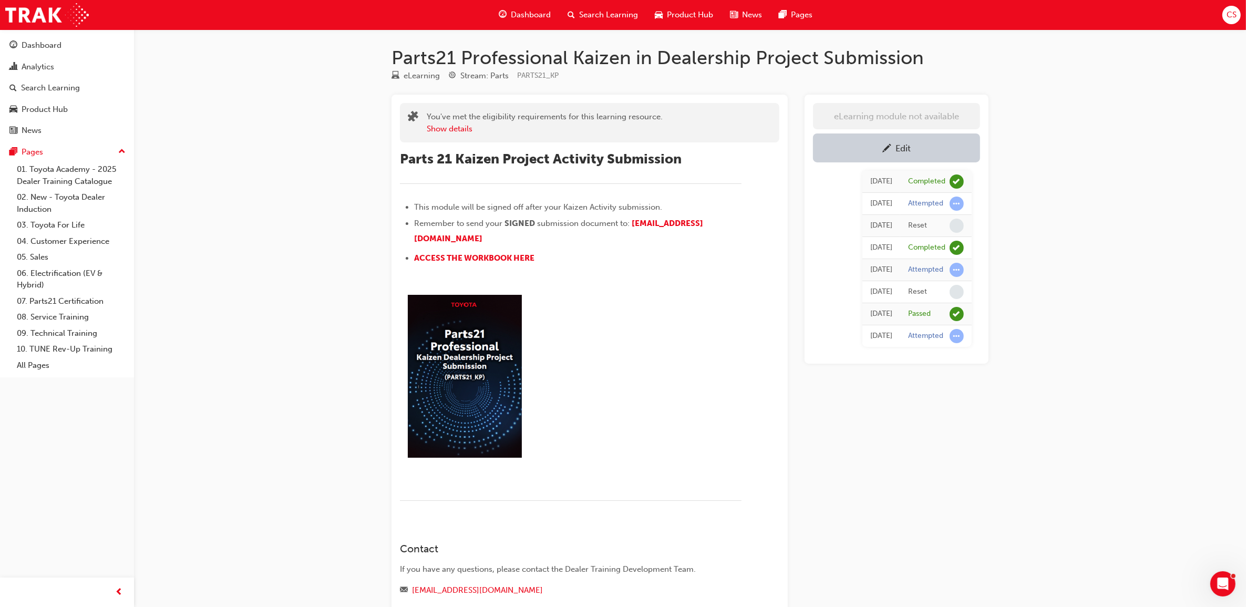
click at [969, 148] on div "Edit" at bounding box center [896, 147] width 151 height 13
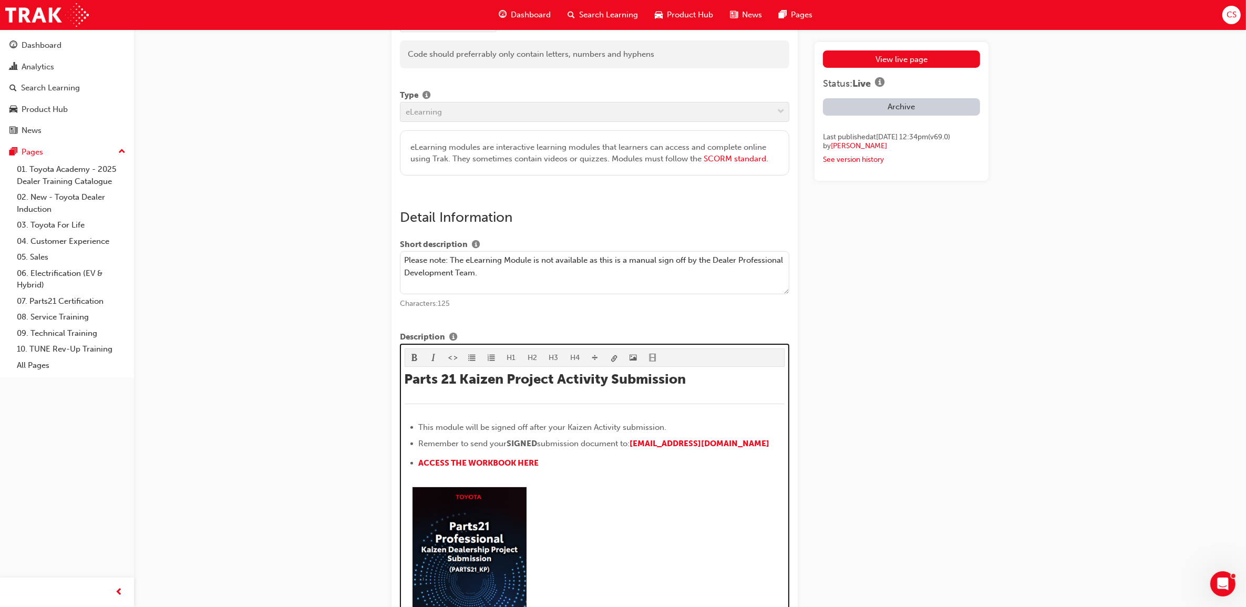
click at [484, 484] on img at bounding box center [469, 566] width 129 height 173
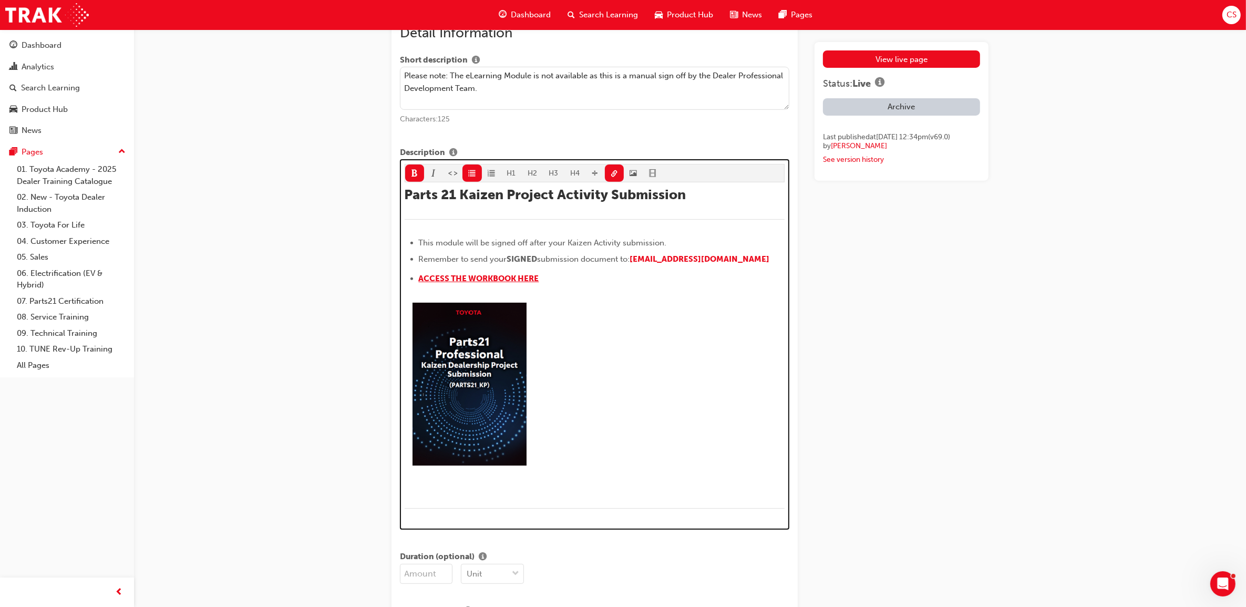
click at [485, 283] on span "ACCESS THE WORKBOOK HERE" at bounding box center [479, 278] width 120 height 9
drag, startPoint x: 553, startPoint y: 292, endPoint x: 602, endPoint y: 277, distance: 51.7
click at [553, 292] on div "Parts 21 Kaizen Project Activity Submission ﻿ This module will be signed off af…" at bounding box center [595, 354] width 381 height 335
click at [765, 267] on li "Remember to send your SIGNED submission document to: Parts21.Kaizen@toyota.com.…" at bounding box center [602, 260] width 366 height 15
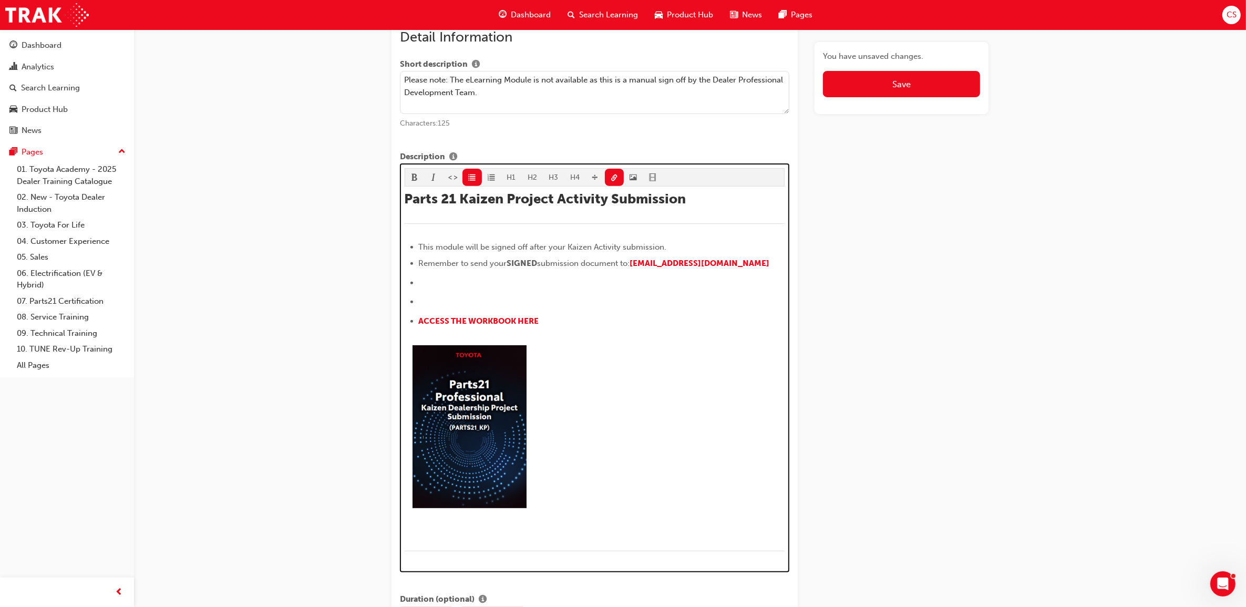
scroll to position [463, 0]
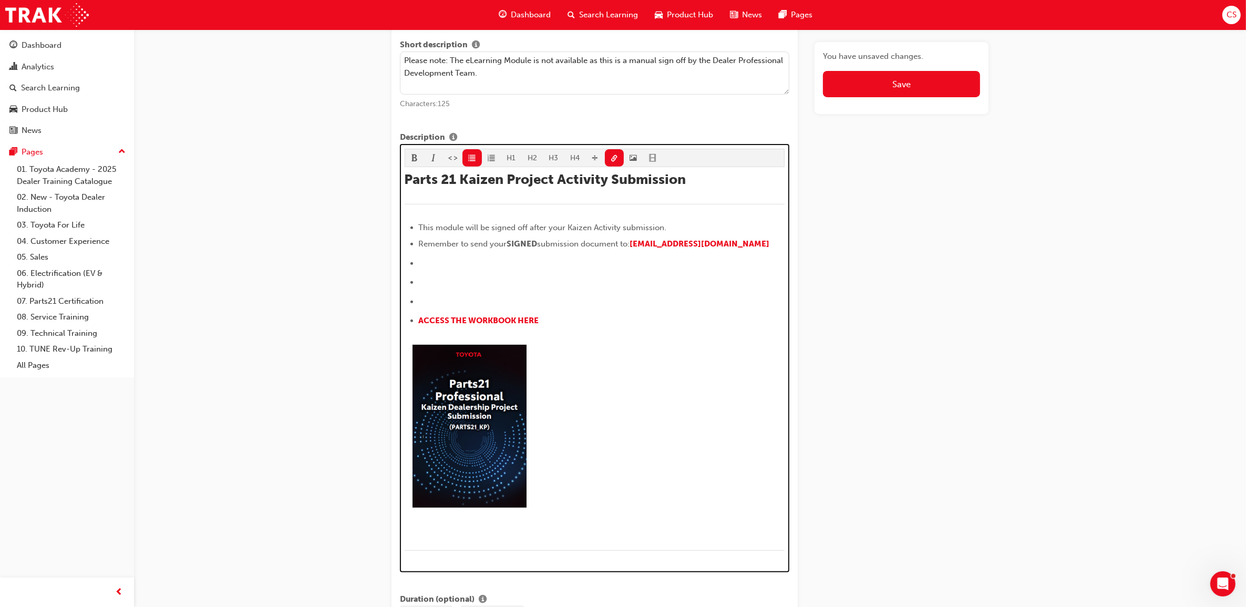
click at [471, 266] on li "﻿ ﻿ ﻿" at bounding box center [602, 264] width 366 height 15
click at [471, 157] on div "Detail Information Short description Please note: The eLearning Module is not a…" at bounding box center [595, 398] width 390 height 779
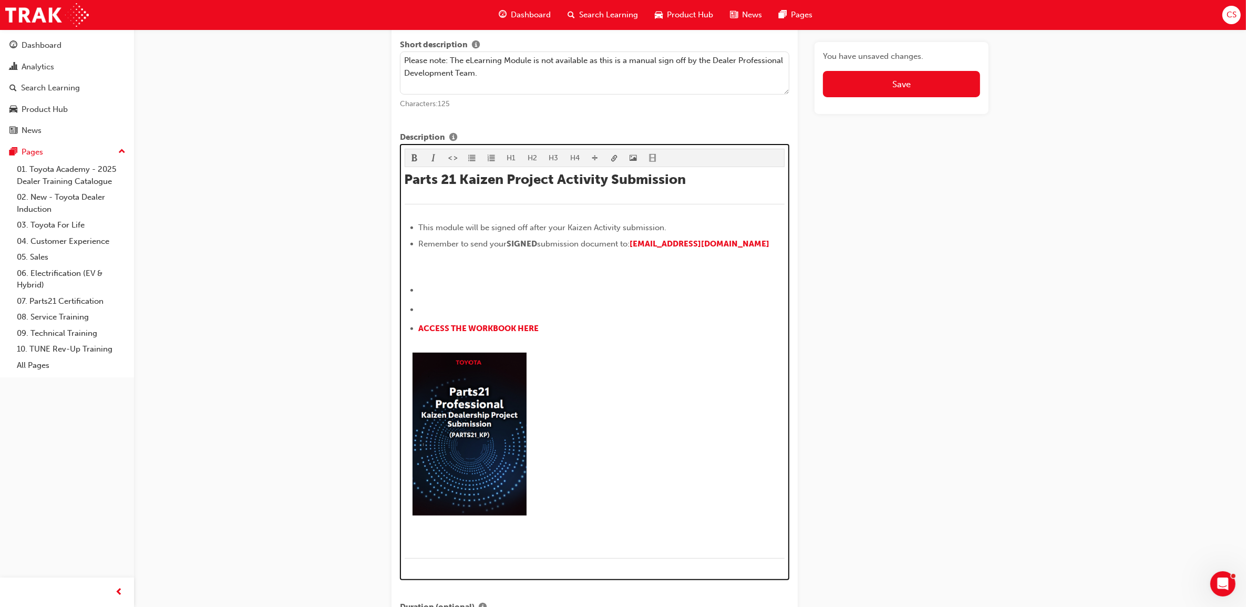
scroll to position [428, 0]
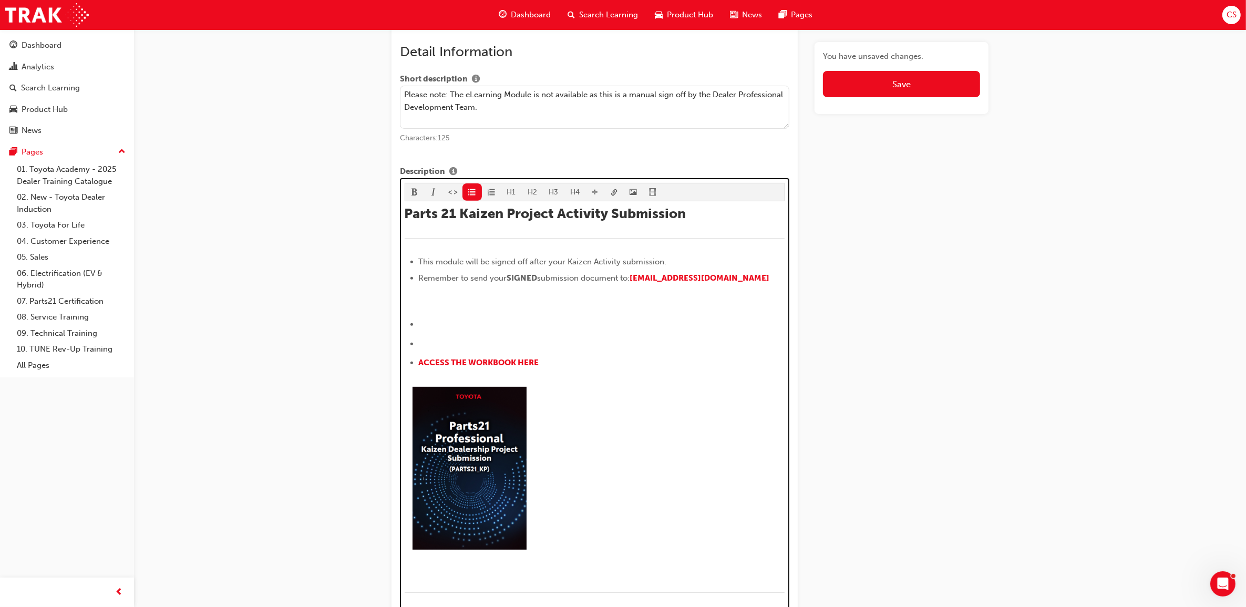
click at [454, 318] on div "Parts 21 Kaizen Project Activity Submission ﻿ This module will be signed off af…" at bounding box center [595, 406] width 381 height 400
click at [468, 200] on div "H1 H2 H3 H4 Parts 21 Kaizen Project Activity Submission ﻿ This module will be s…" at bounding box center [595, 394] width 381 height 423
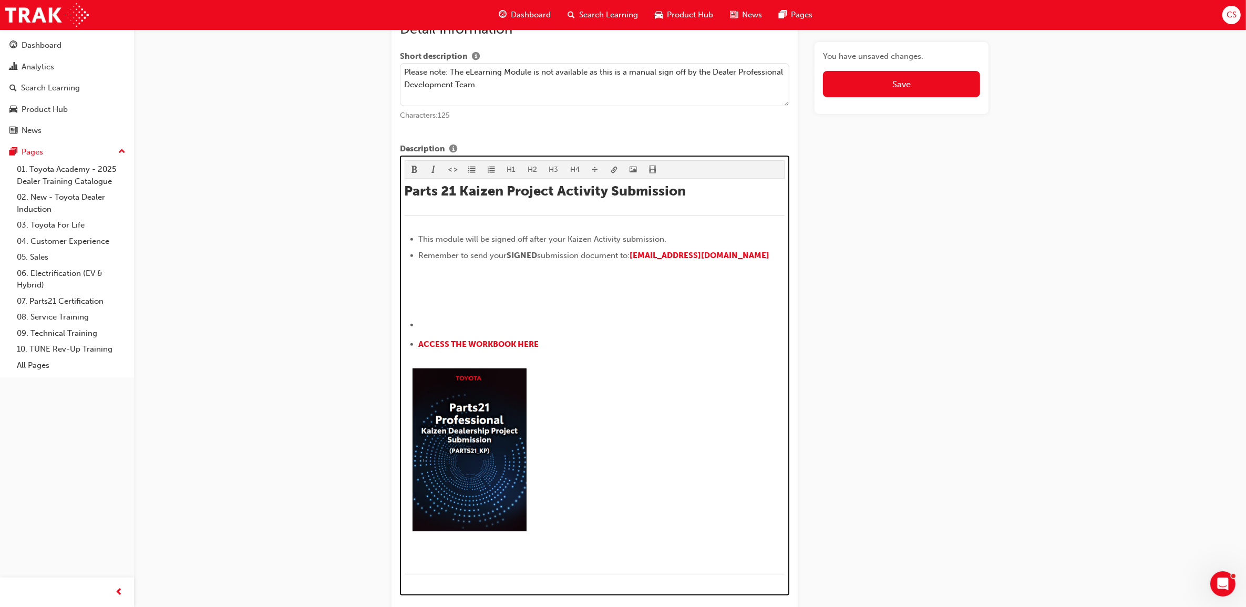
click at [434, 322] on li "﻿ ﻿ ﻿" at bounding box center [602, 326] width 366 height 15
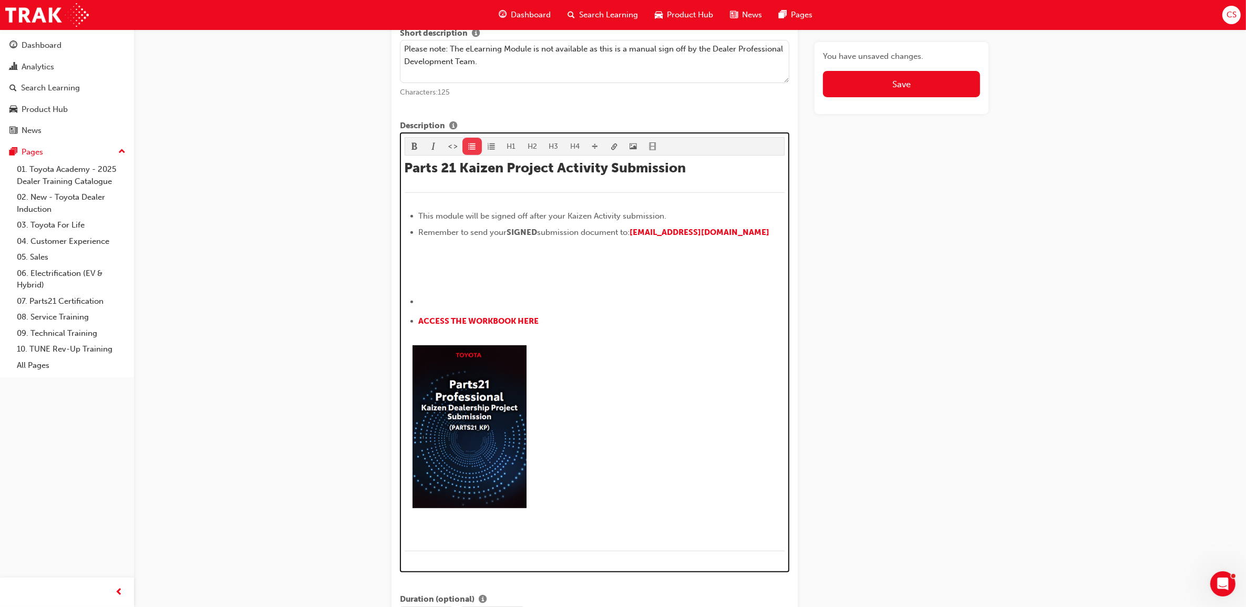
click at [472, 179] on div "H1 H2 H3 H4 Parts 21 Kaizen Project Activity Submission ﻿ This module will be s…" at bounding box center [595, 350] width 381 height 427
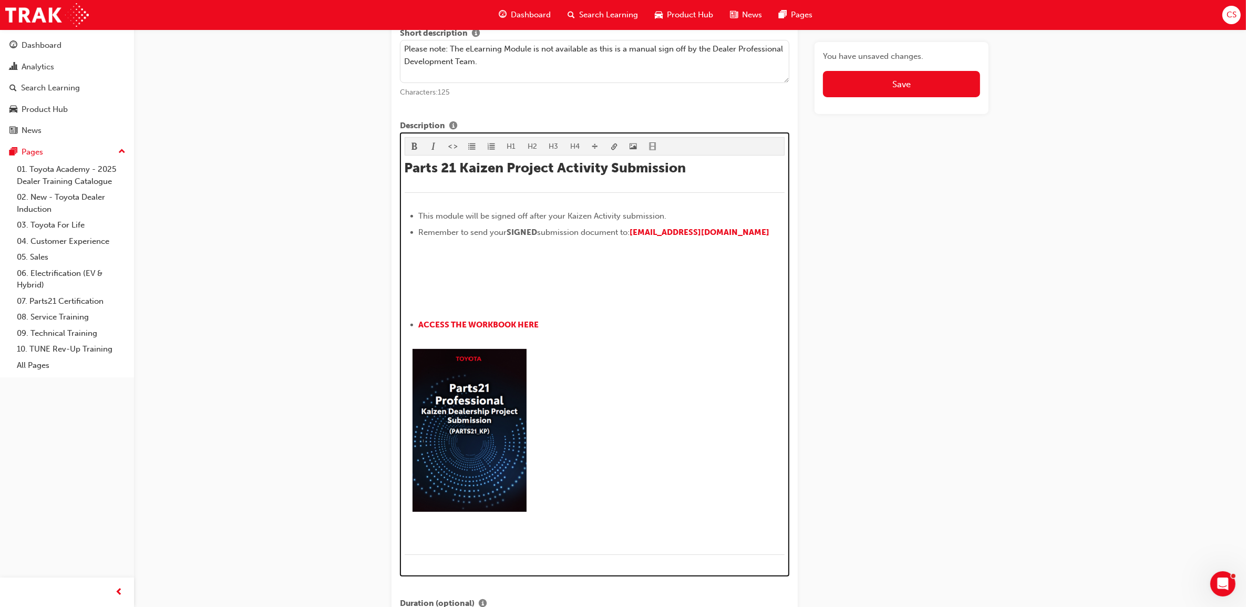
click at [477, 365] on img at bounding box center [469, 428] width 129 height 173
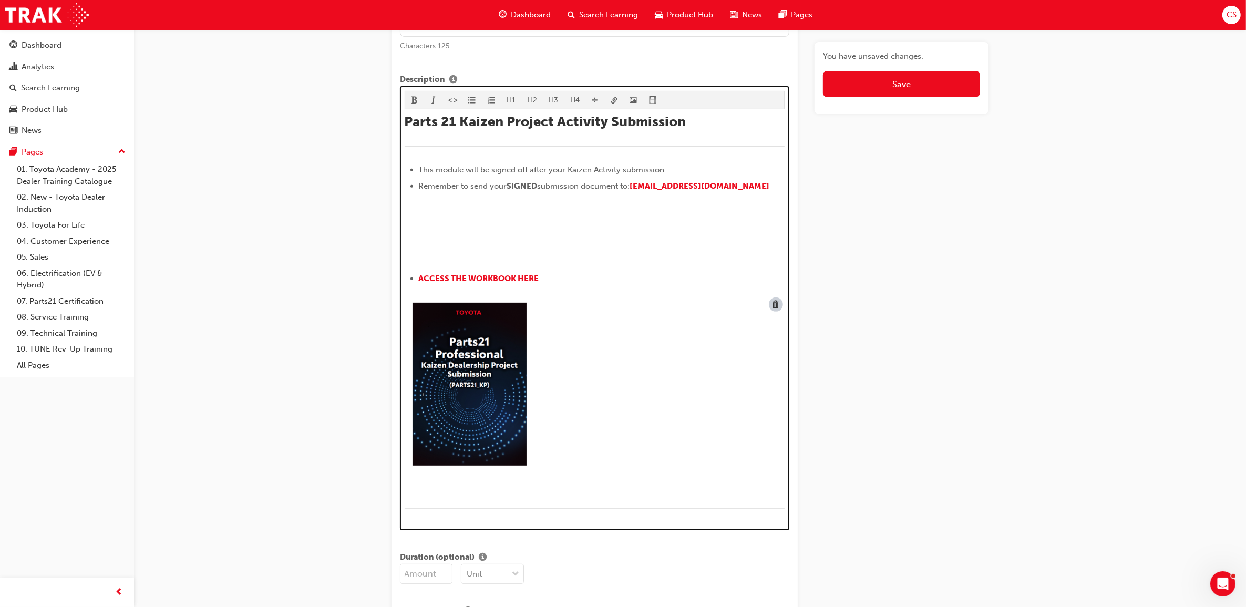
click at [516, 416] on img at bounding box center [469, 381] width 129 height 173
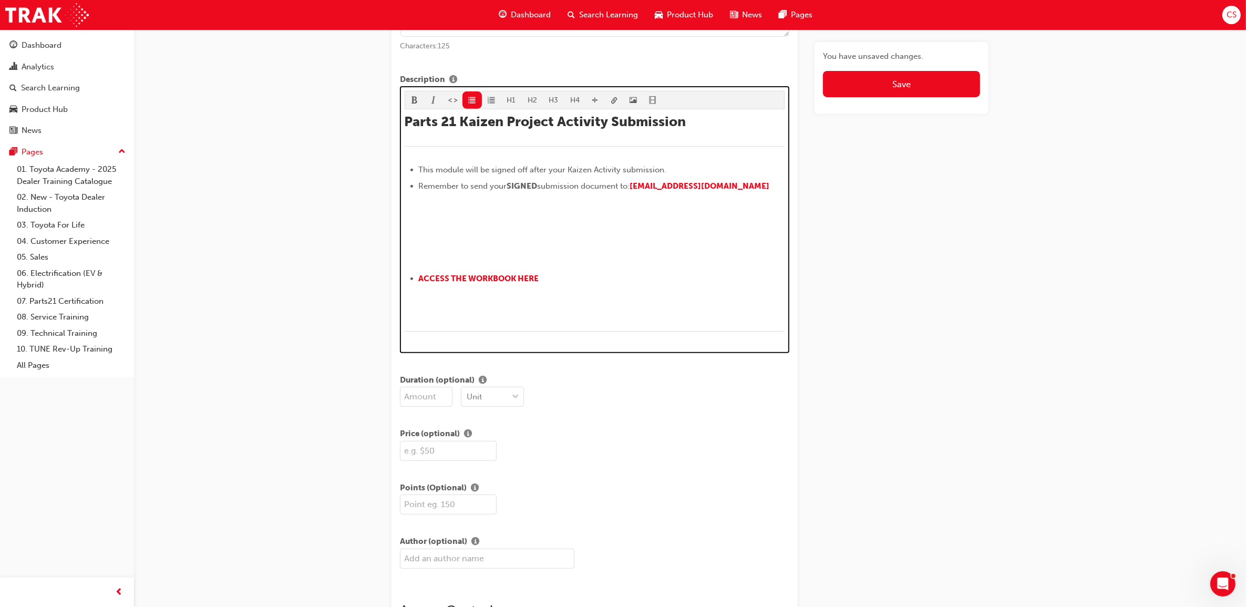
click at [458, 185] on span "Remember to send your" at bounding box center [463, 185] width 88 height 9
click at [455, 208] on p "﻿ ﻿ ﻿" at bounding box center [595, 210] width 381 height 15
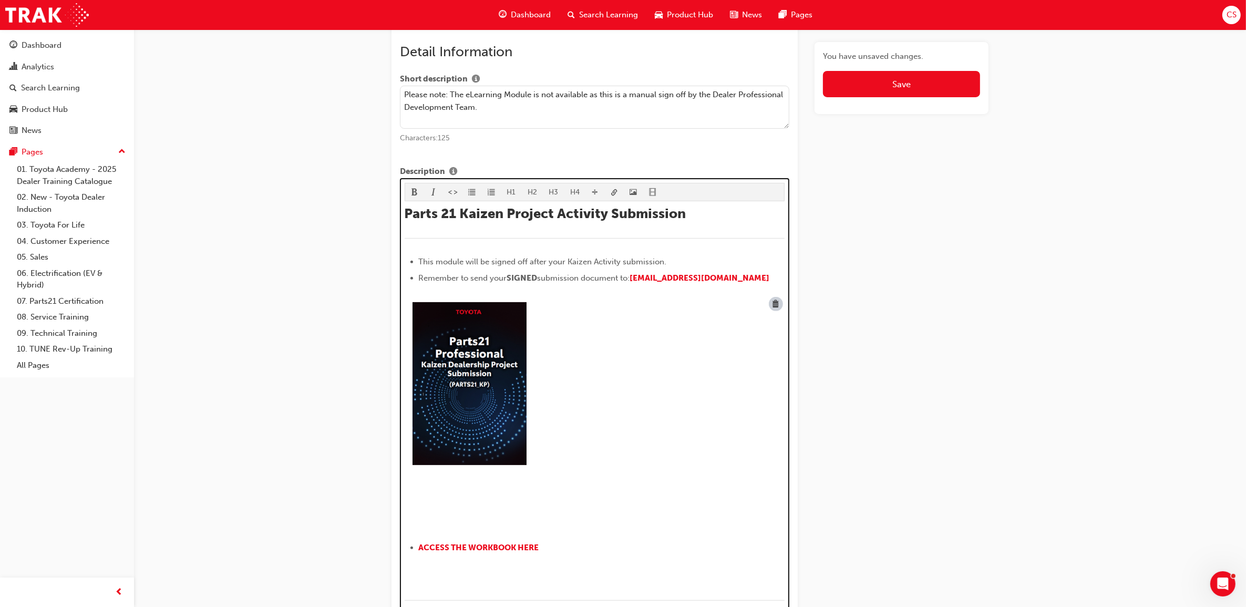
click at [490, 483] on p "﻿ ﻿ ﻿" at bounding box center [595, 479] width 381 height 15
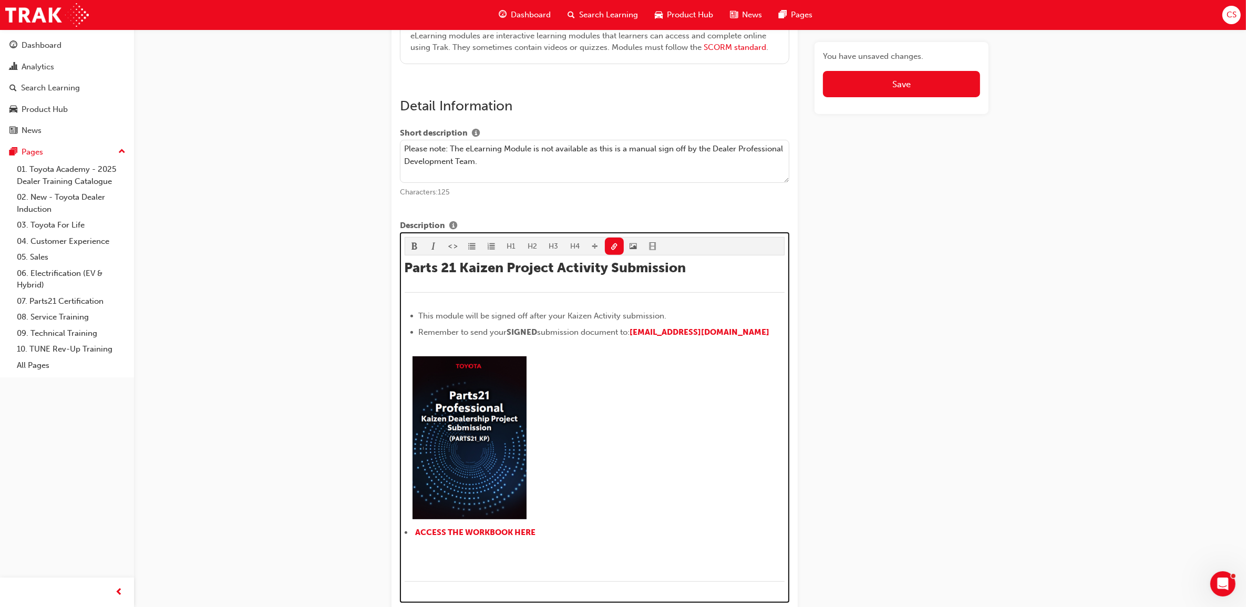
scroll to position [343, 0]
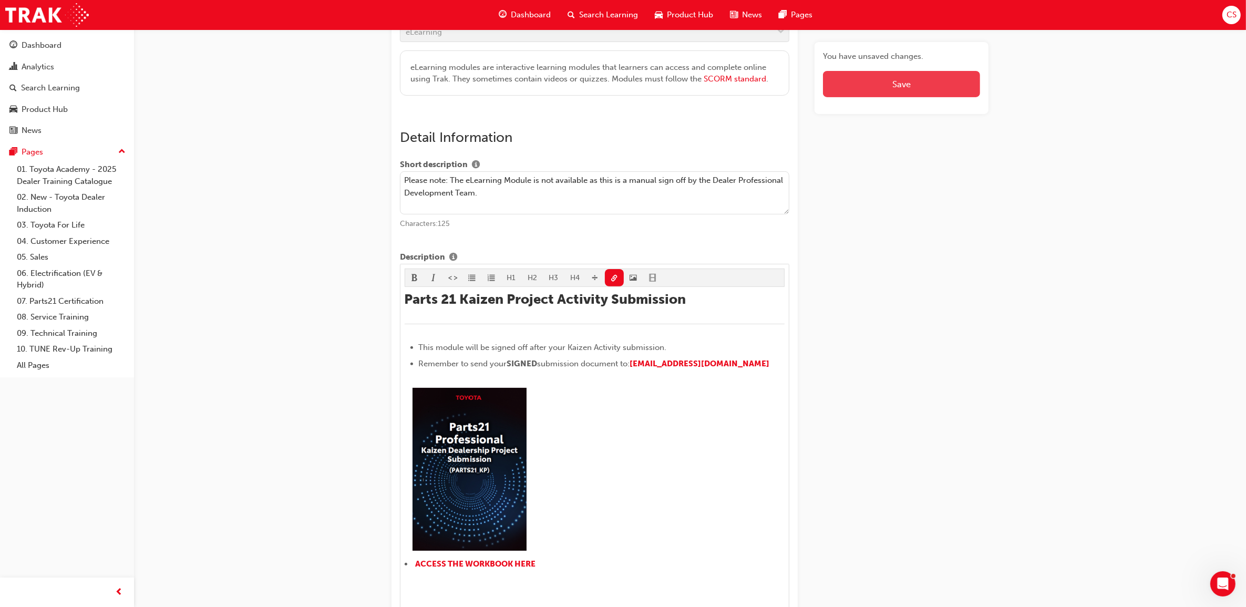
click at [931, 89] on button "Save" at bounding box center [901, 84] width 157 height 26
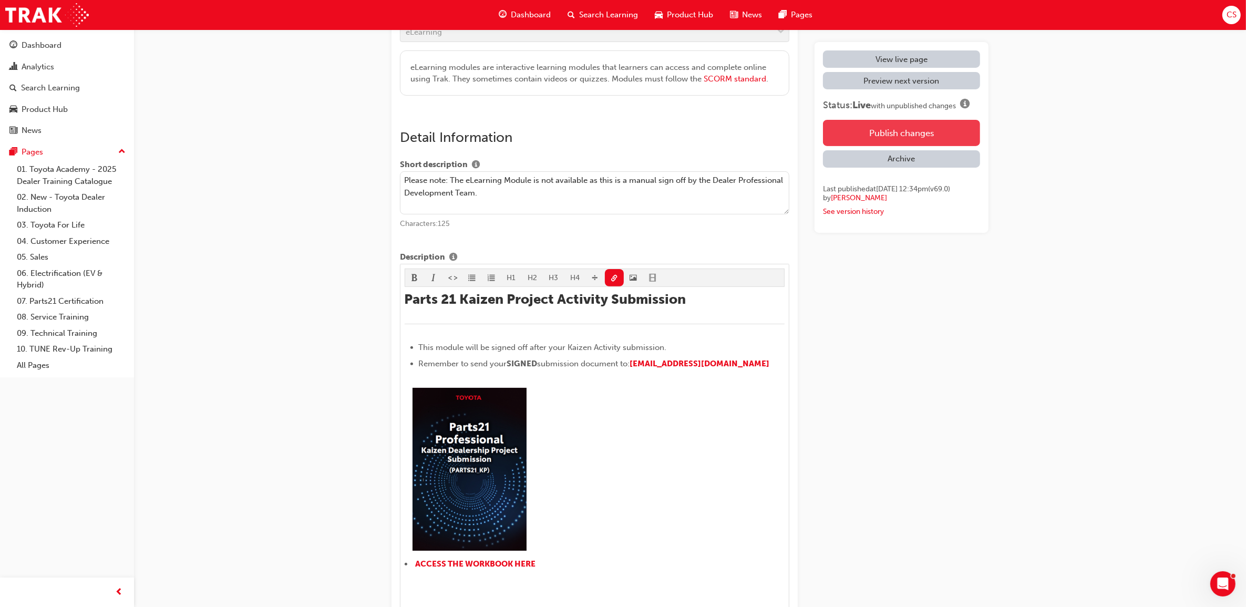
click at [931, 135] on button "Publish changes" at bounding box center [901, 133] width 157 height 26
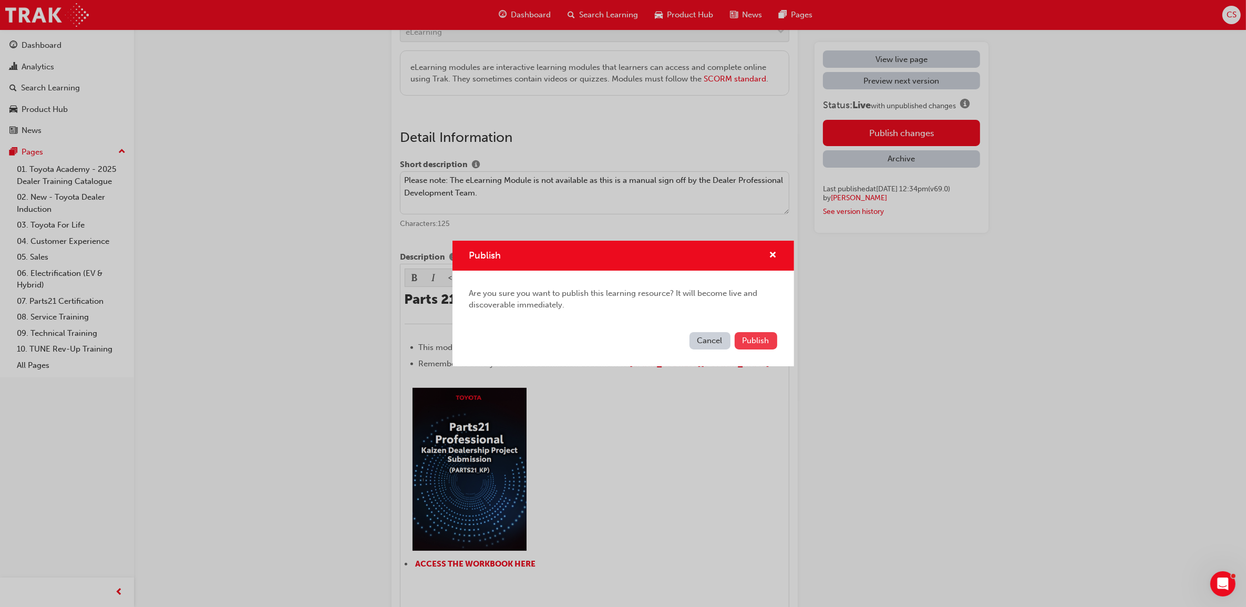
click at [773, 343] on button "Publish" at bounding box center [756, 340] width 43 height 17
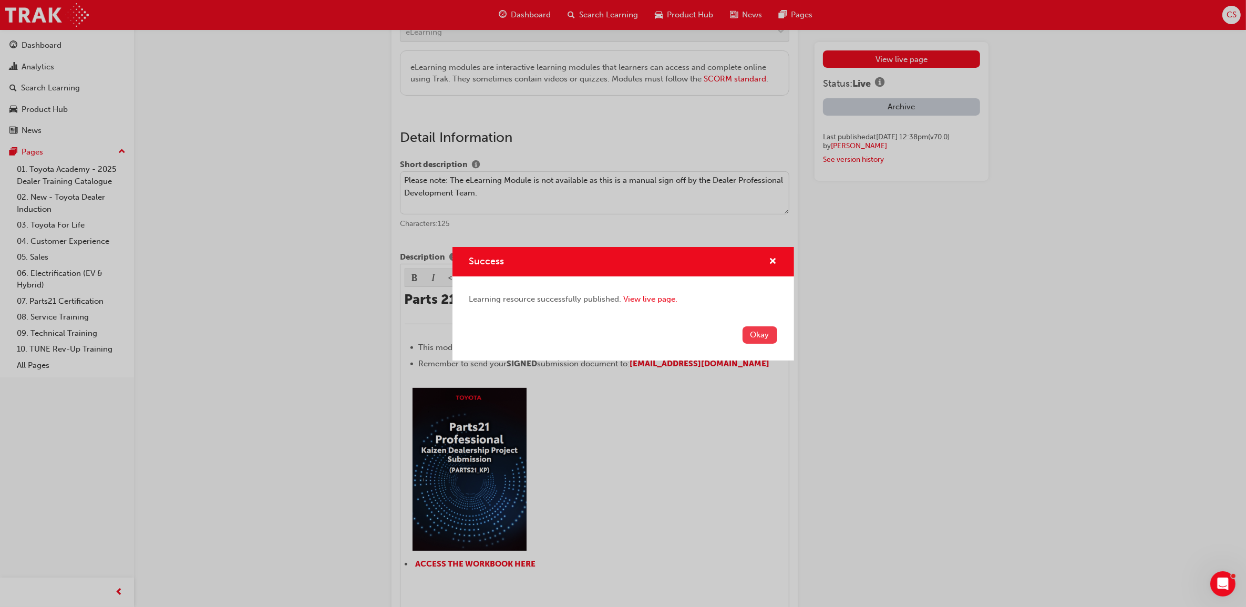
click at [768, 336] on button "Okay" at bounding box center [760, 334] width 35 height 17
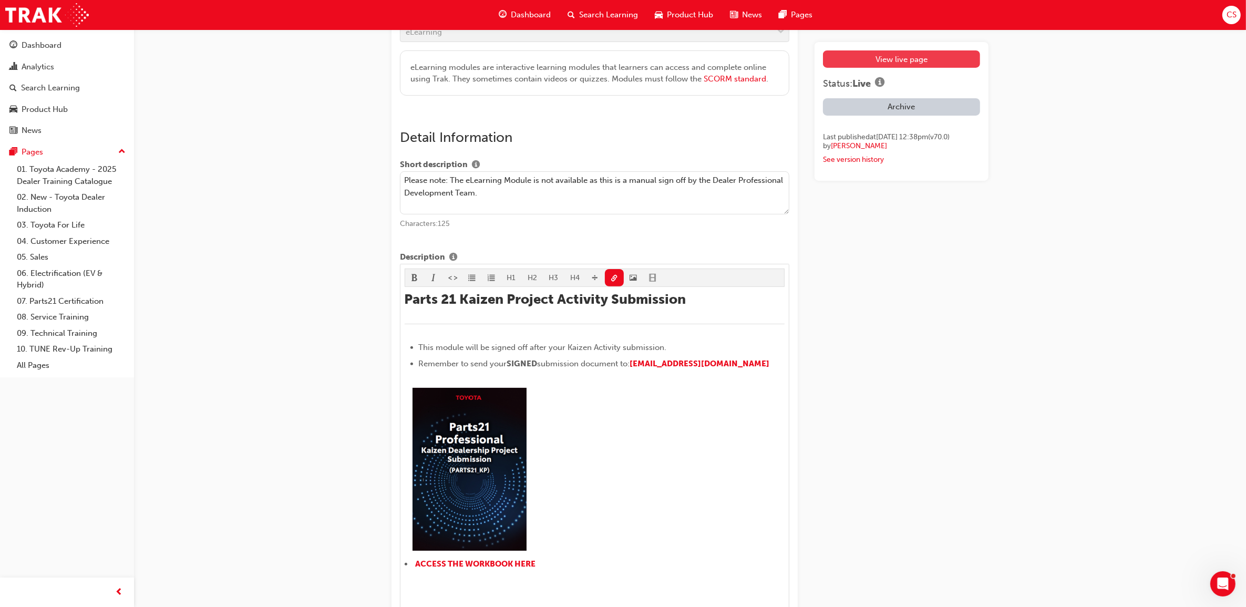
click at [907, 57] on link "View live page" at bounding box center [901, 58] width 157 height 17
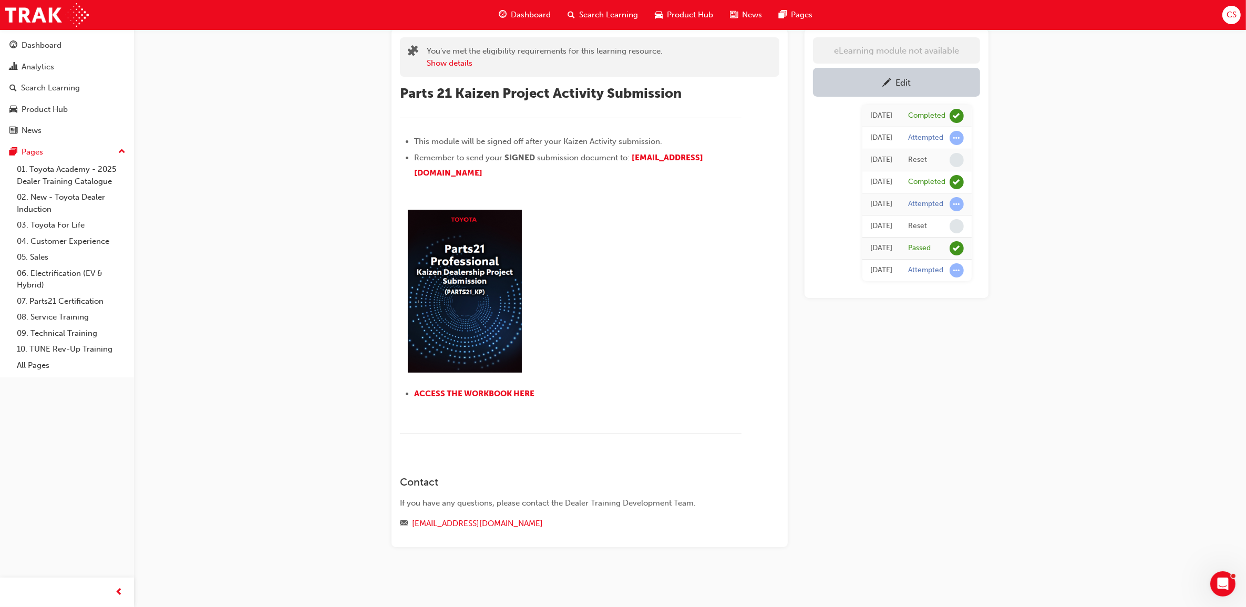
scroll to position [67, 0]
click at [508, 389] on span "ACCESS THE WORKBOOK HERE" at bounding box center [474, 393] width 120 height 9
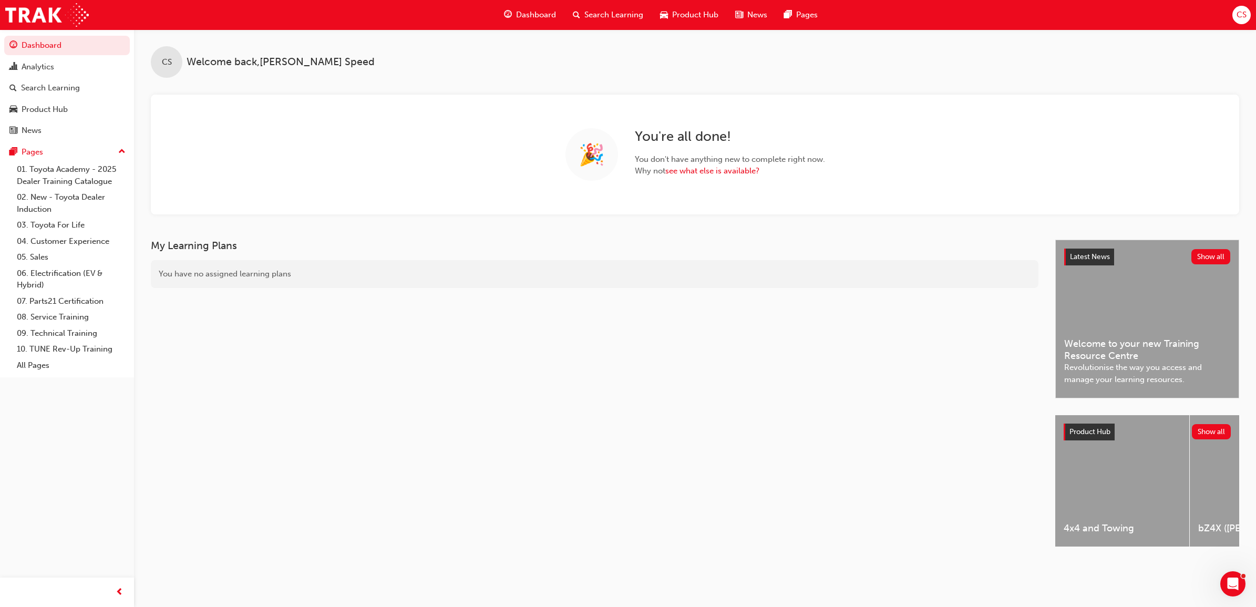
click at [621, 14] on span "Search Learning" at bounding box center [614, 15] width 59 height 12
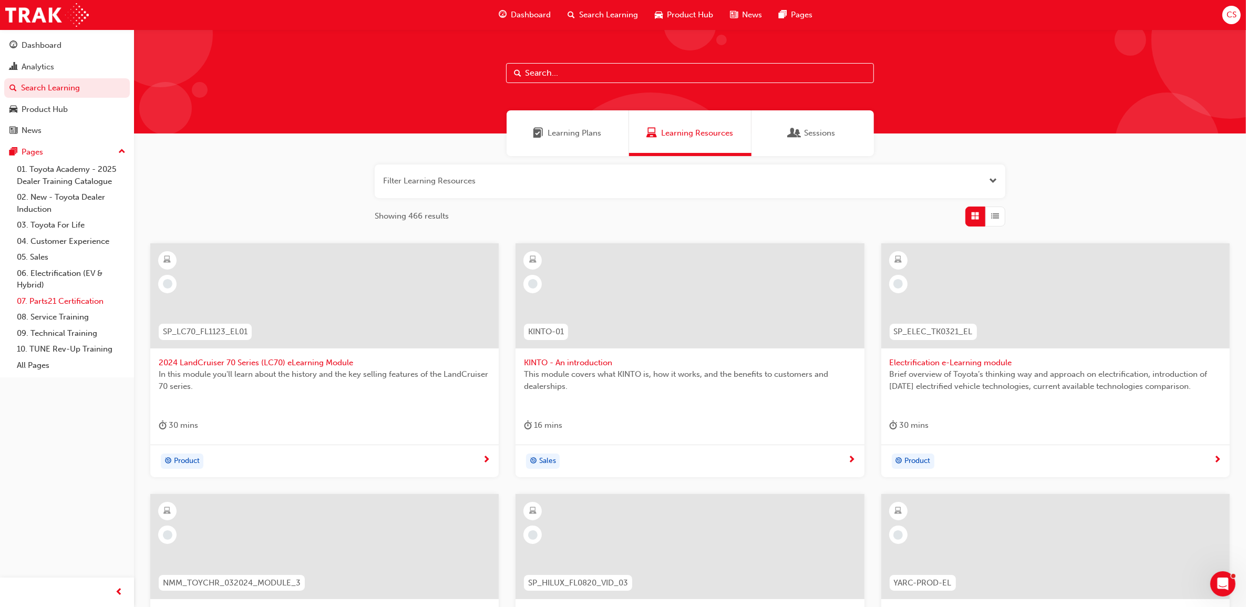
click at [55, 301] on link "07. Parts21 Certification" at bounding box center [71, 301] width 117 height 16
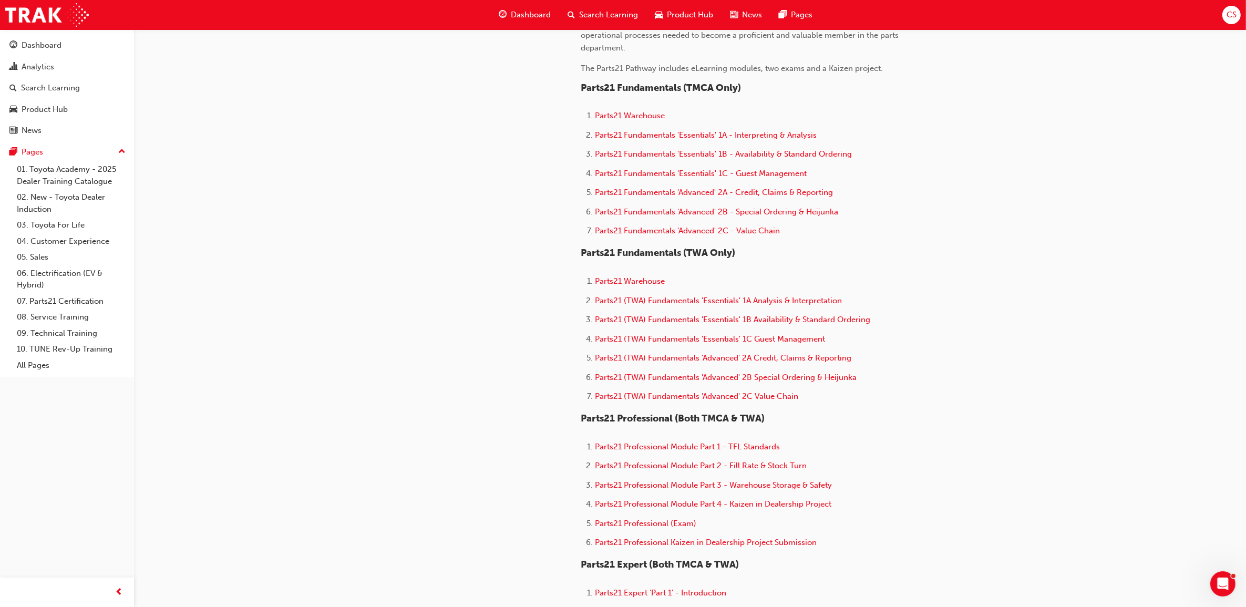
scroll to position [329, 0]
click at [677, 540] on span "Parts21 Professional Kaizen in Dealership Project Submission" at bounding box center [706, 540] width 222 height 9
